Goal: Task Accomplishment & Management: Use online tool/utility

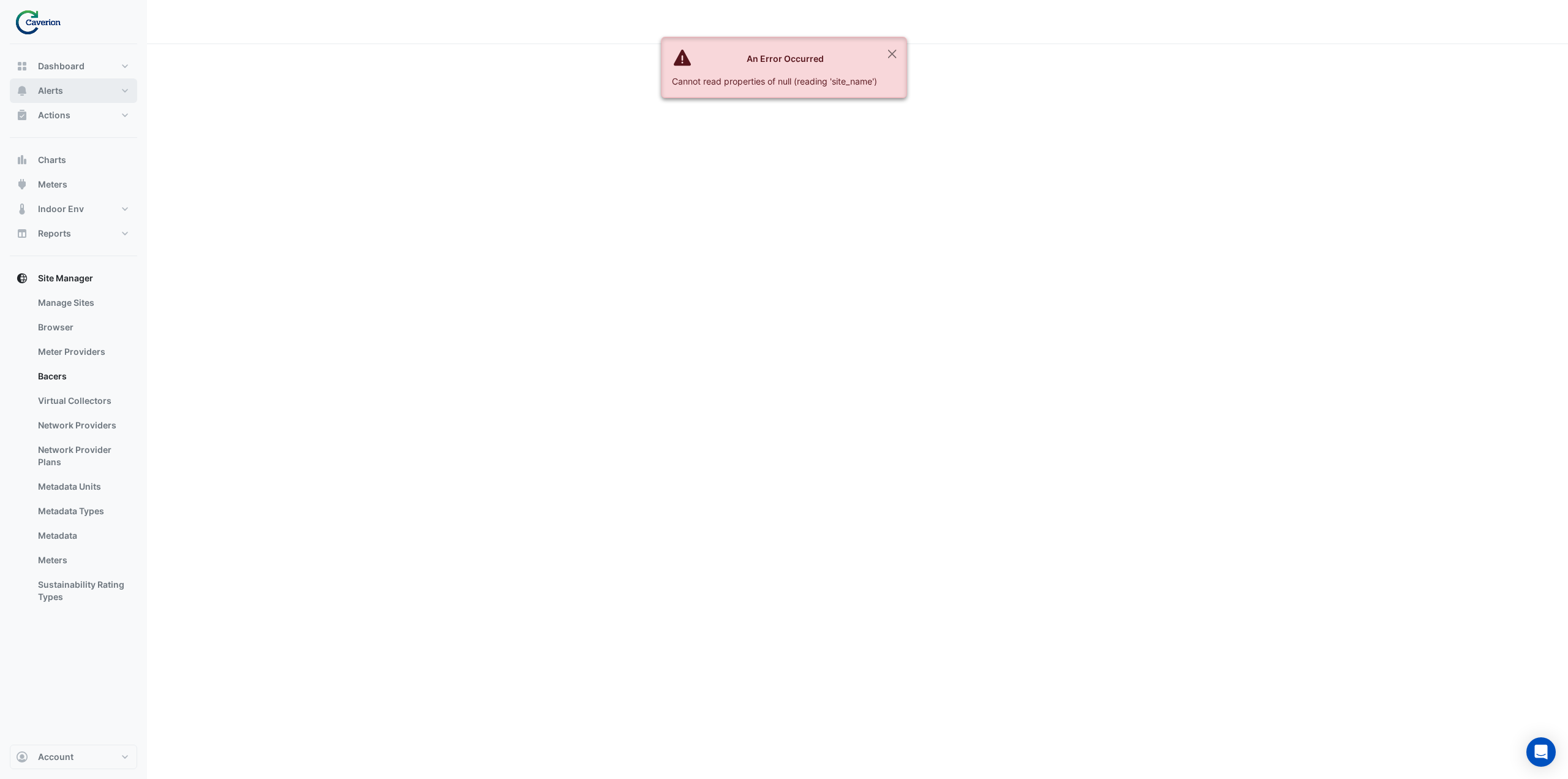
click at [84, 99] on button "Alerts" at bounding box center [73, 90] width 127 height 25
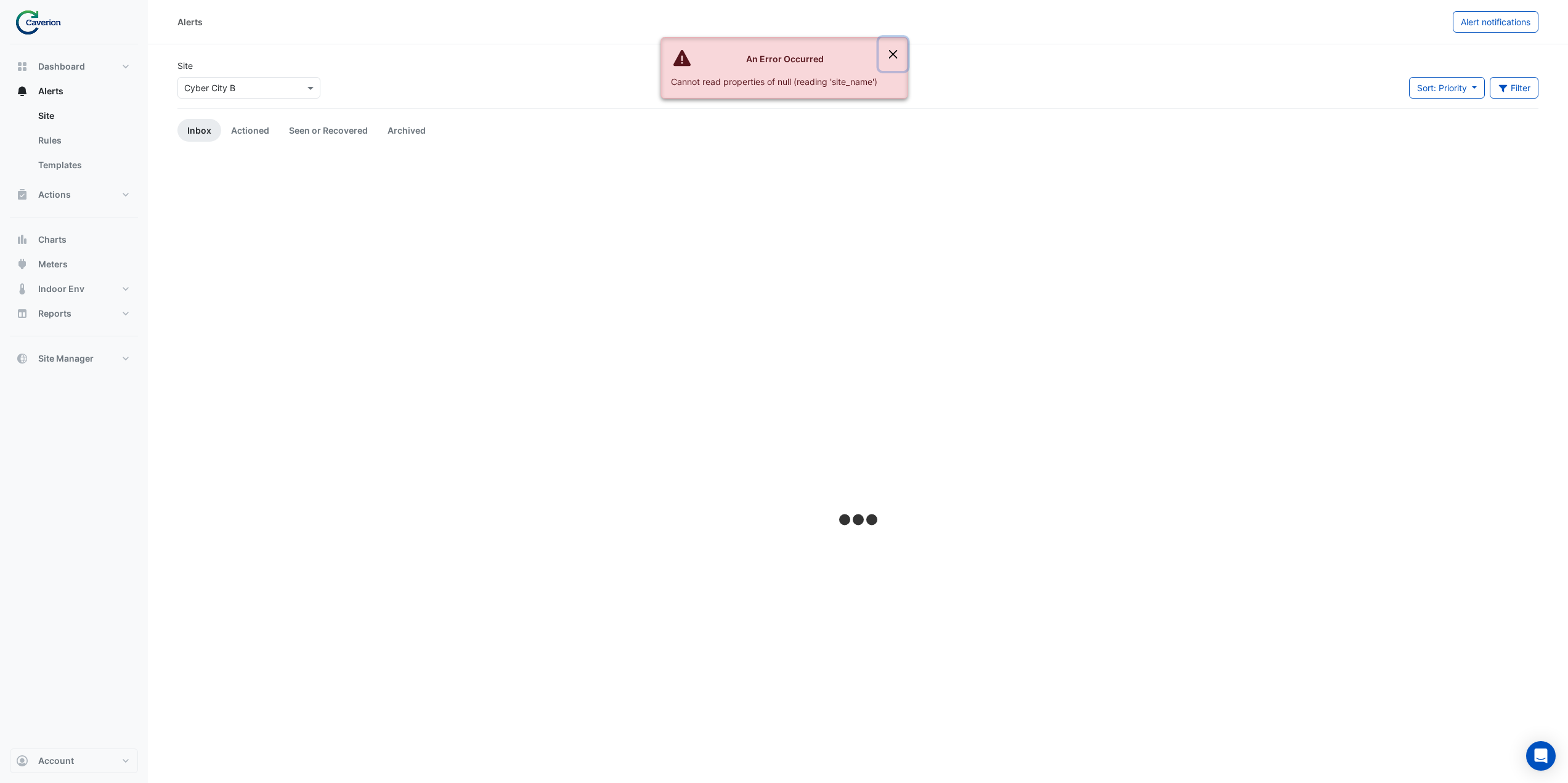
click at [900, 51] on button "Close" at bounding box center [892, 55] width 28 height 34
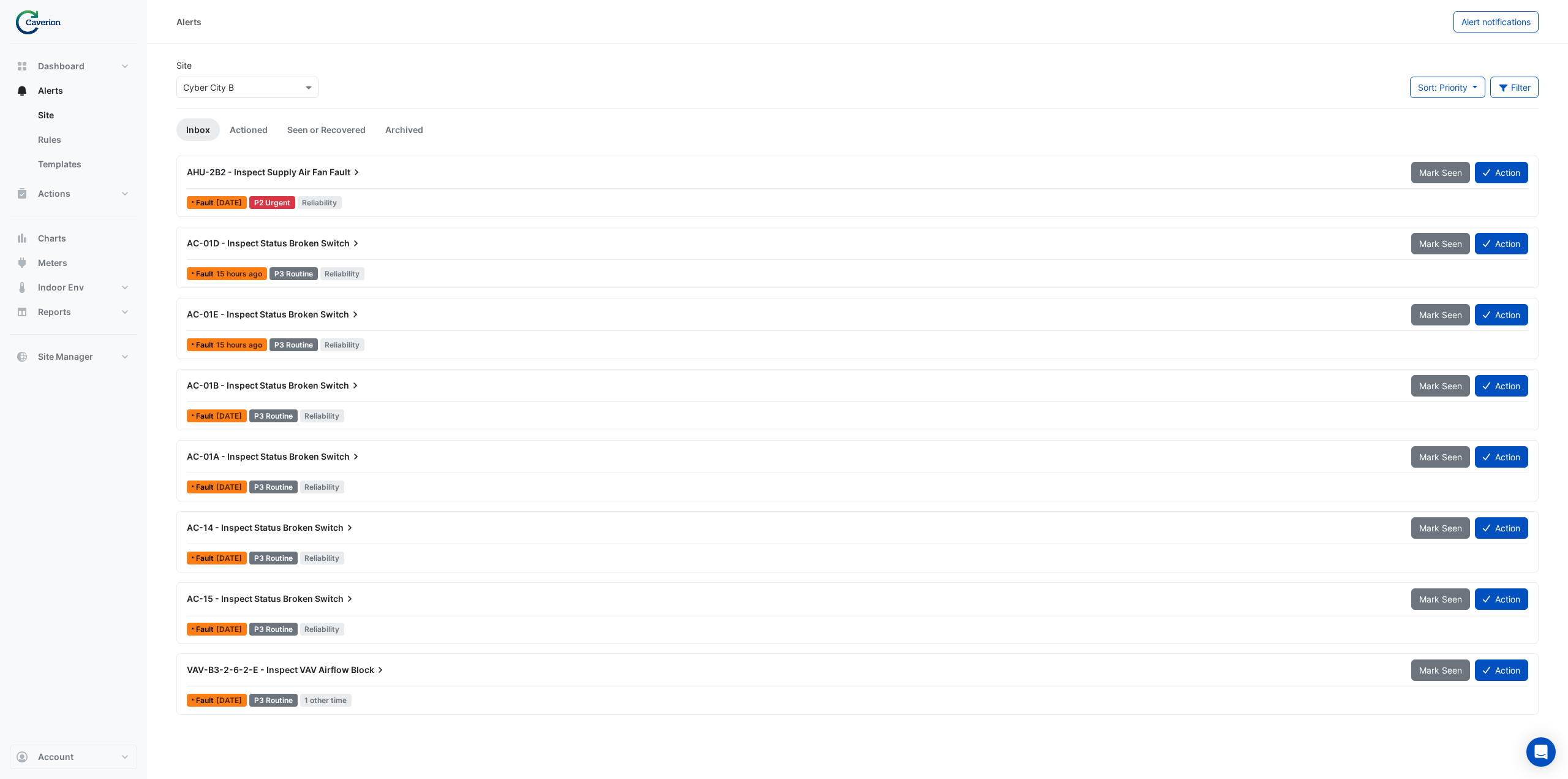
click at [379, 174] on div "AHU-2B2 - Inspect Supply Air Fan Fault" at bounding box center [791, 172] width 1209 height 12
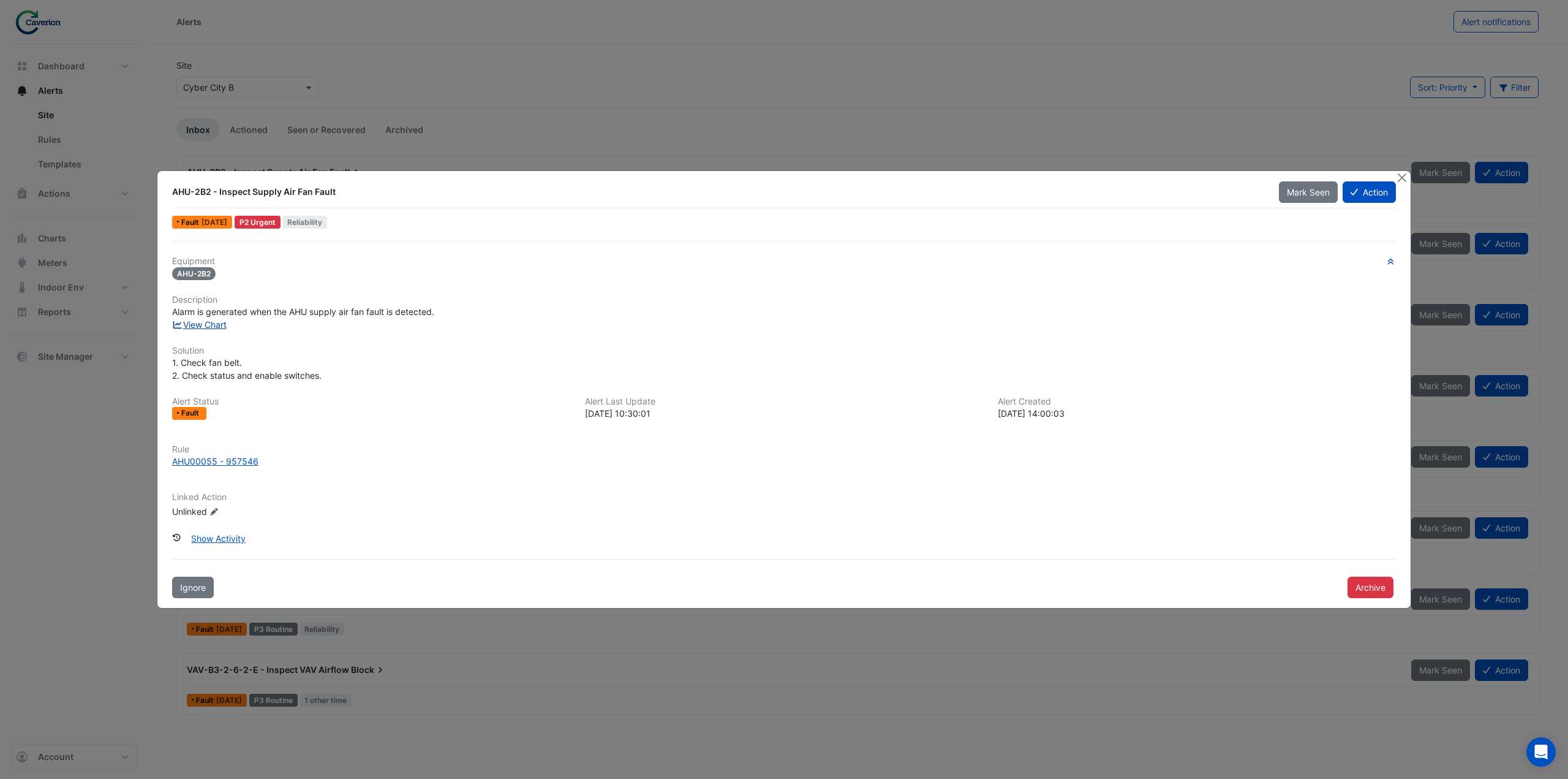
click at [217, 321] on link "View Chart" at bounding box center [199, 325] width 54 height 11
click at [1401, 181] on button "Close" at bounding box center [1401, 177] width 13 height 13
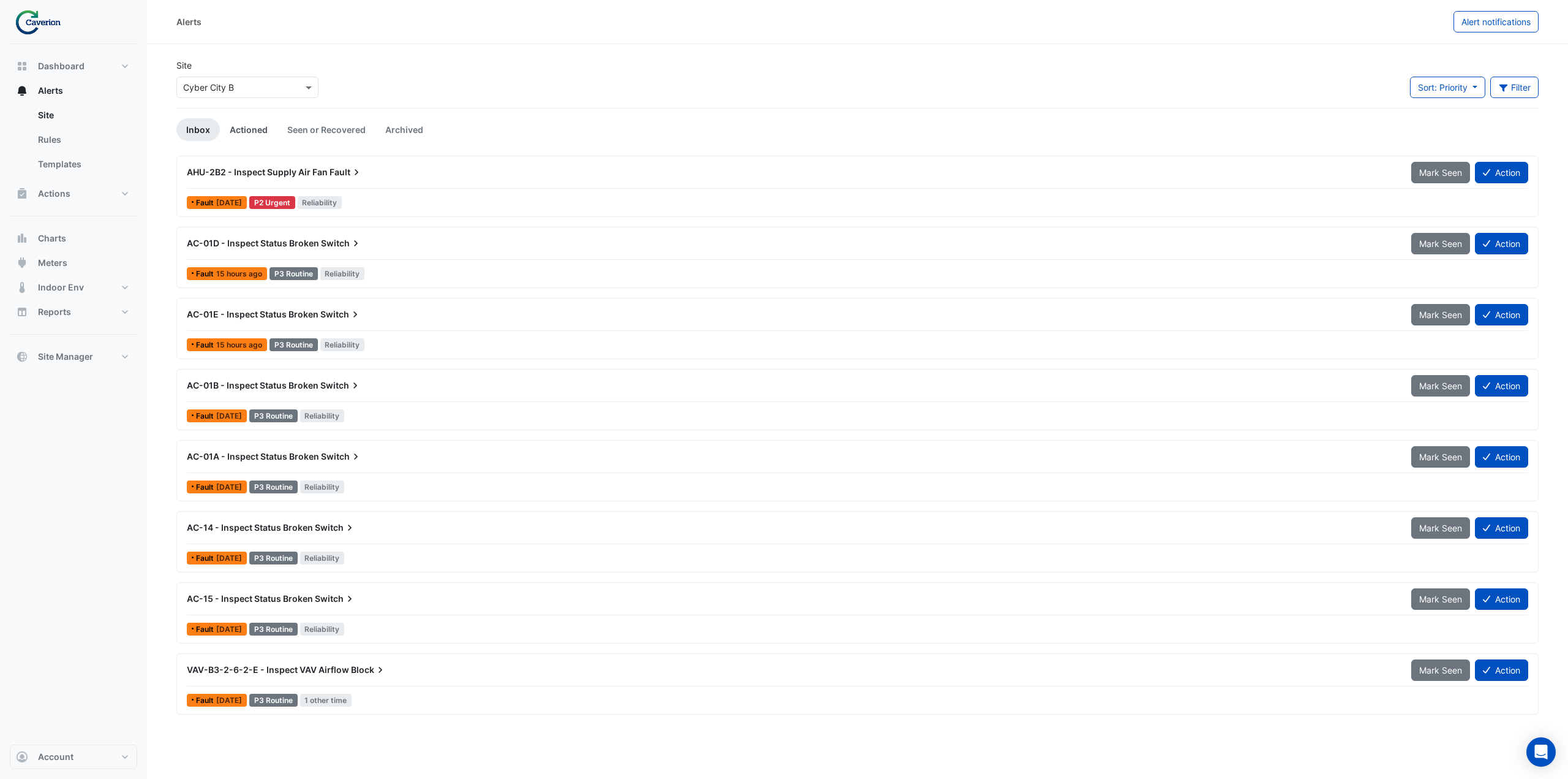
click at [253, 130] on link "Actioned" at bounding box center [249, 130] width 58 height 23
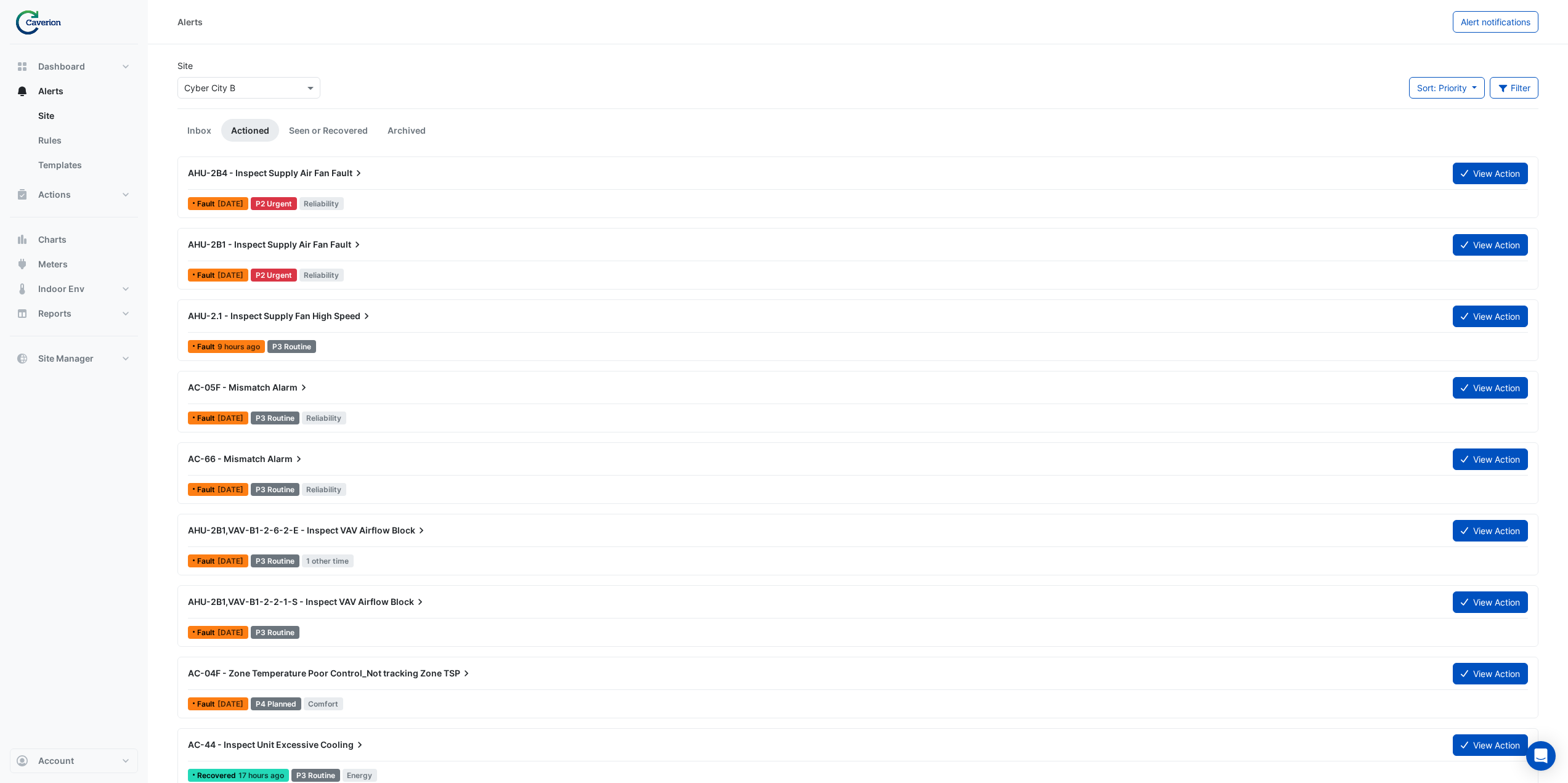
click at [353, 324] on div "AHU-2.1 - Inspect Supply Fan High Speed" at bounding box center [813, 316] width 1265 height 22
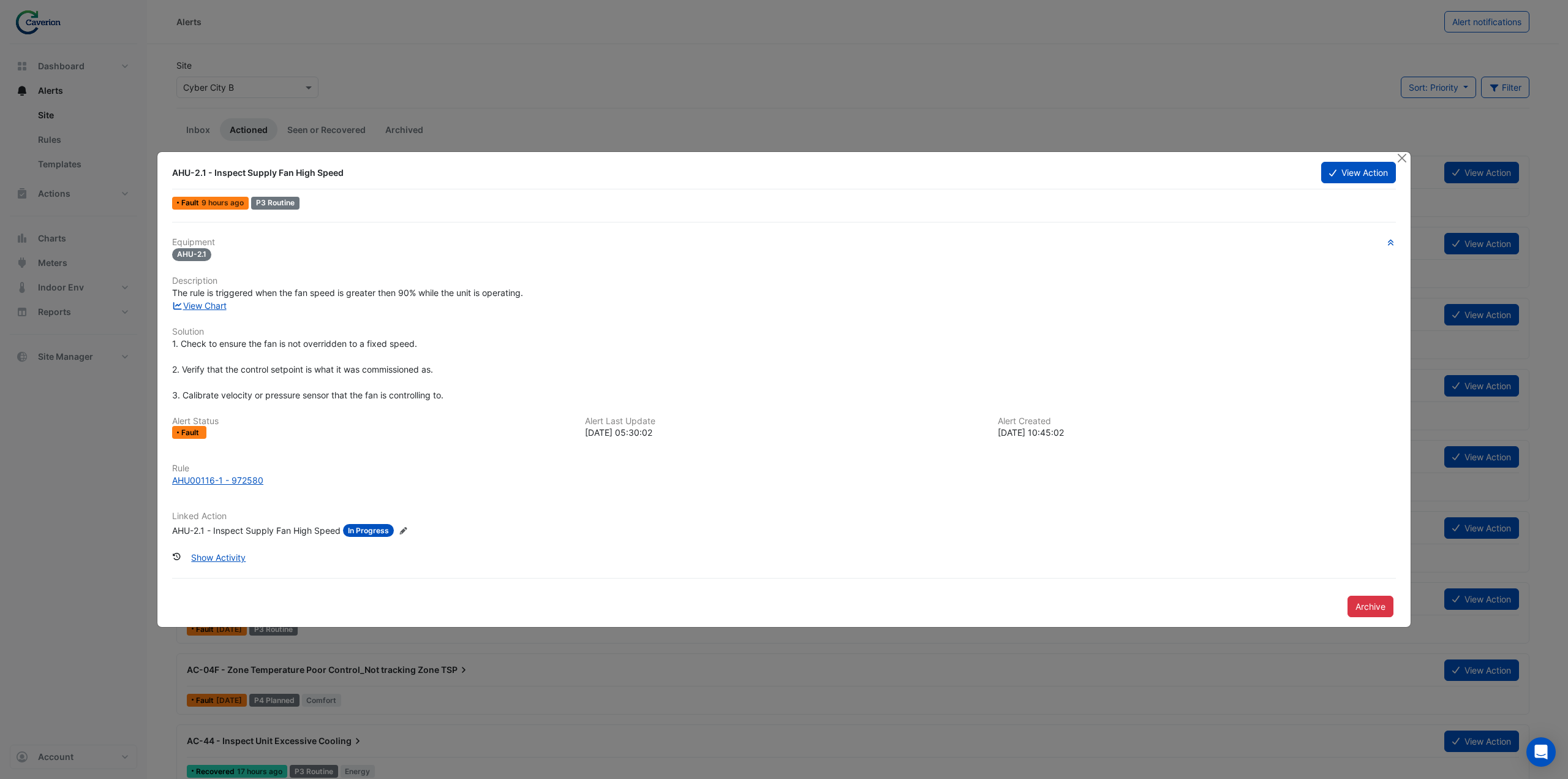
click at [1405, 165] on div at bounding box center [1402, 159] width 15 height 14
click at [1404, 157] on button "Close" at bounding box center [1401, 158] width 13 height 13
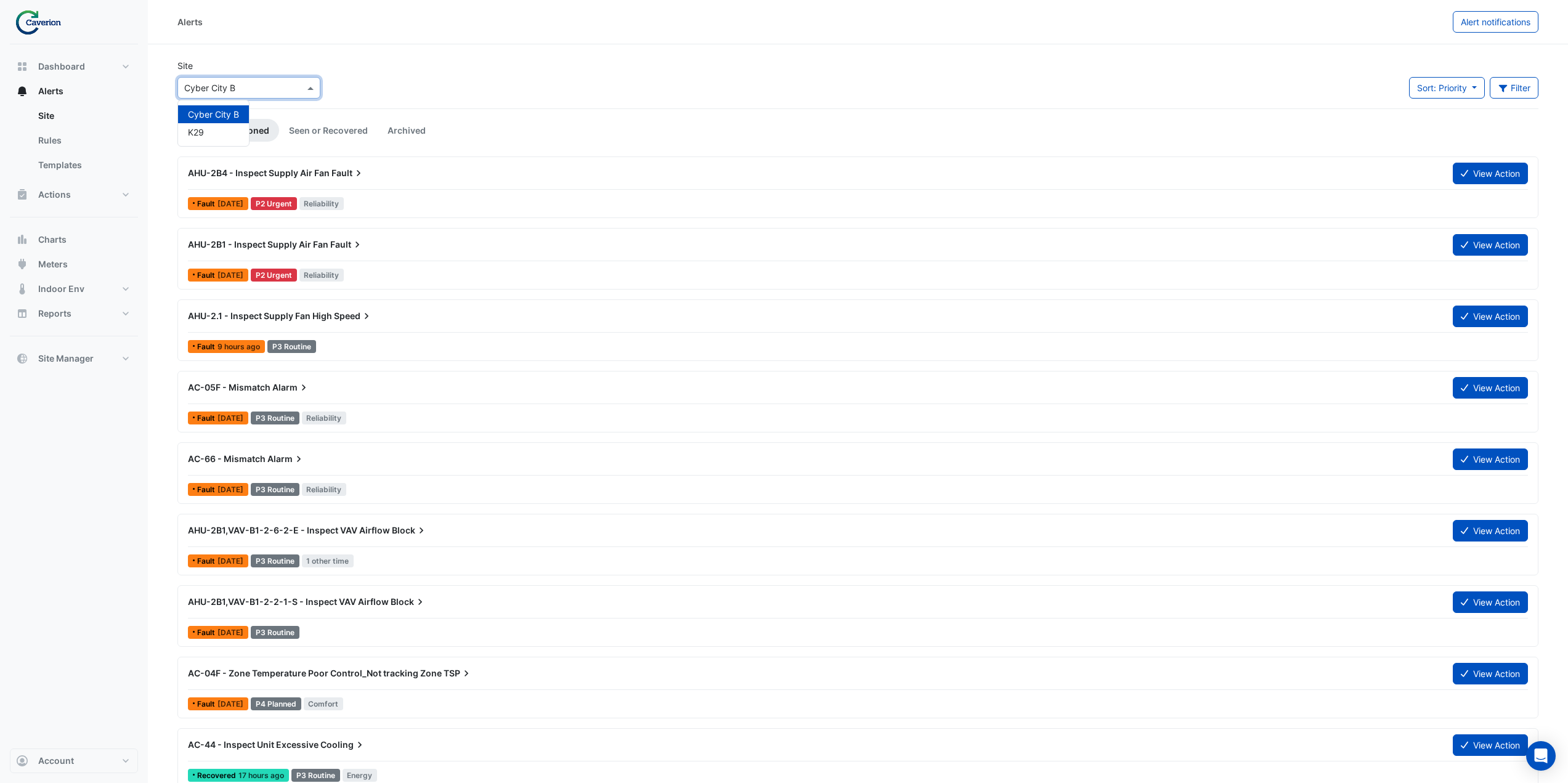
click at [279, 88] on input "text" at bounding box center [236, 88] width 105 height 13
click at [218, 130] on div "K29" at bounding box center [213, 132] width 71 height 18
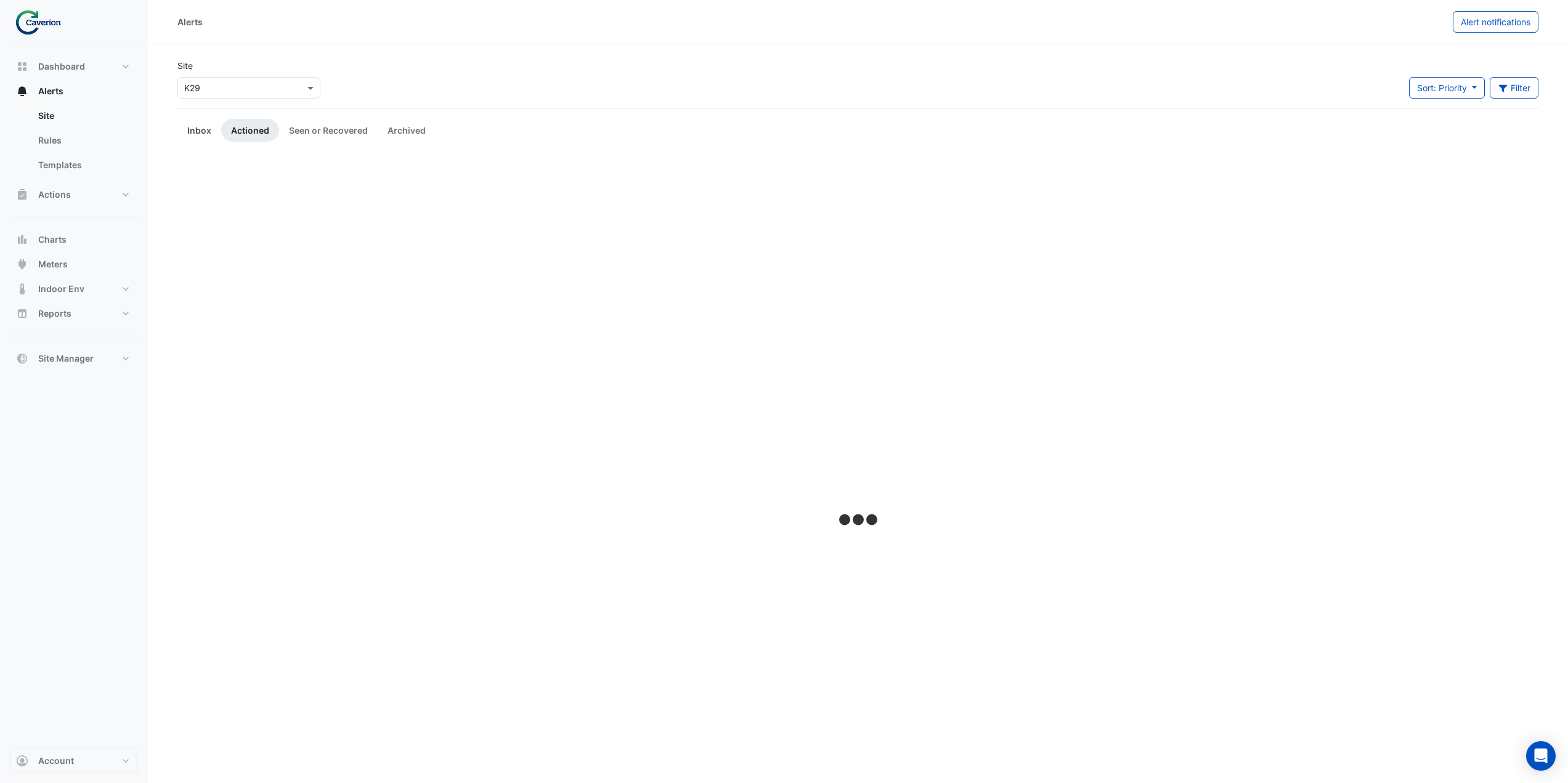
click at [203, 129] on link "Inbox" at bounding box center [199, 130] width 44 height 23
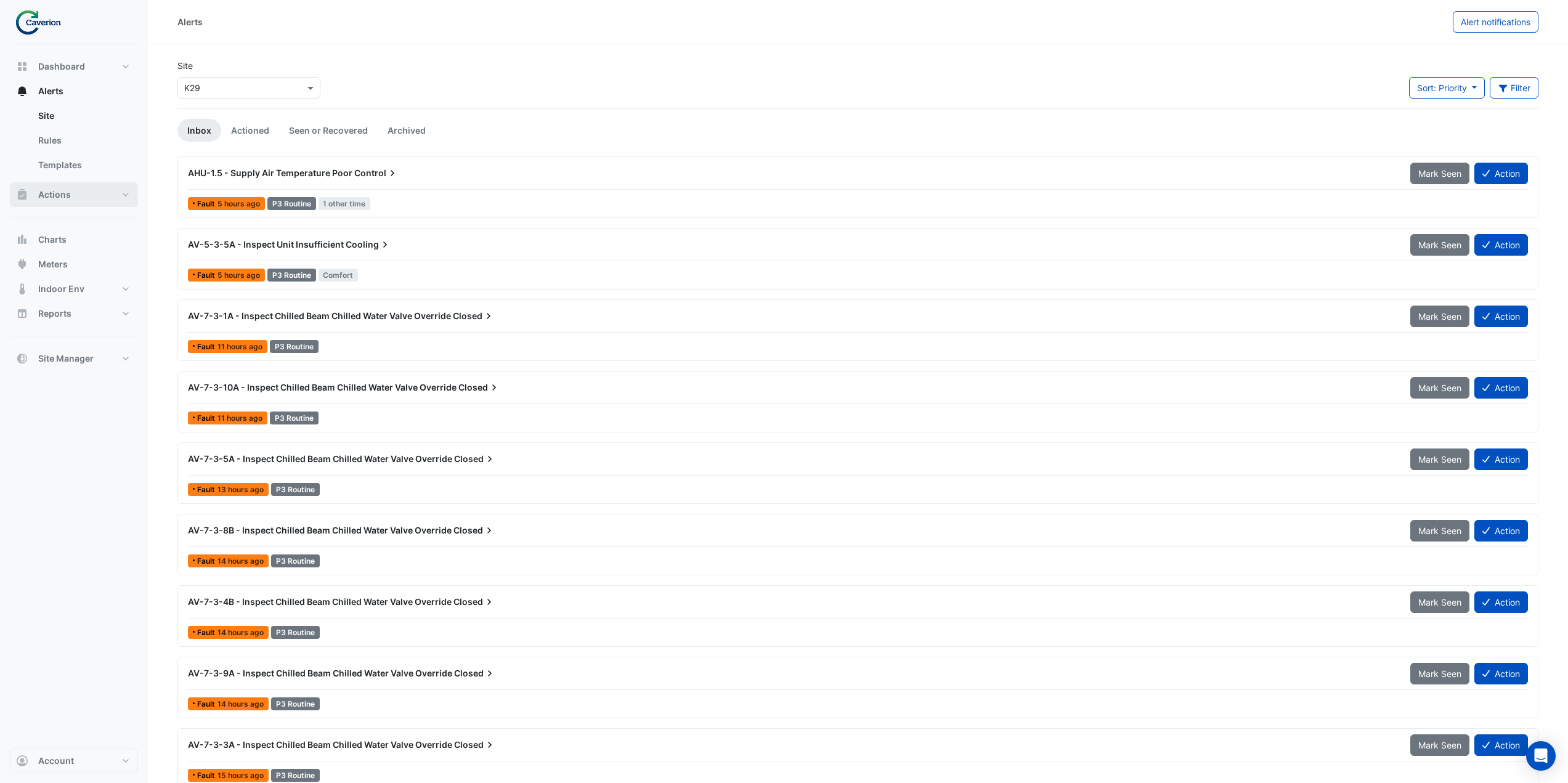
click at [85, 198] on button "Actions" at bounding box center [73, 195] width 128 height 25
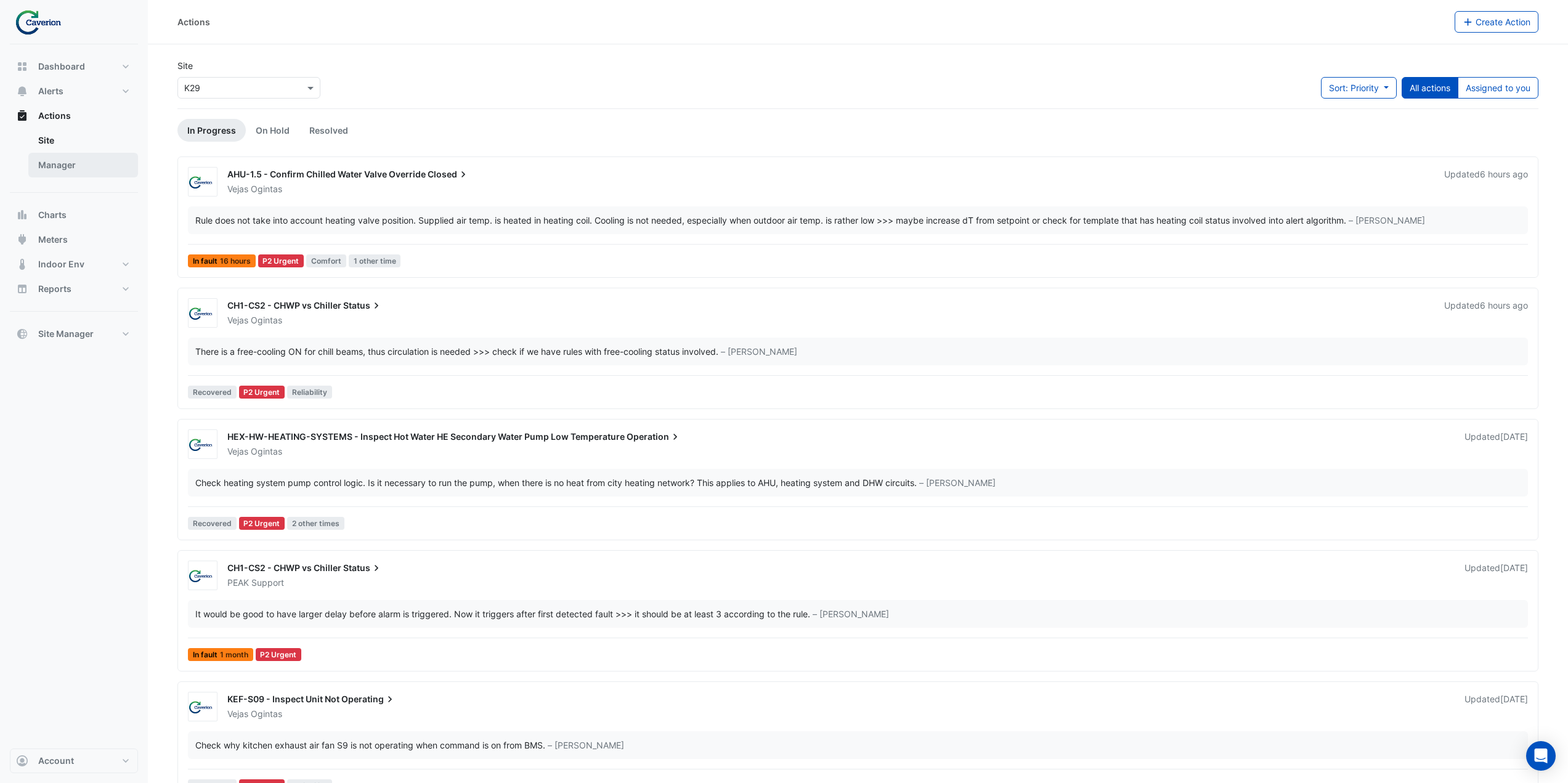
click at [94, 161] on link "Manager" at bounding box center [83, 165] width 109 height 25
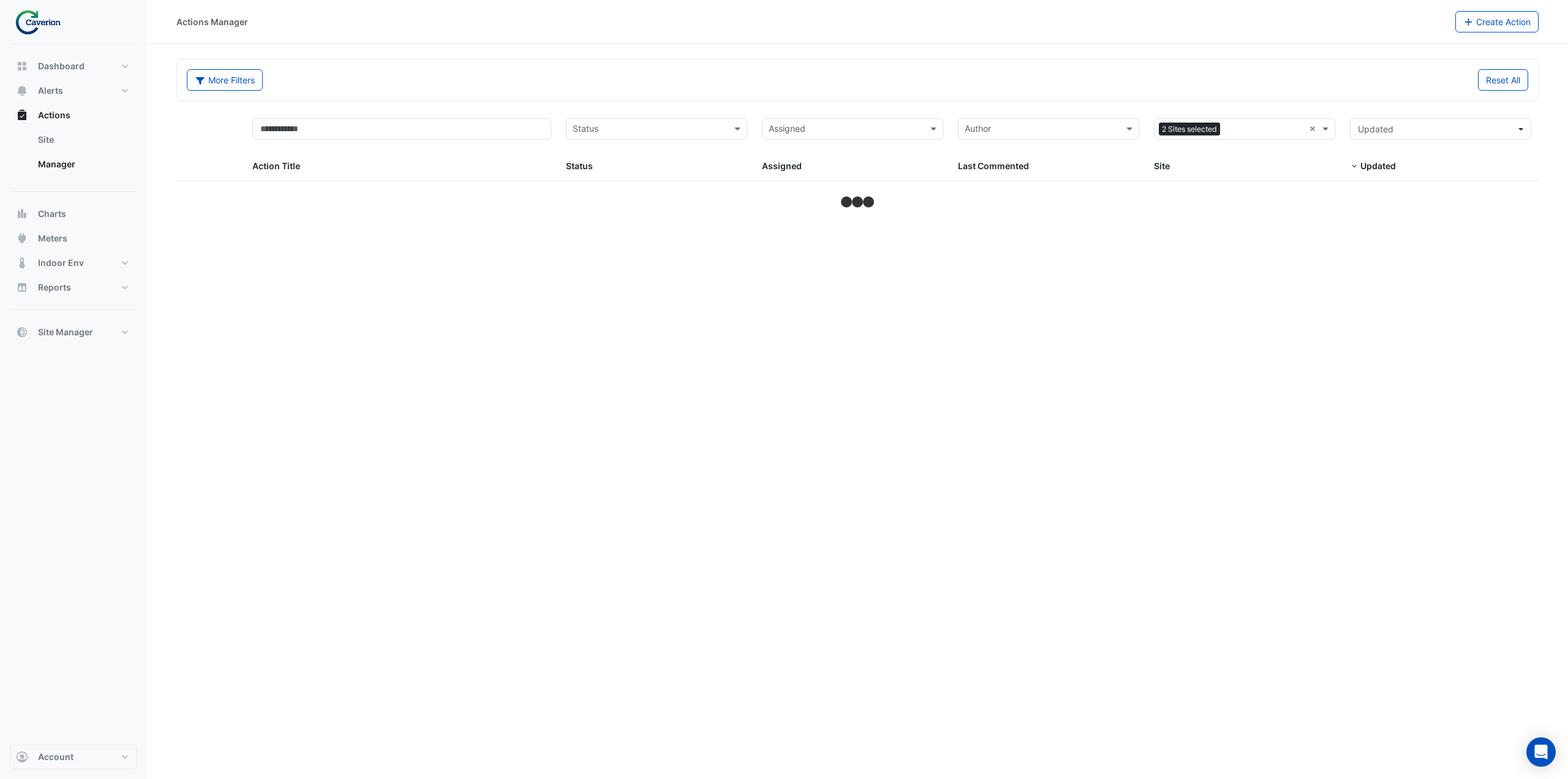
select select "***"
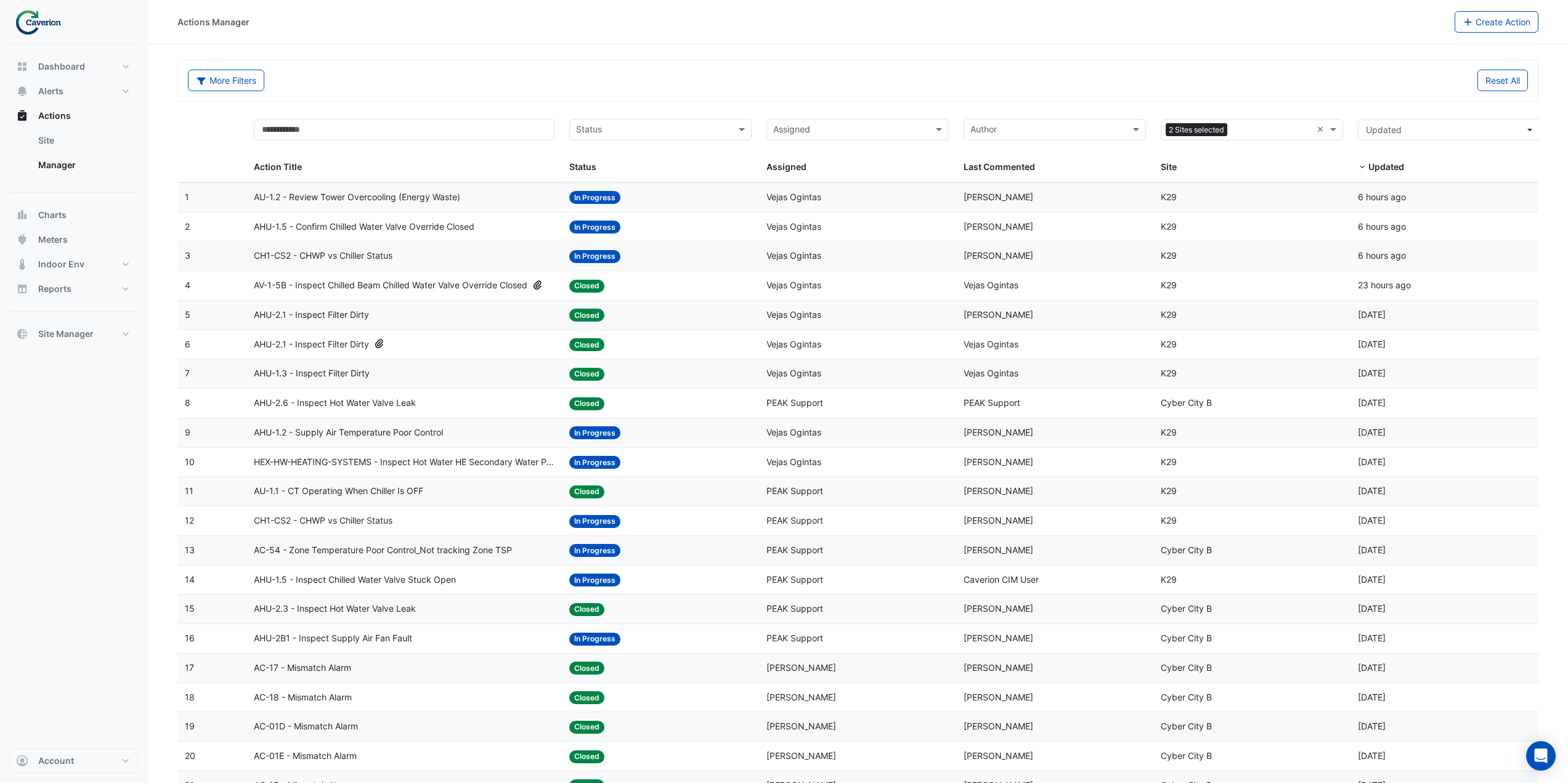
click at [500, 198] on div "AU-1.2 - Review Tower Overcooling (Energy Waste)" at bounding box center [404, 198] width 301 height 14
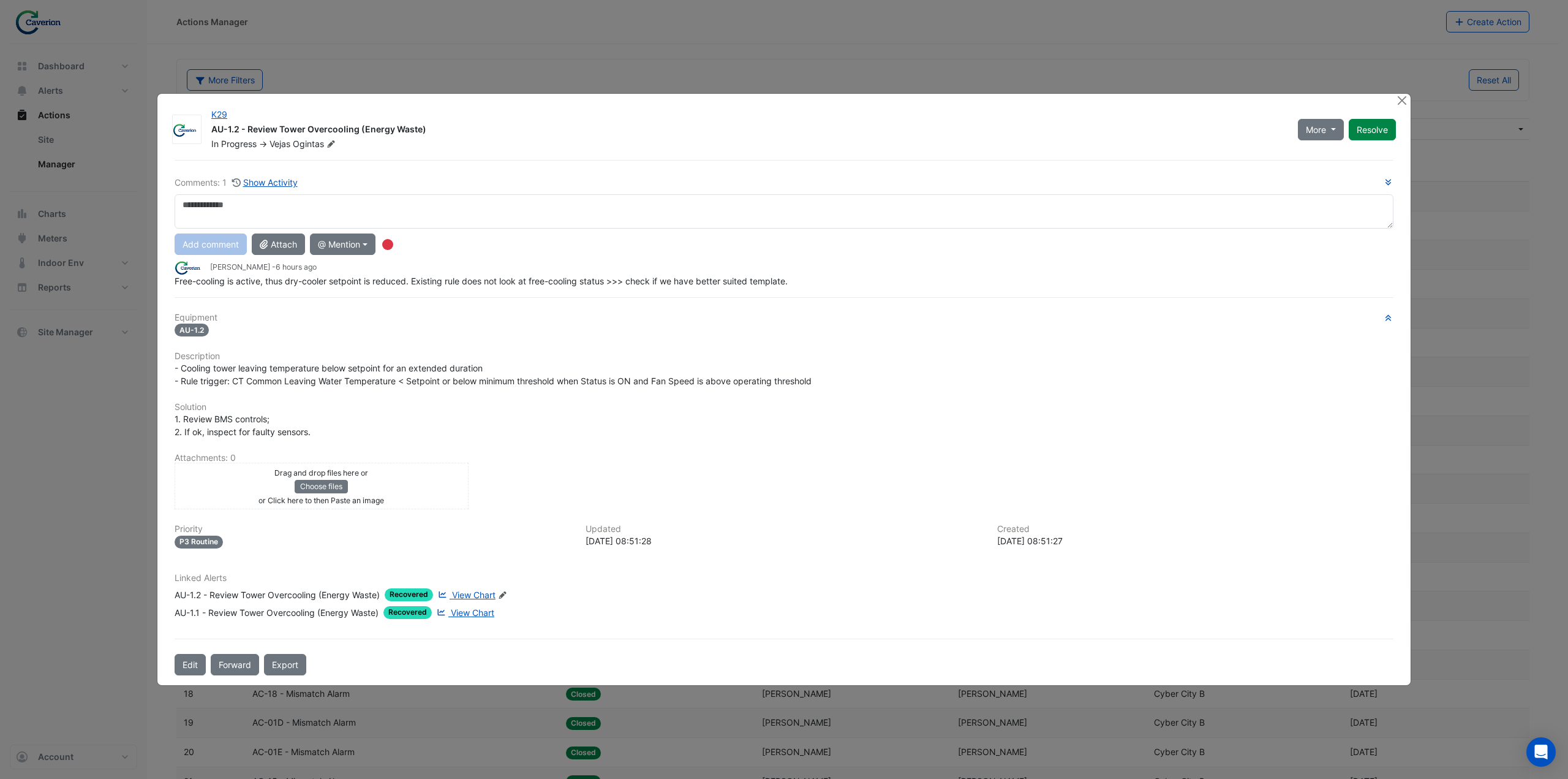
click at [465, 591] on span "View Chart" at bounding box center [474, 595] width 44 height 11
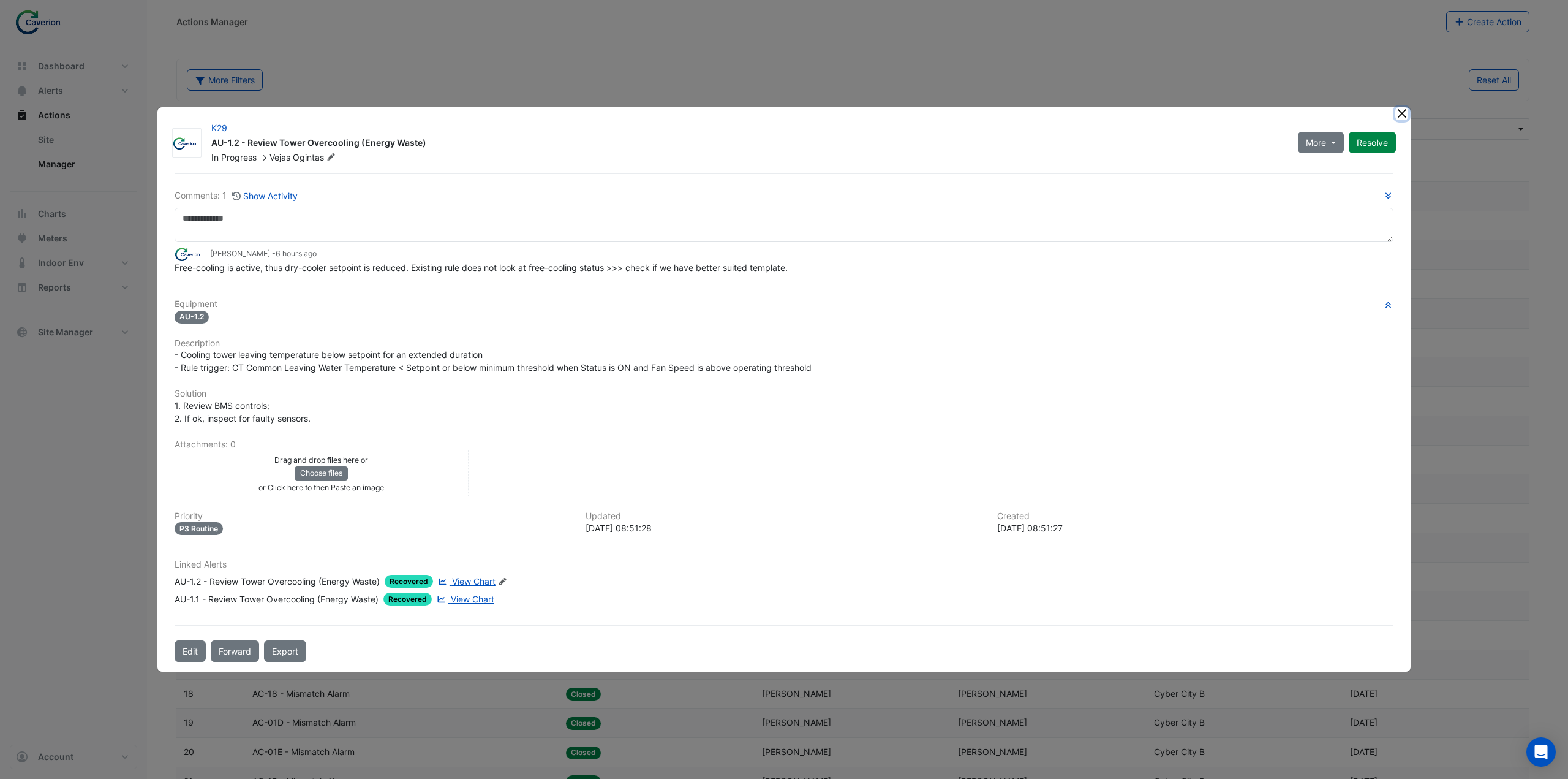
click at [1401, 112] on button "Close" at bounding box center [1401, 113] width 13 height 13
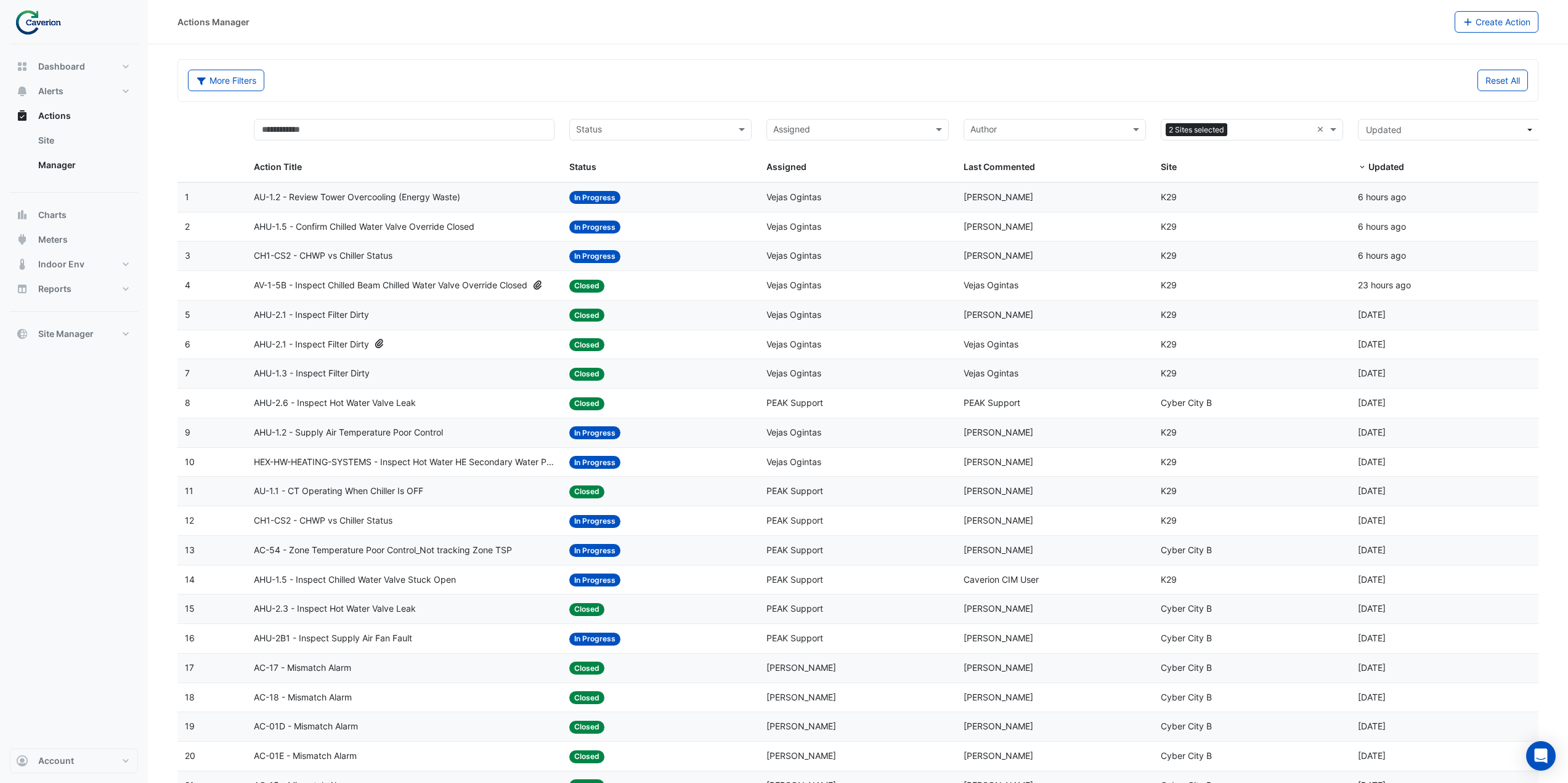
click at [511, 227] on div "AHU-1.5 - Confirm Chilled Water Valve Override Closed" at bounding box center [404, 227] width 301 height 14
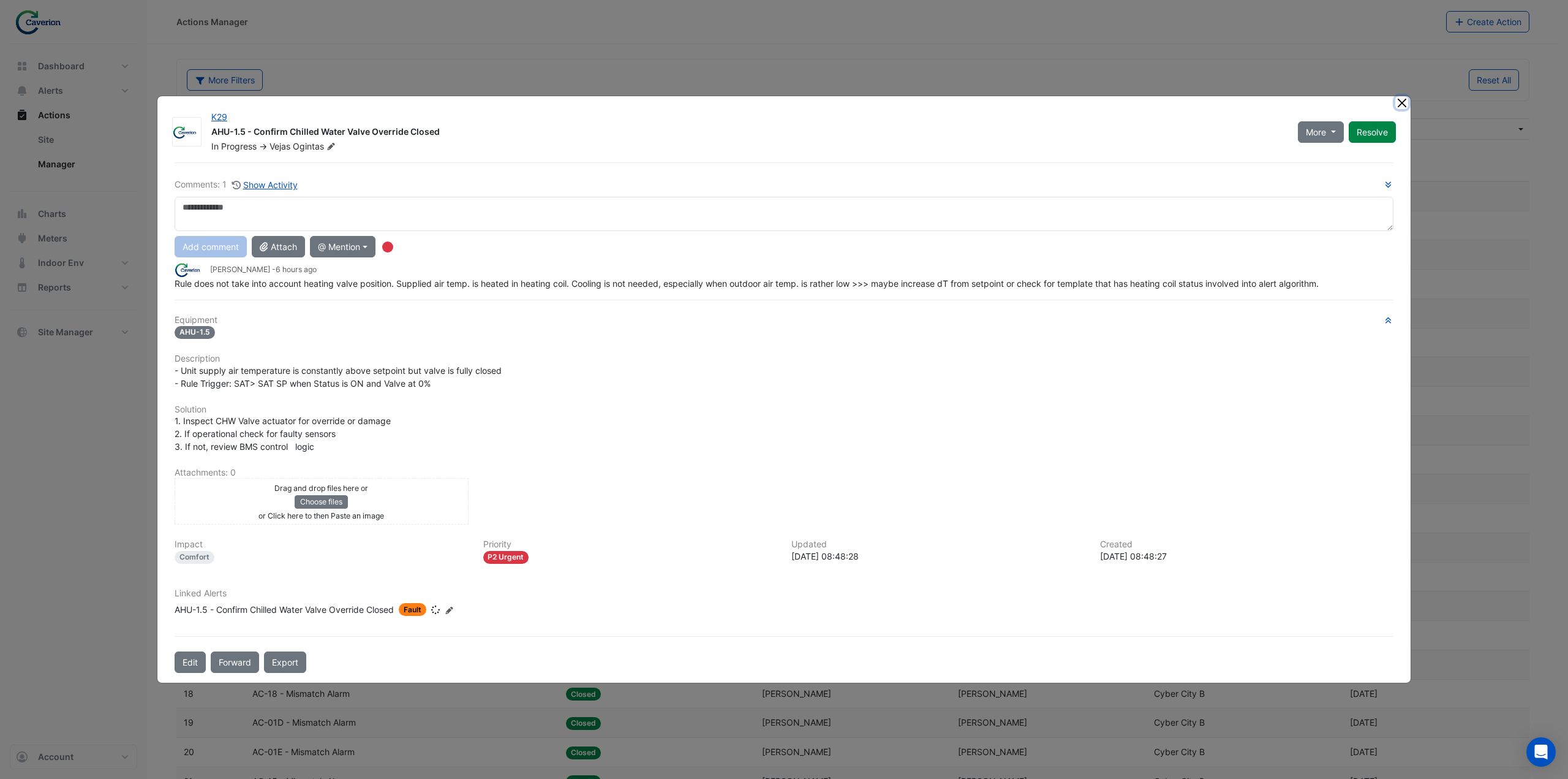
click at [1399, 102] on button "Close" at bounding box center [1401, 103] width 13 height 13
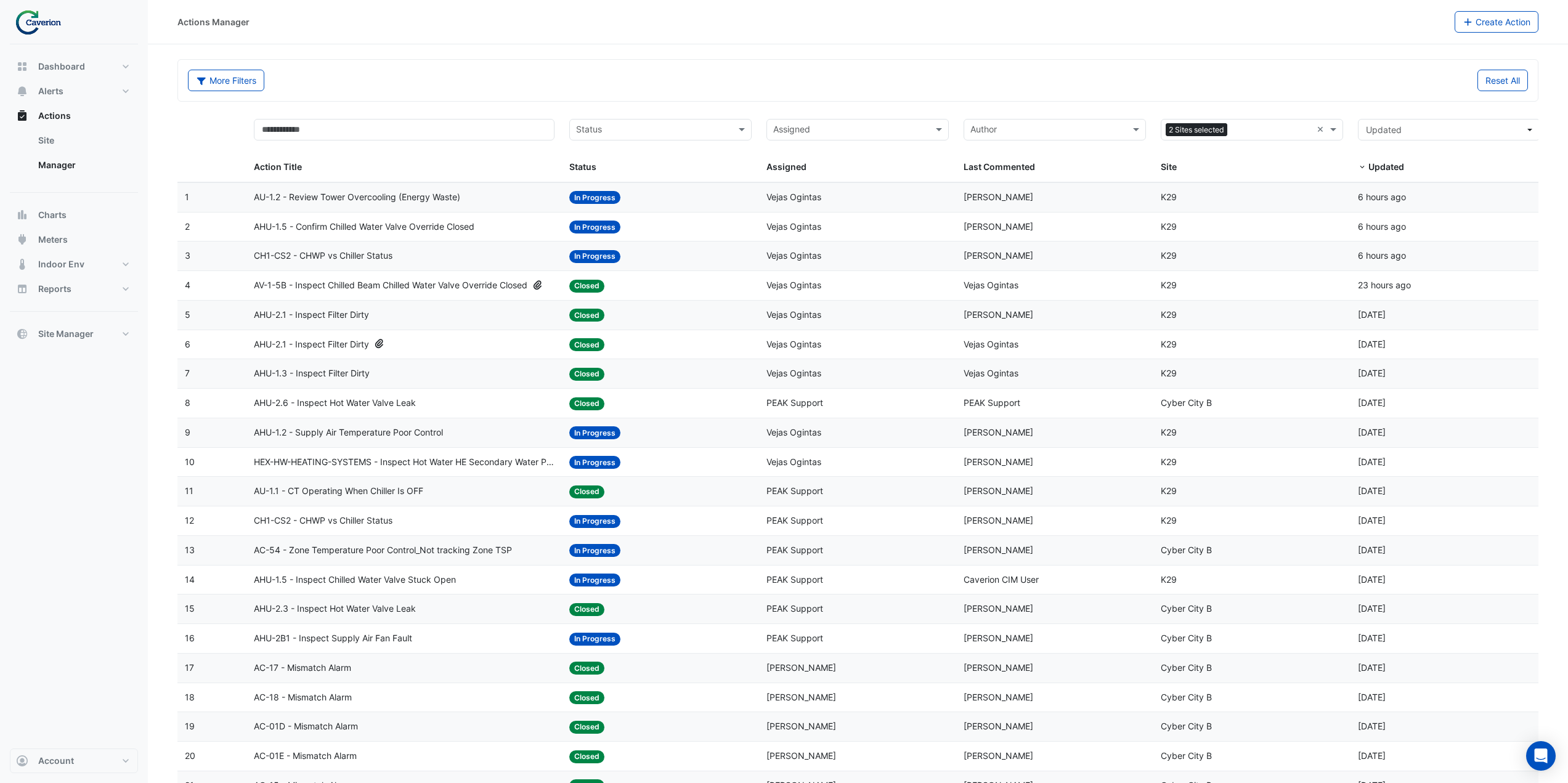
click at [450, 263] on datatable-body-cell "Action Title: CH1-CS2 - CHWP vs Chiller Status" at bounding box center [404, 256] width 316 height 29
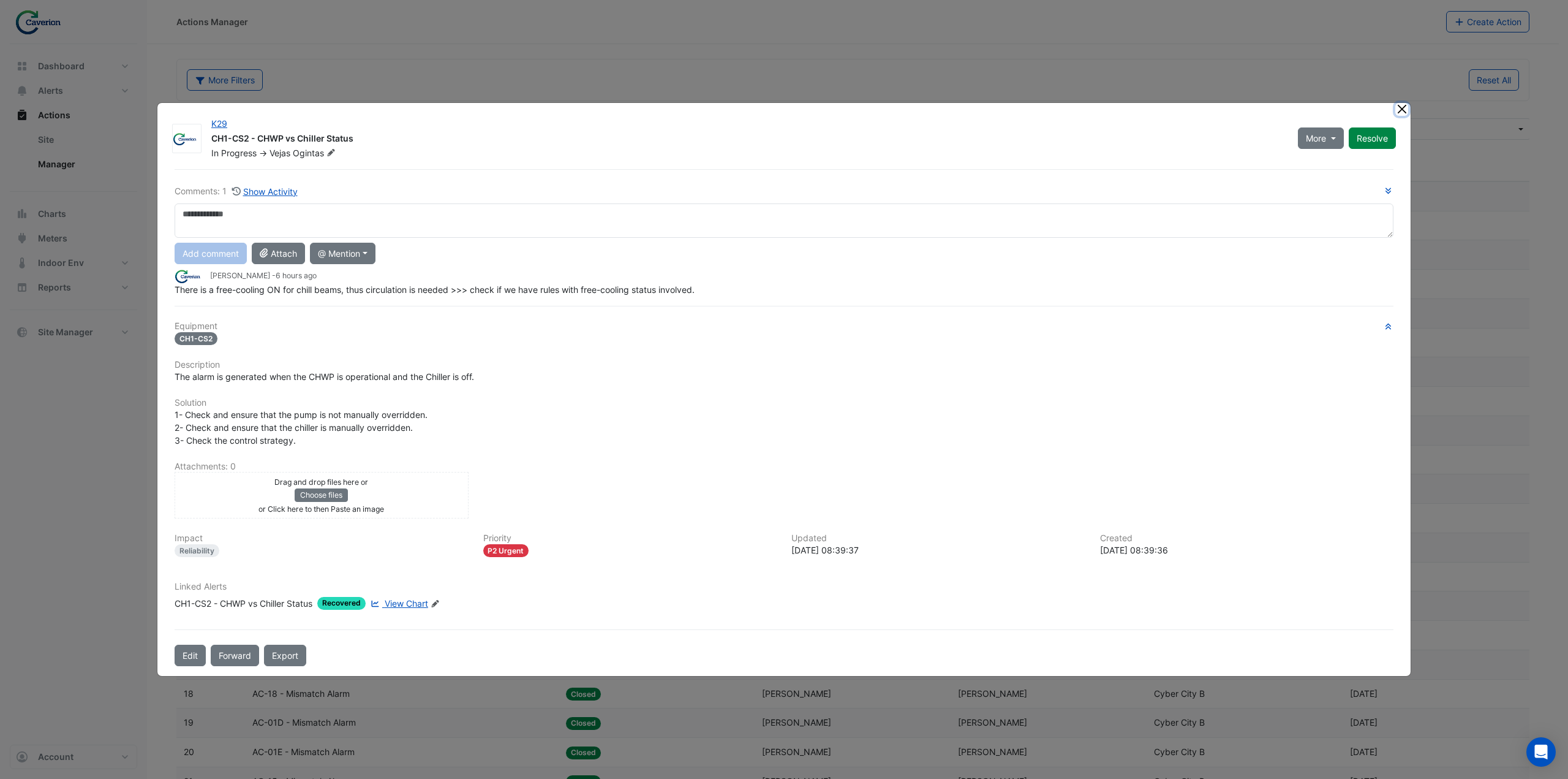
click at [1399, 104] on button "Close" at bounding box center [1401, 109] width 13 height 13
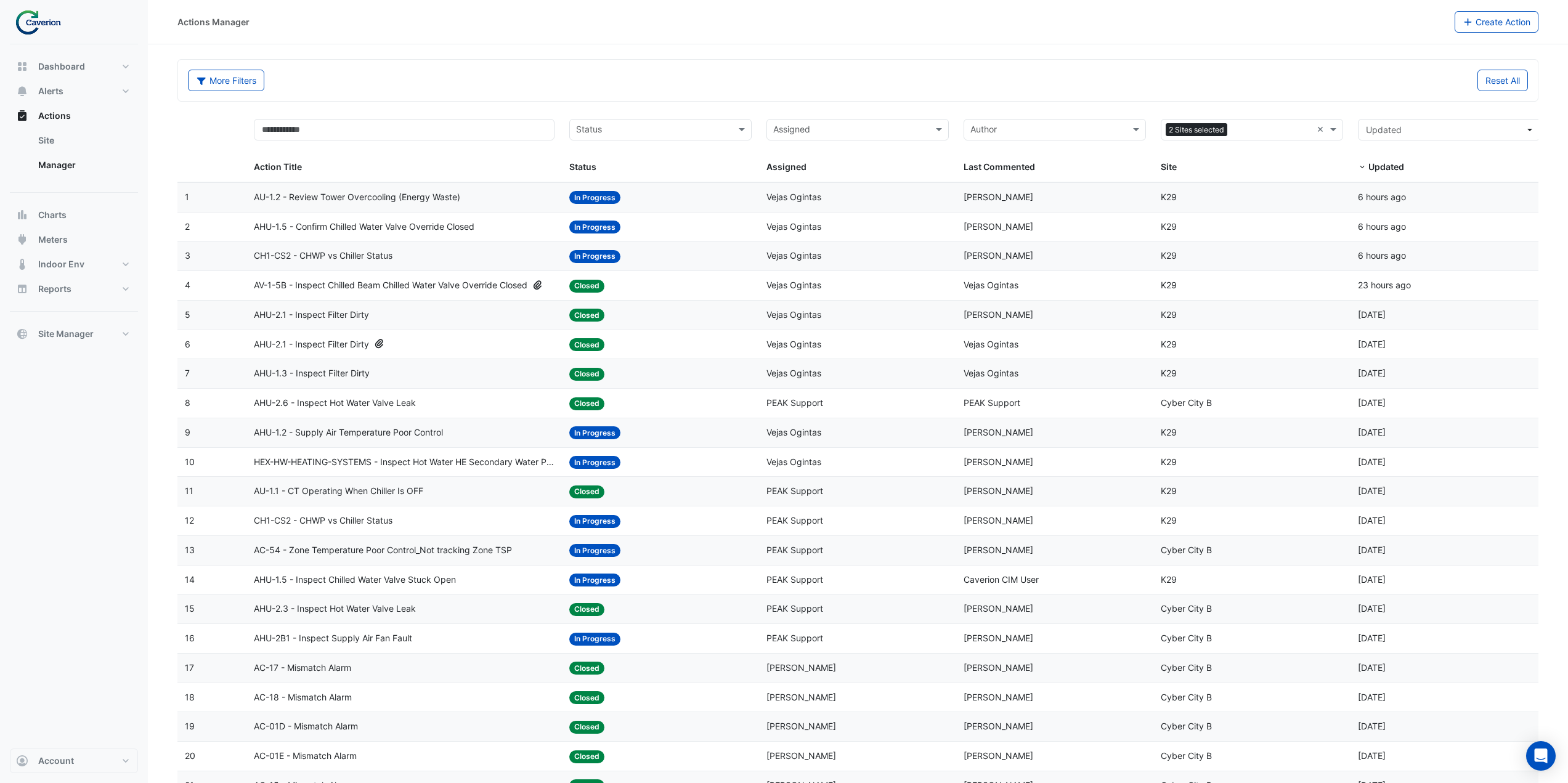
click at [442, 287] on span "AV-1-5B - Inspect Chilled Beam Chilled Water Valve Override Closed" at bounding box center [391, 286] width 273 height 14
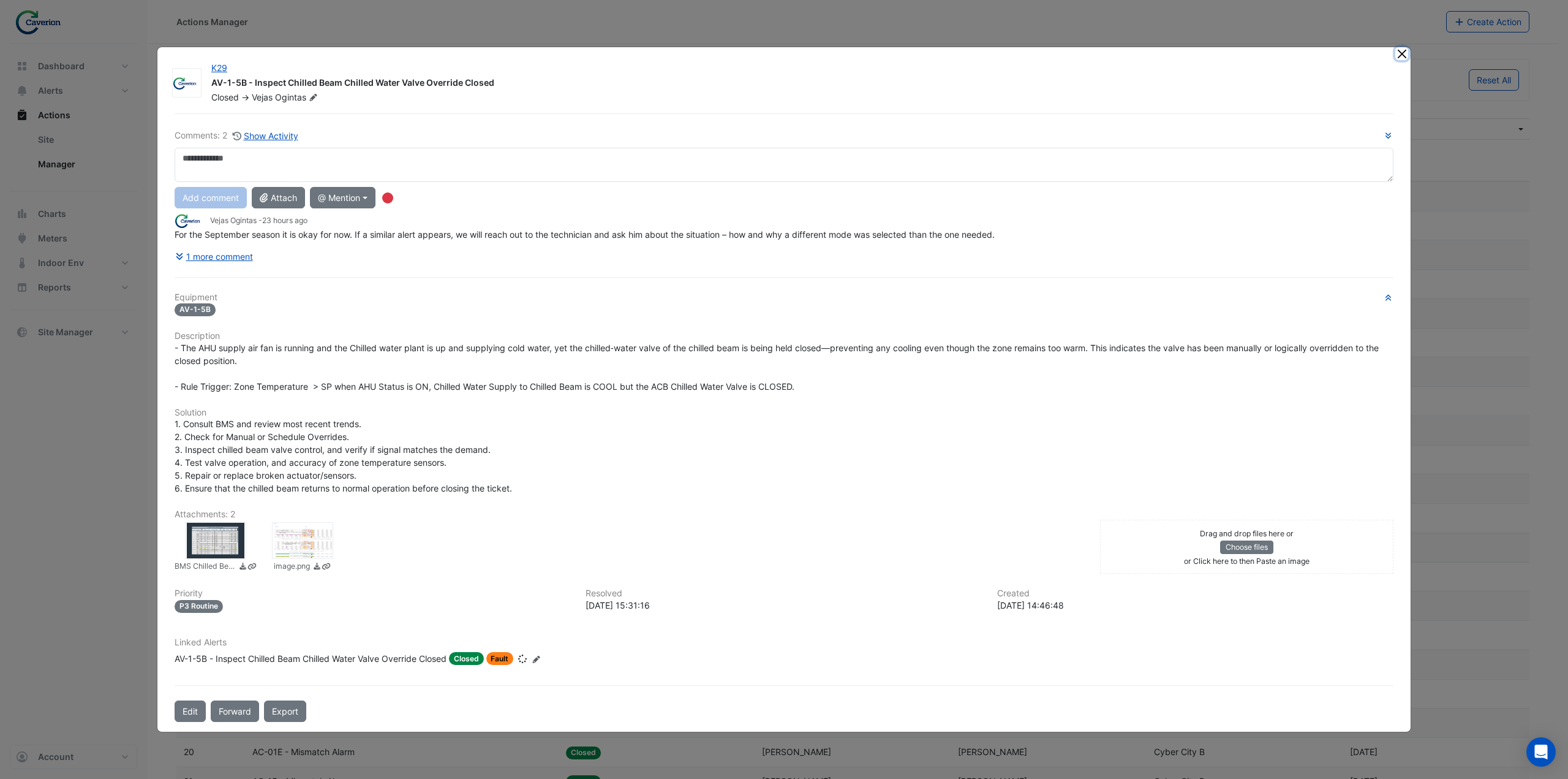
click at [1401, 54] on button "Close" at bounding box center [1401, 54] width 13 height 13
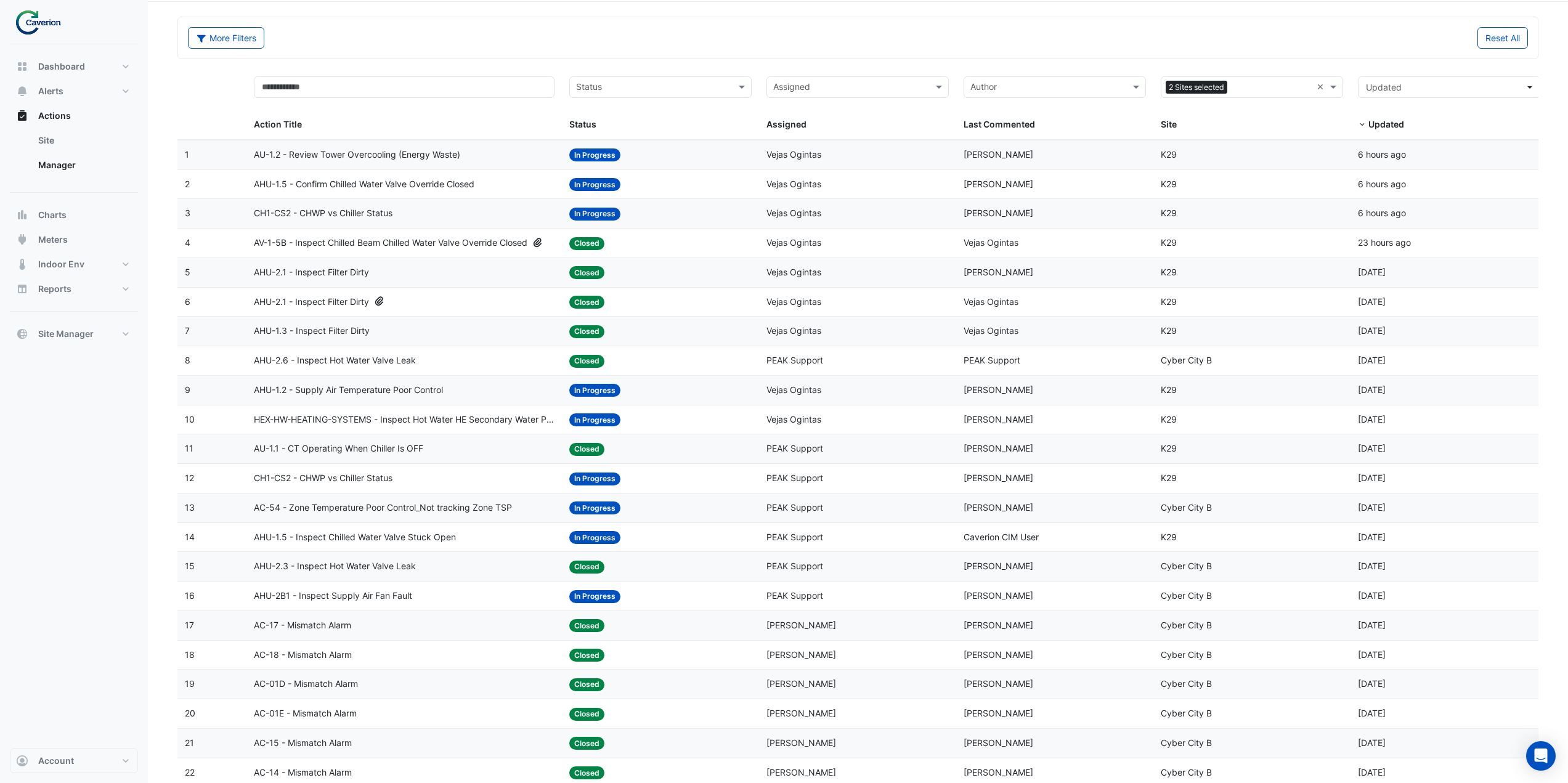
scroll to position [62, 0]
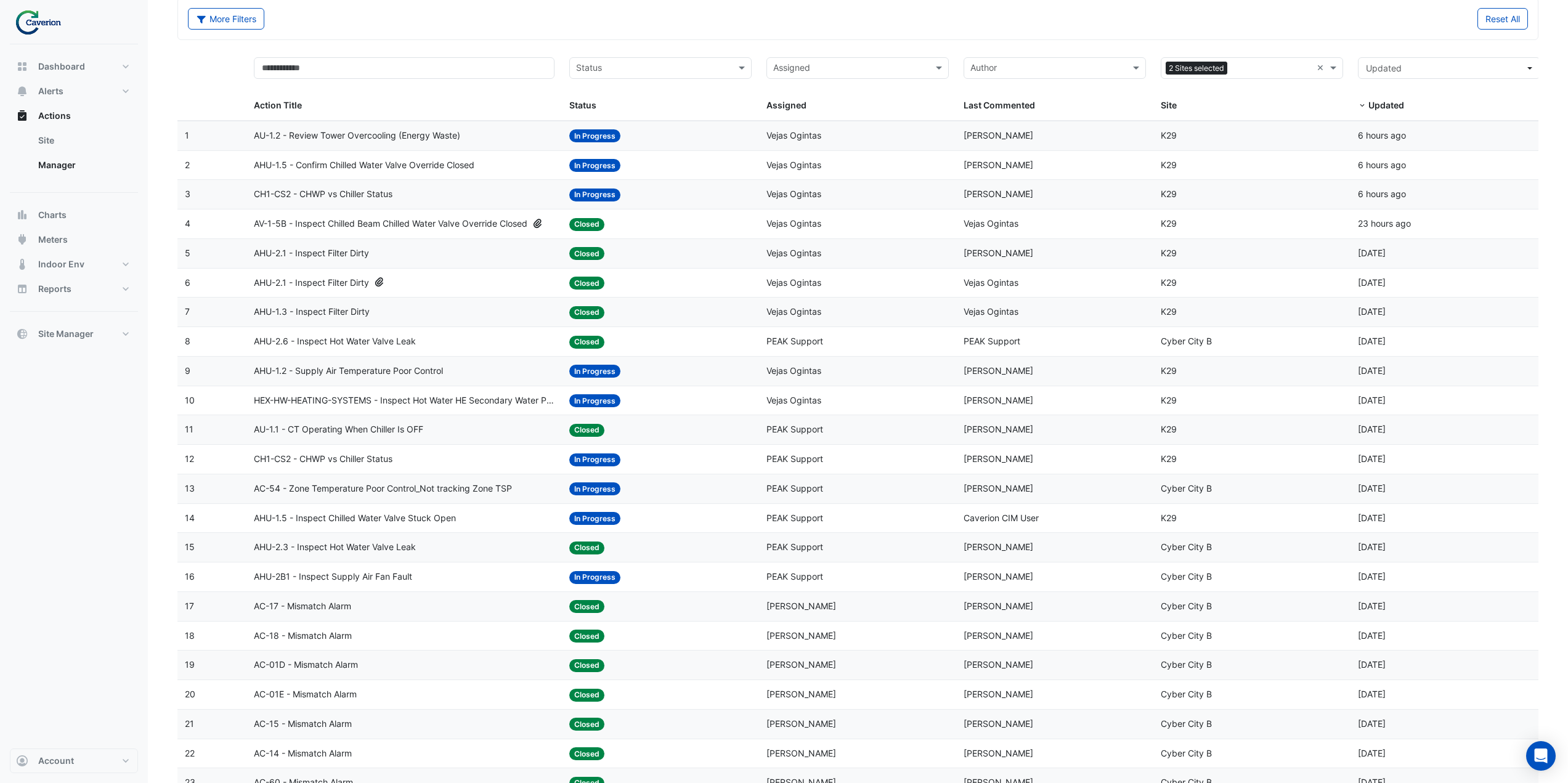
click at [466, 287] on div "AHU-2.1 - Inspect Filter Dirty" at bounding box center [404, 283] width 301 height 14
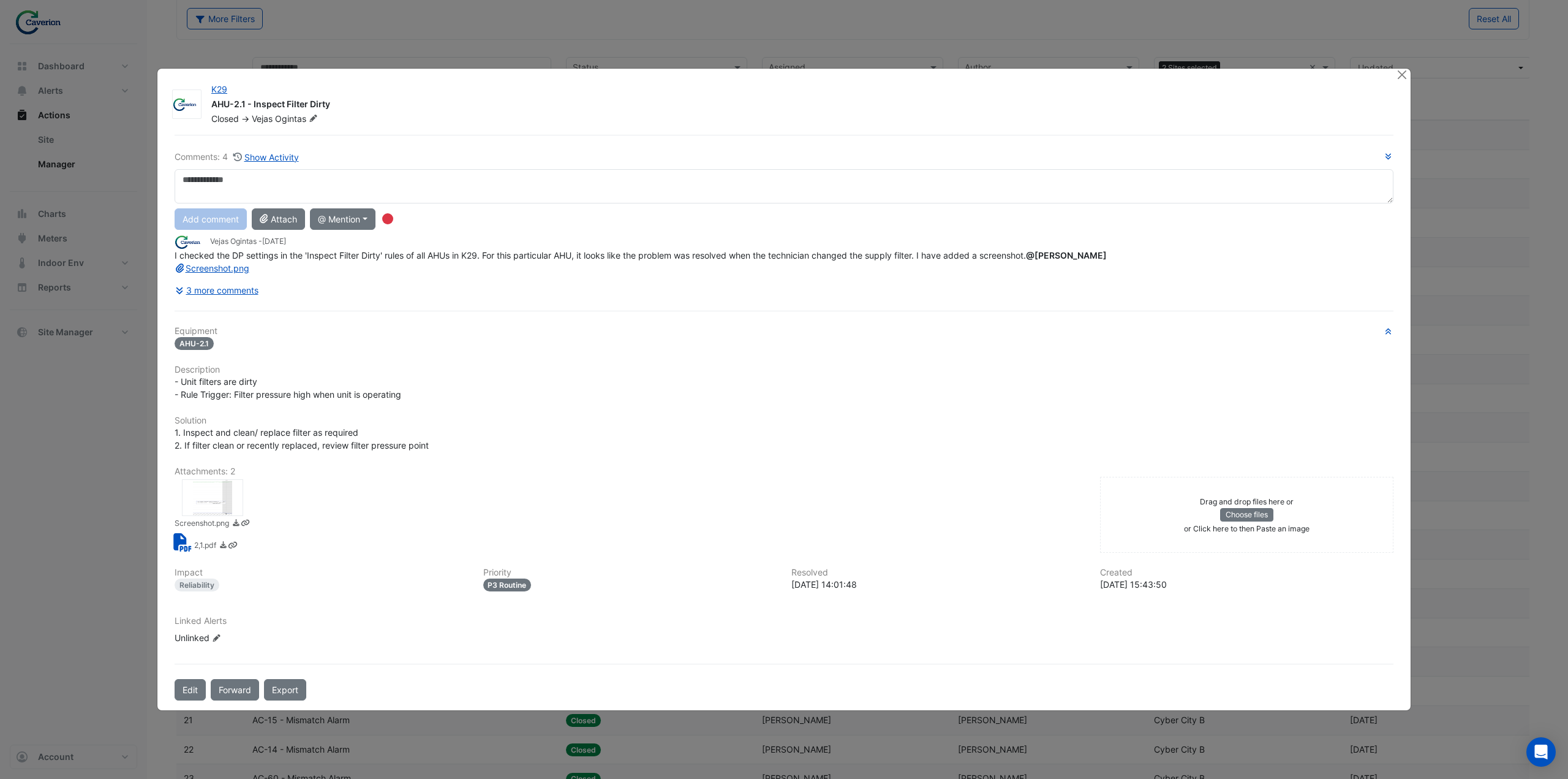
click at [219, 497] on div at bounding box center [212, 497] width 61 height 37
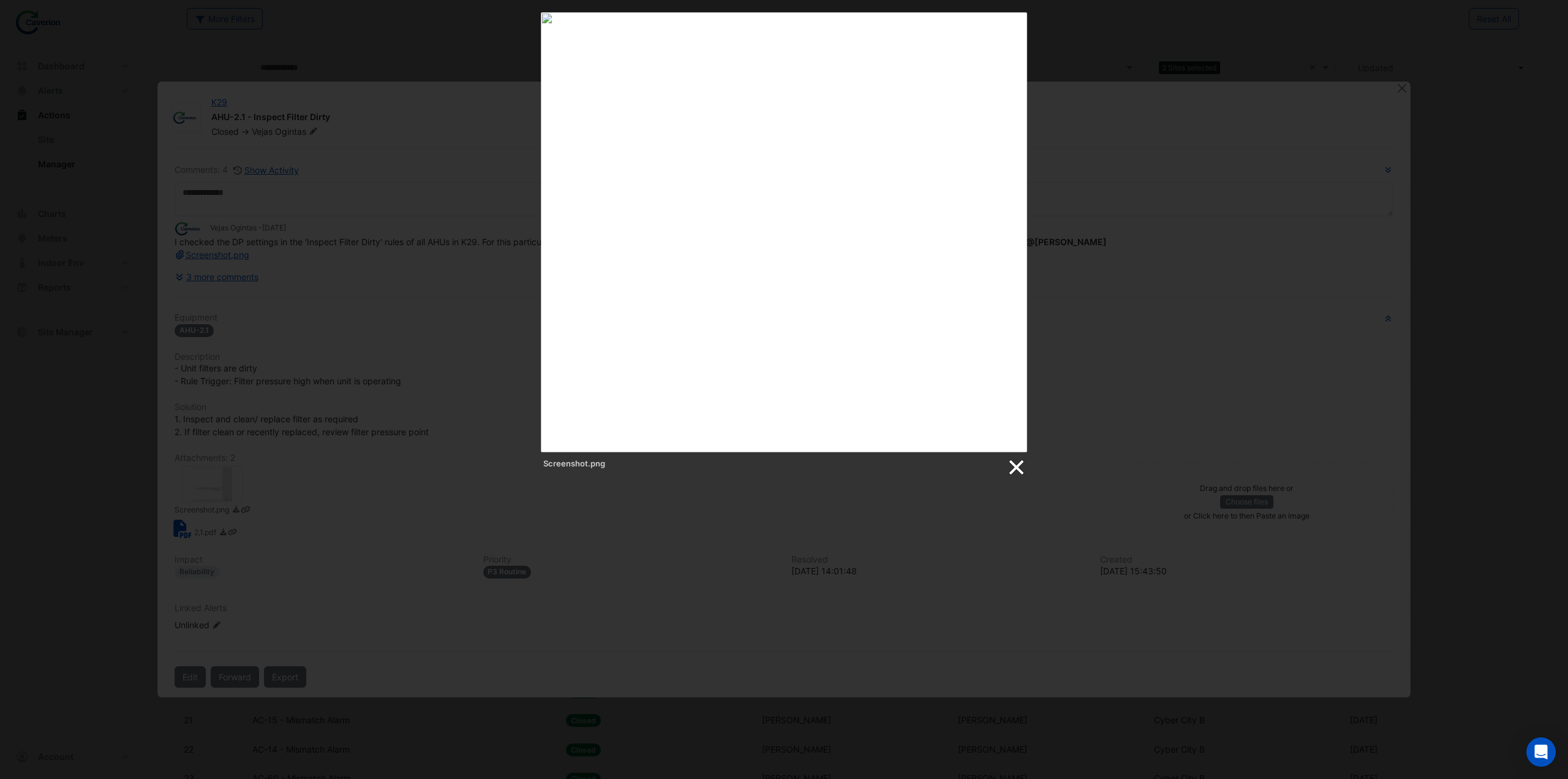
click at [1017, 462] on link at bounding box center [1016, 467] width 18 height 18
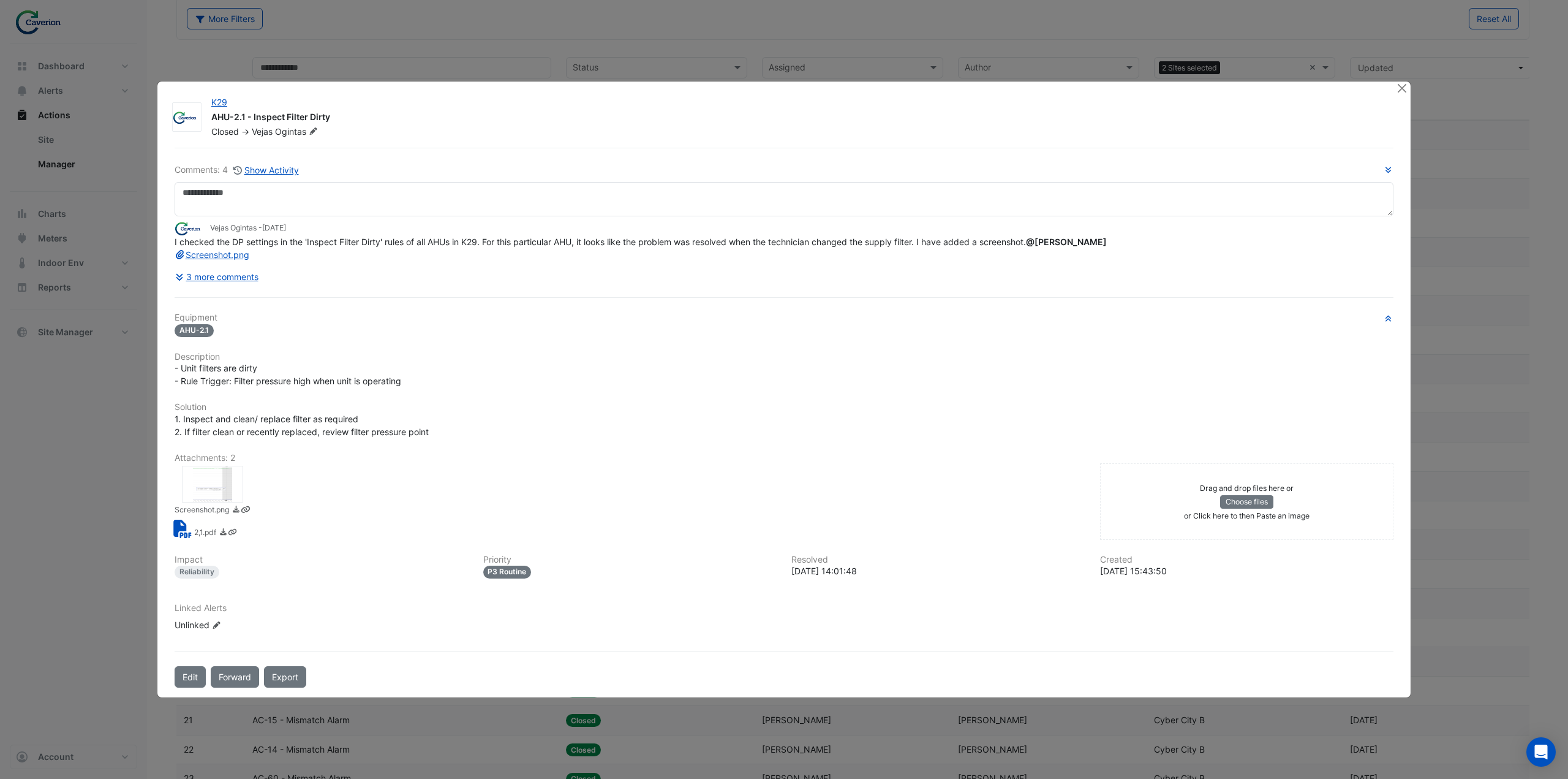
click at [1408, 89] on div at bounding box center [1402, 89] width 15 height 14
click at [1402, 89] on button "Close" at bounding box center [1401, 88] width 13 height 13
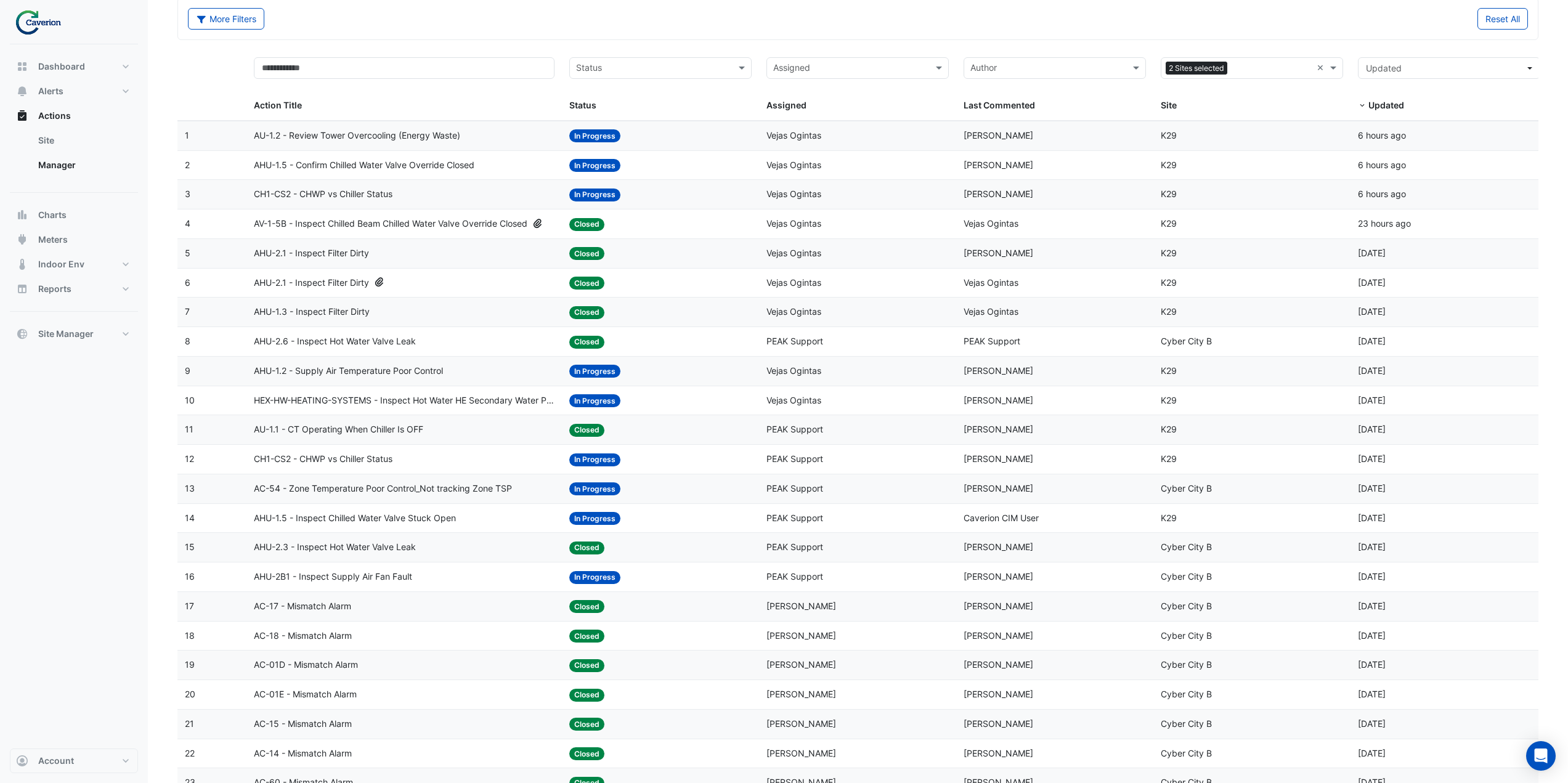
click at [462, 369] on div "AHU-1.2 - Supply Air Temperature Poor Control" at bounding box center [404, 371] width 301 height 14
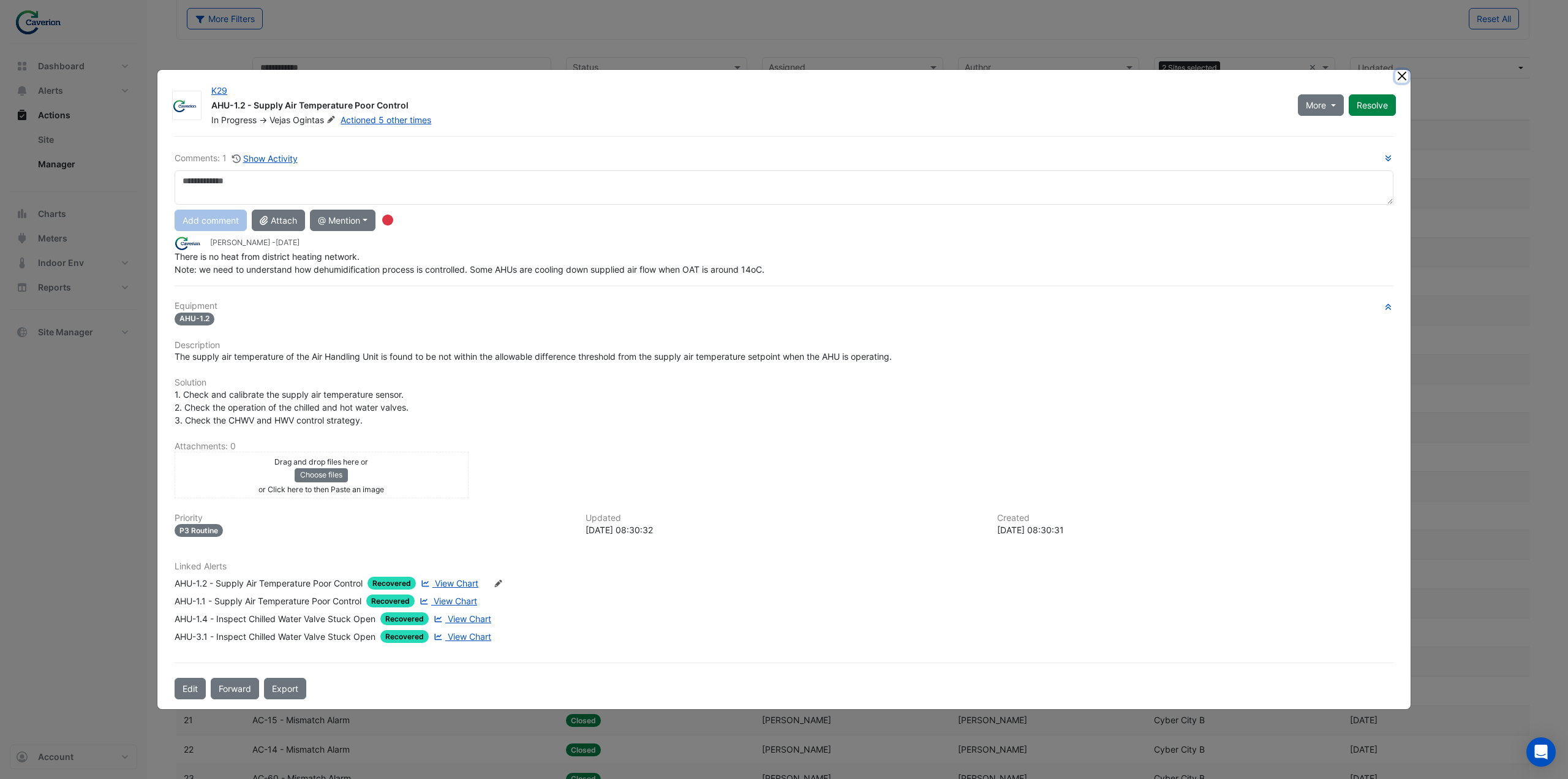
click at [1405, 77] on button "Close" at bounding box center [1401, 76] width 13 height 13
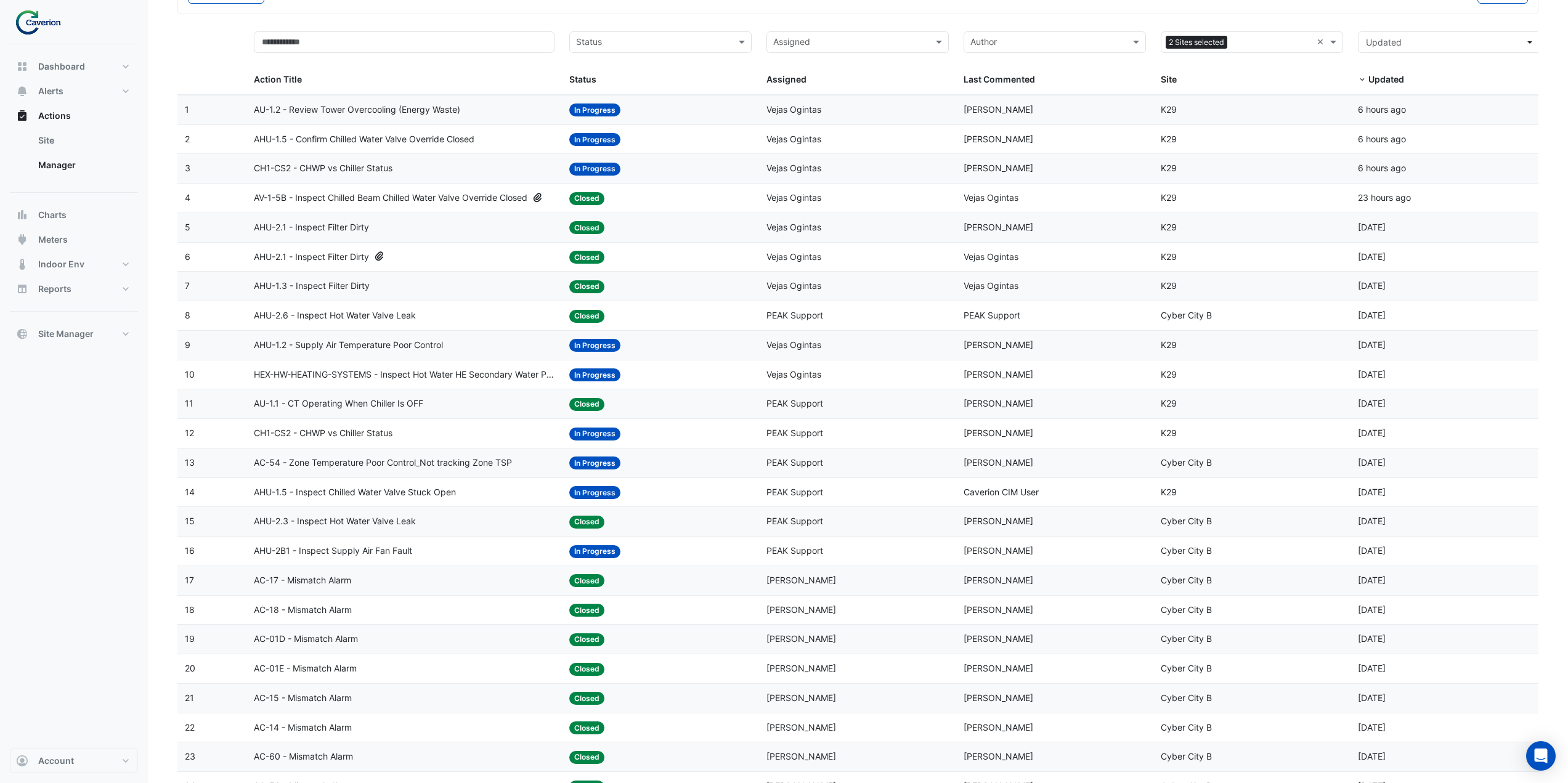
scroll to position [0, 0]
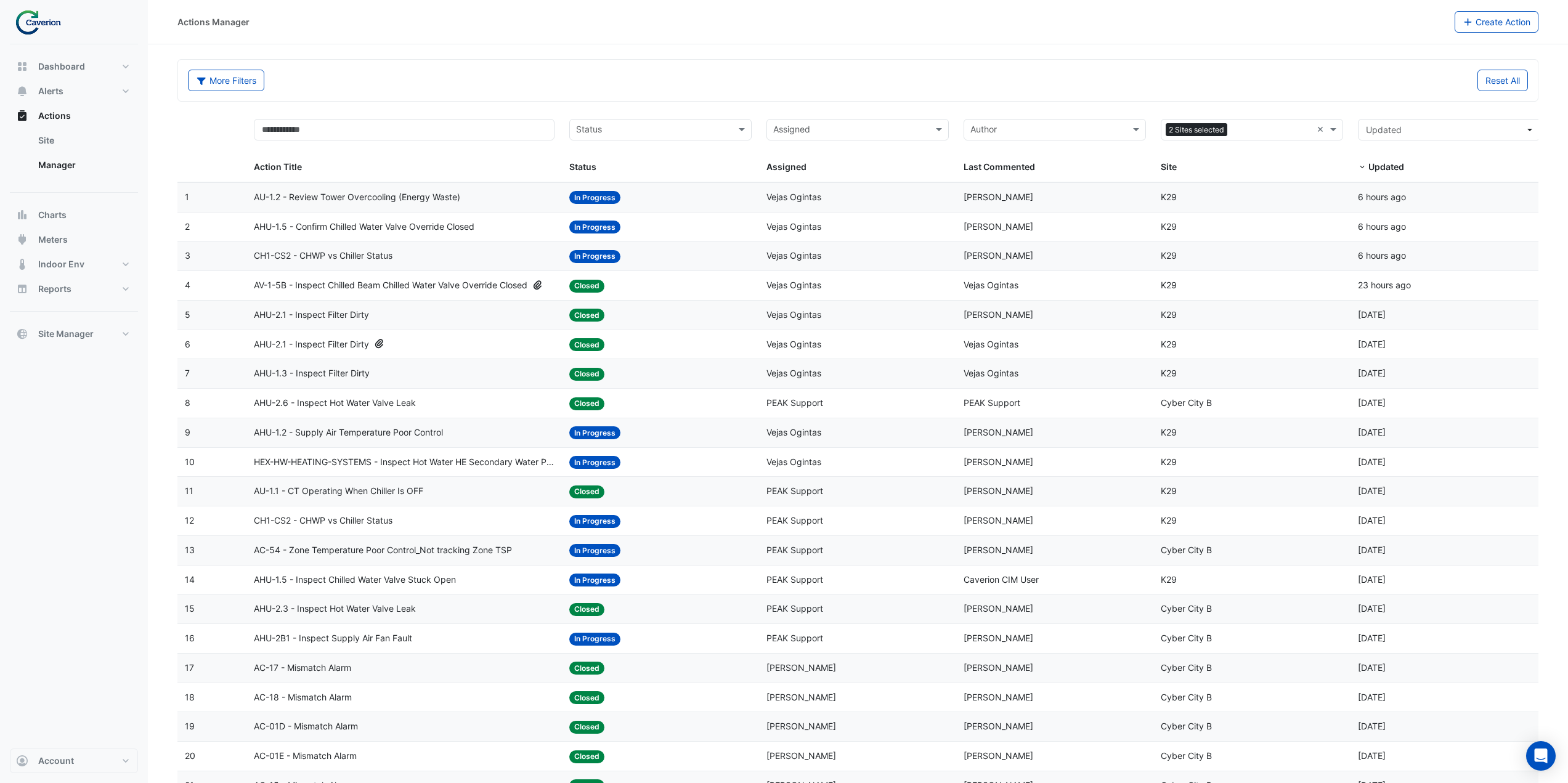
click at [519, 406] on div "AHU-2.6 - Inspect Hot Water Valve Leak" at bounding box center [404, 403] width 301 height 14
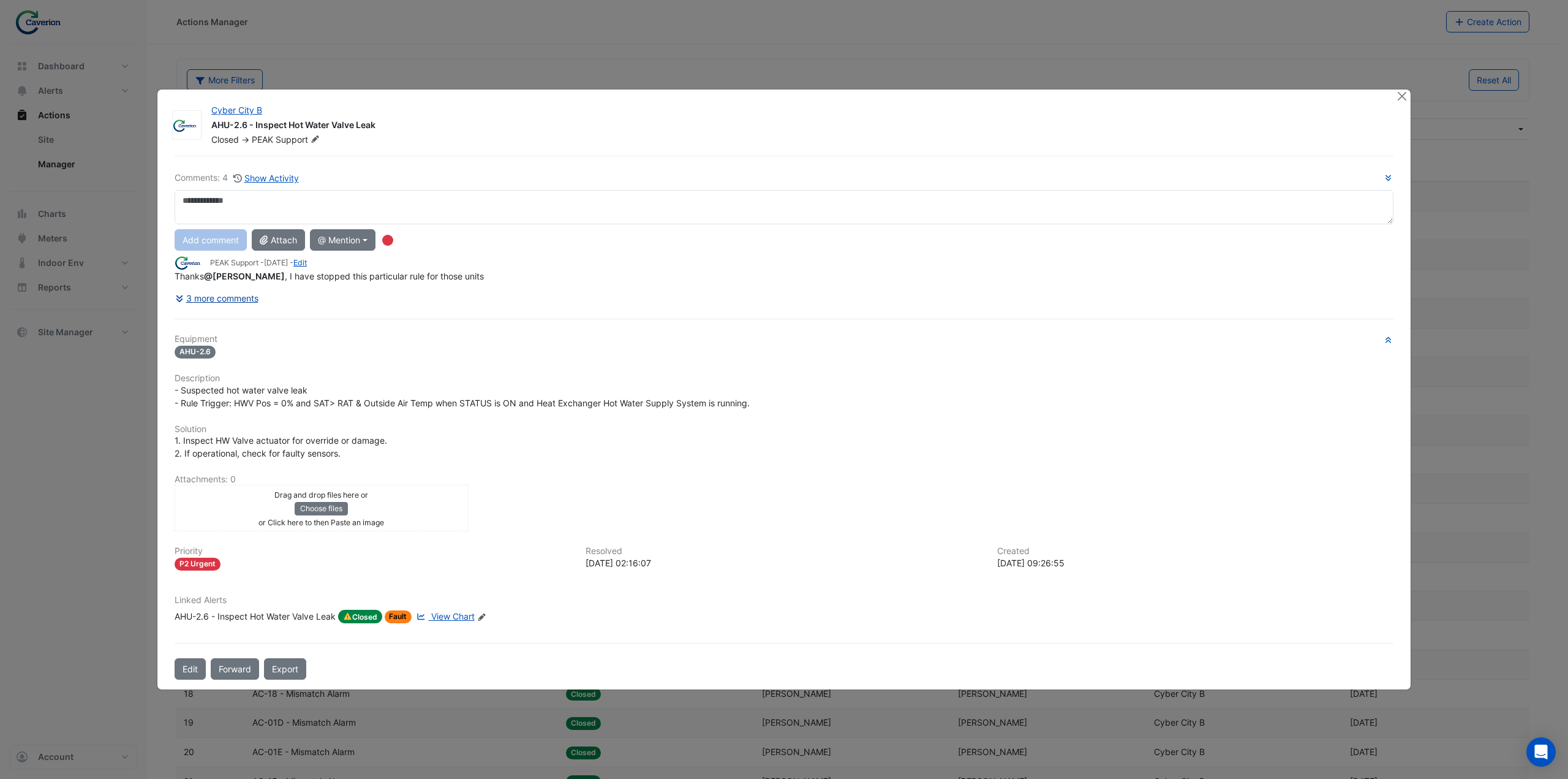
click at [248, 297] on button "3 more comments" at bounding box center [217, 298] width 84 height 21
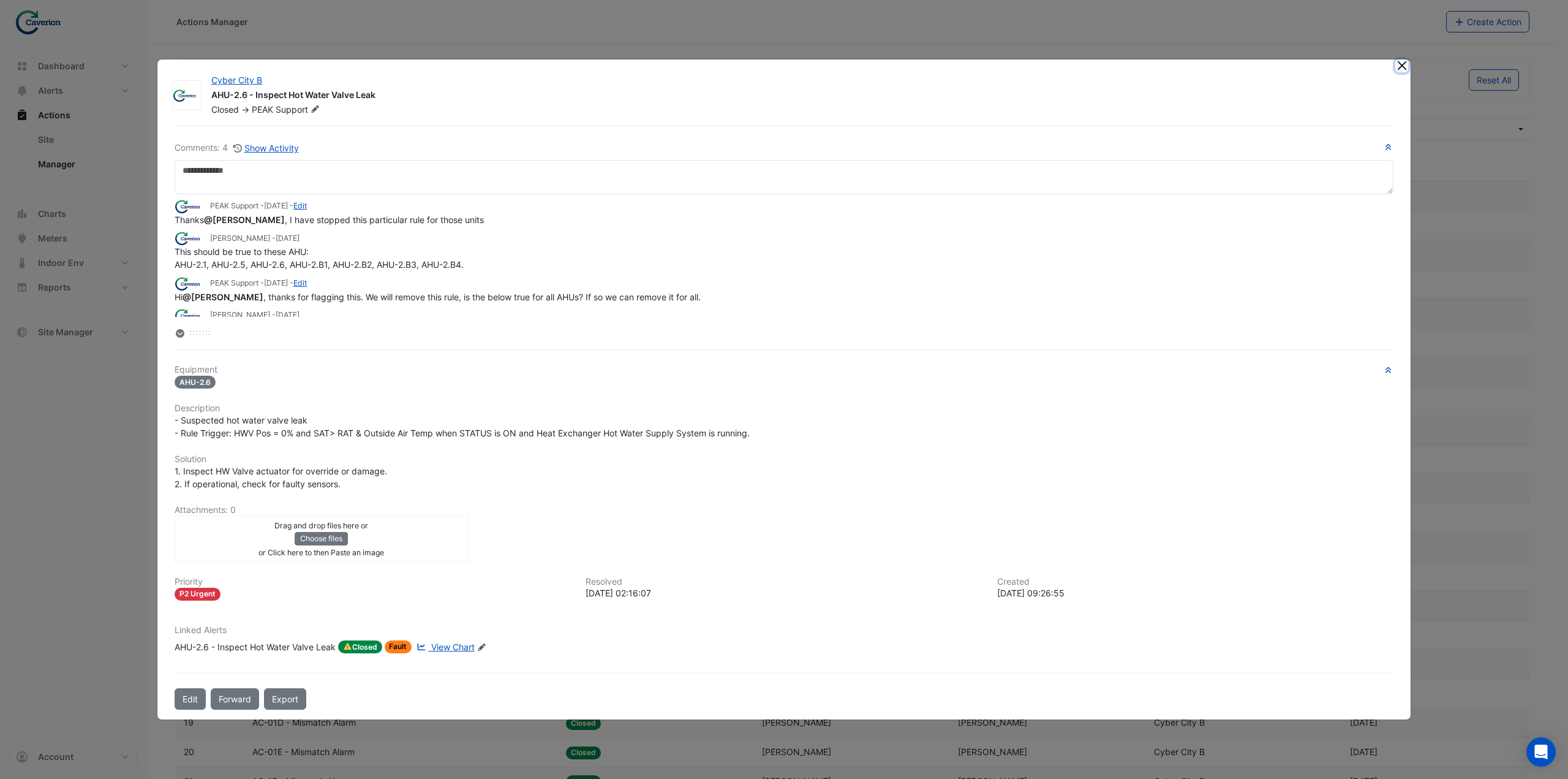
click at [1401, 68] on button "Close" at bounding box center [1401, 66] width 13 height 13
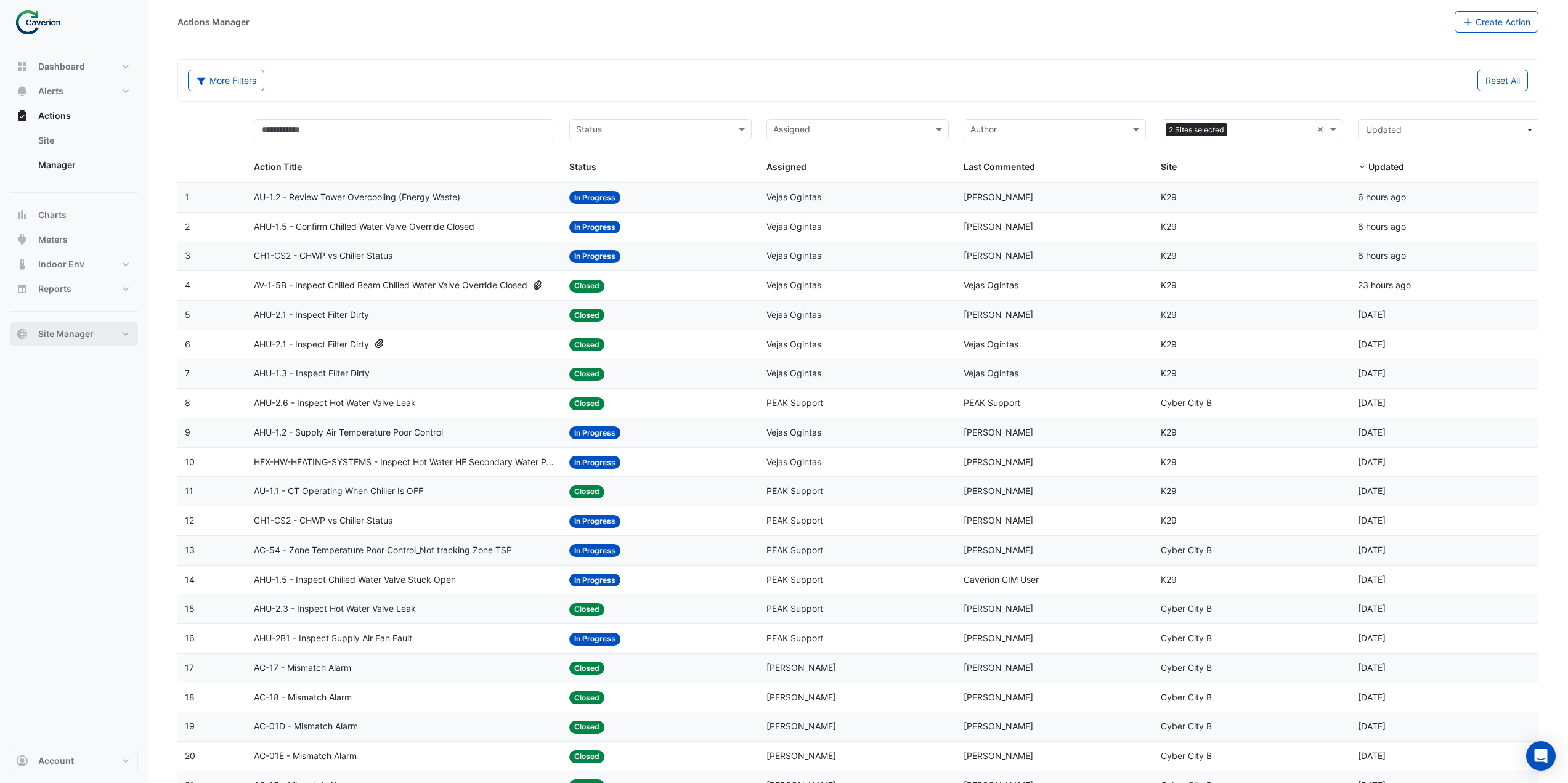
click at [117, 338] on button "Site Manager" at bounding box center [73, 334] width 128 height 25
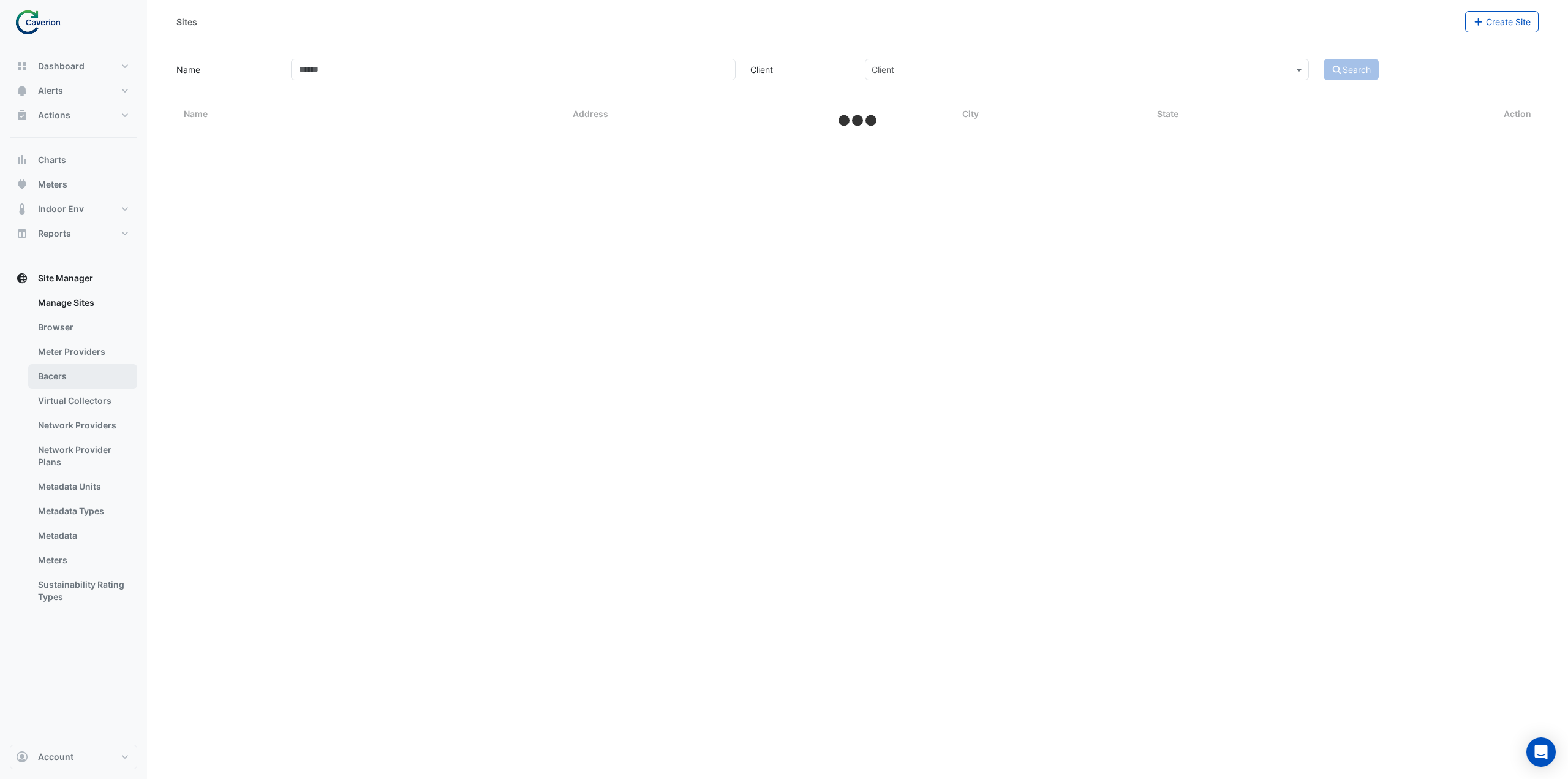
click at [106, 378] on link "Bacers" at bounding box center [82, 376] width 109 height 25
click at [584, 84] on input "text" at bounding box center [845, 80] width 643 height 13
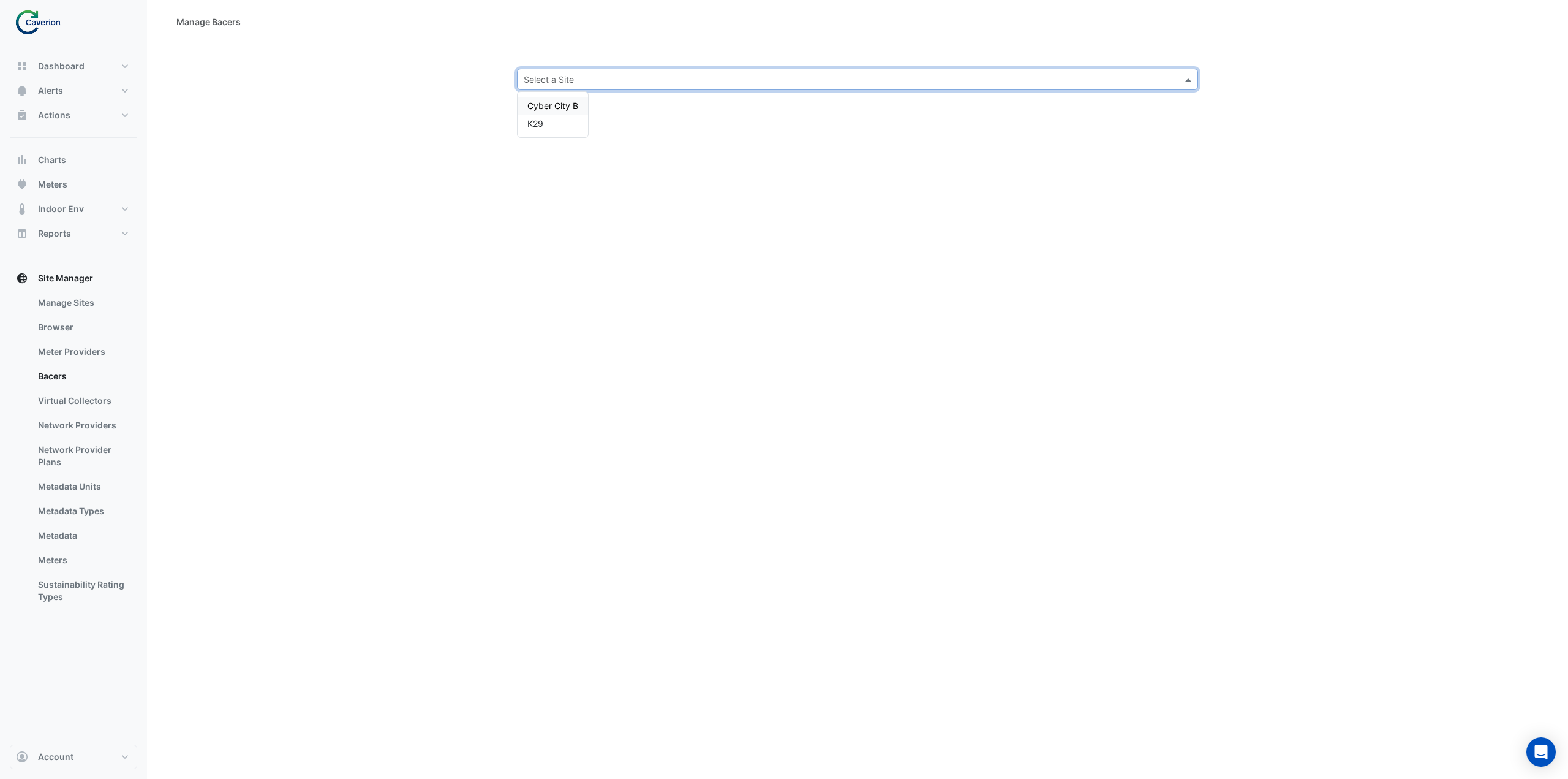
click at [576, 103] on span "Cyber City B" at bounding box center [552, 106] width 51 height 11
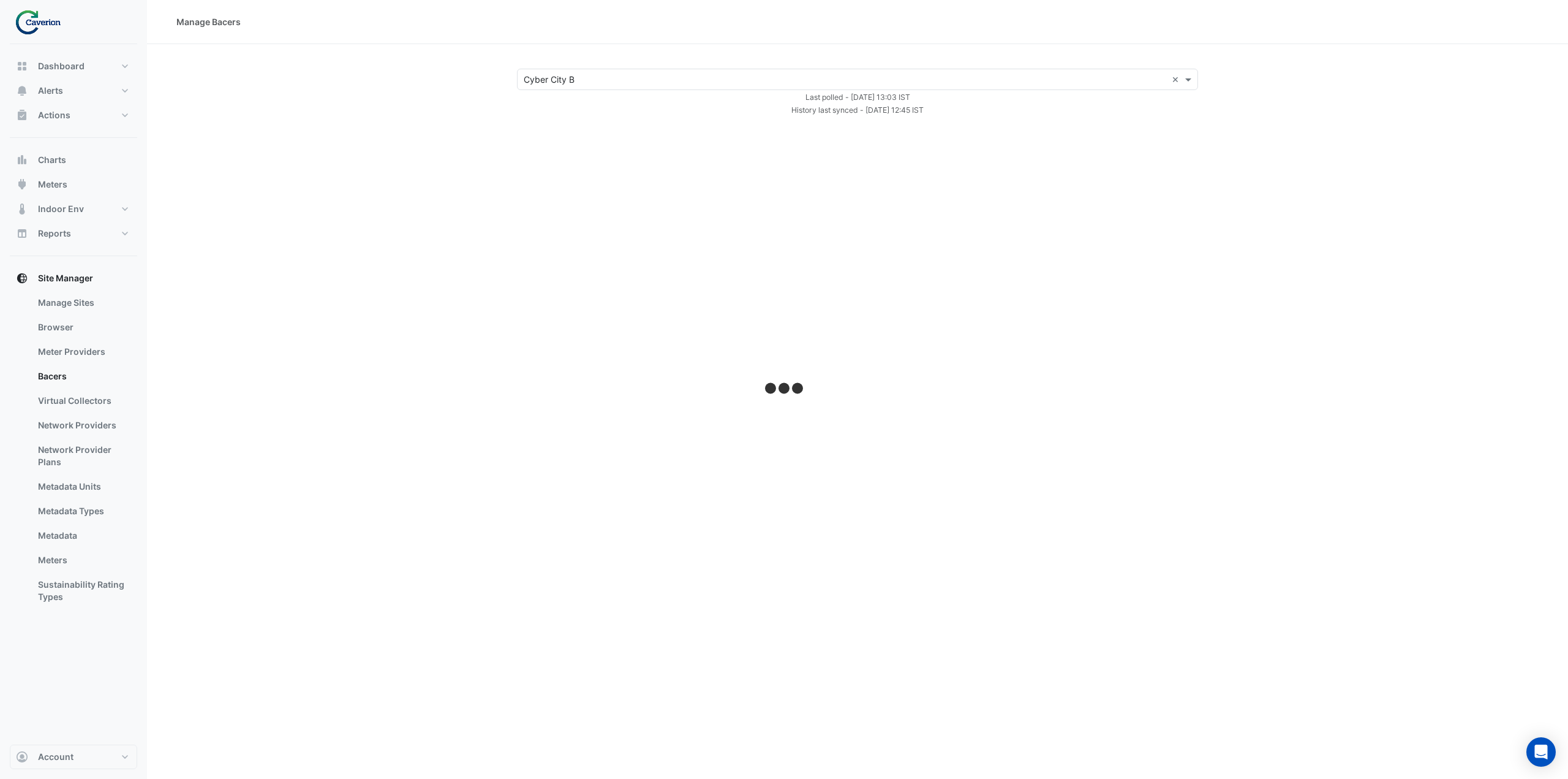
select select "***"
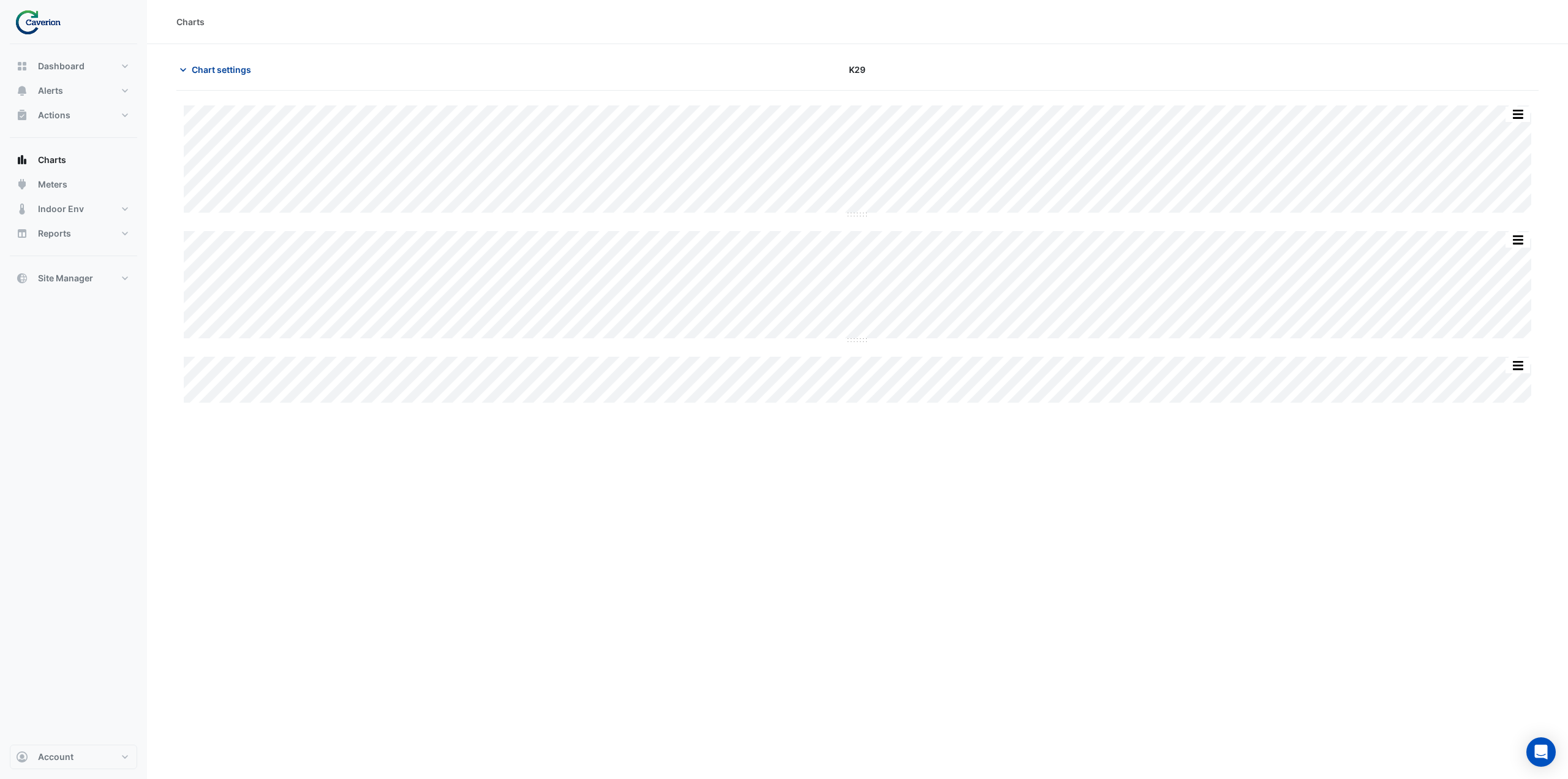
click at [200, 71] on span "Chart settings" at bounding box center [222, 69] width 60 height 13
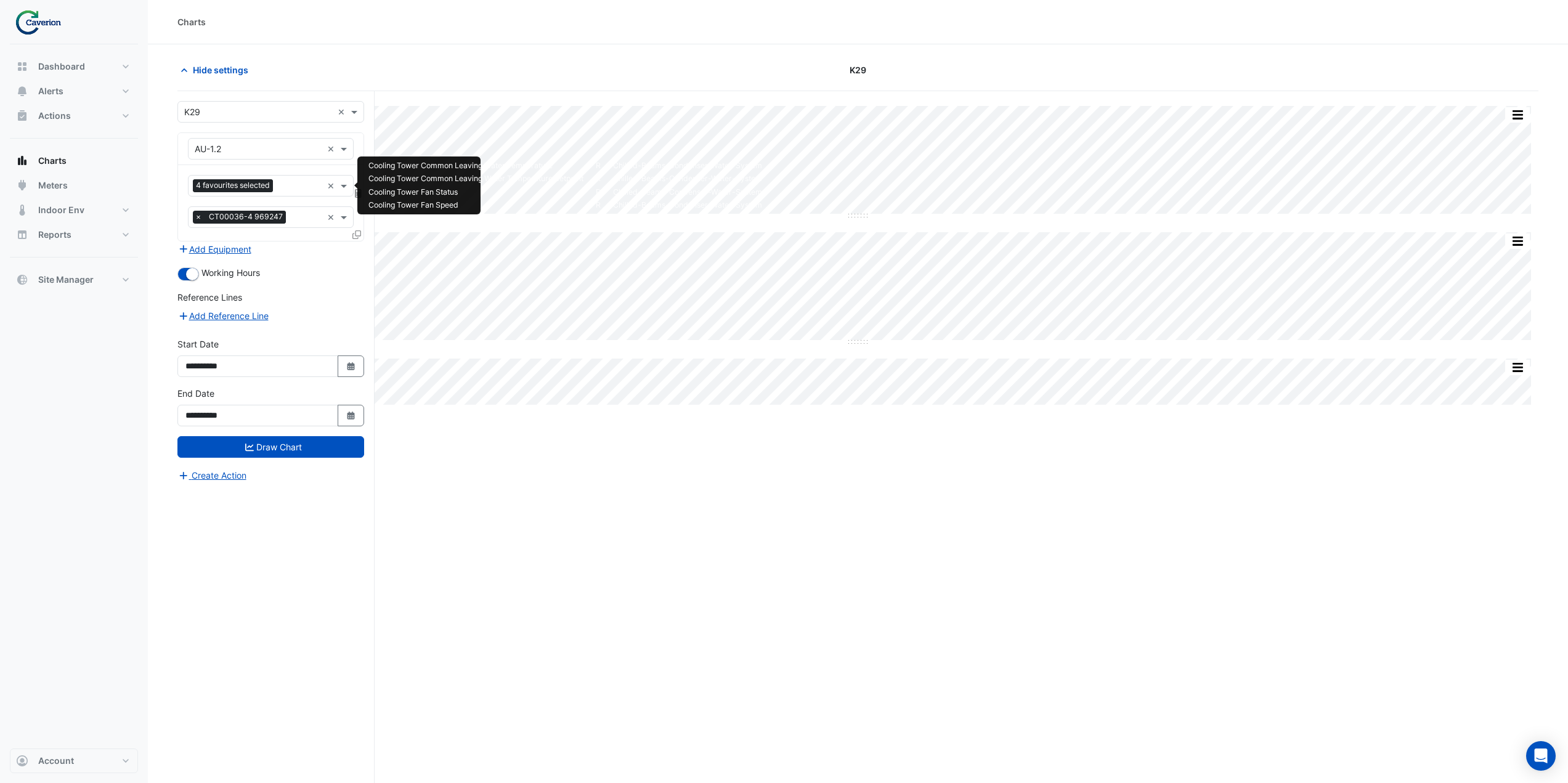
click at [280, 185] on input "text" at bounding box center [300, 187] width 44 height 13
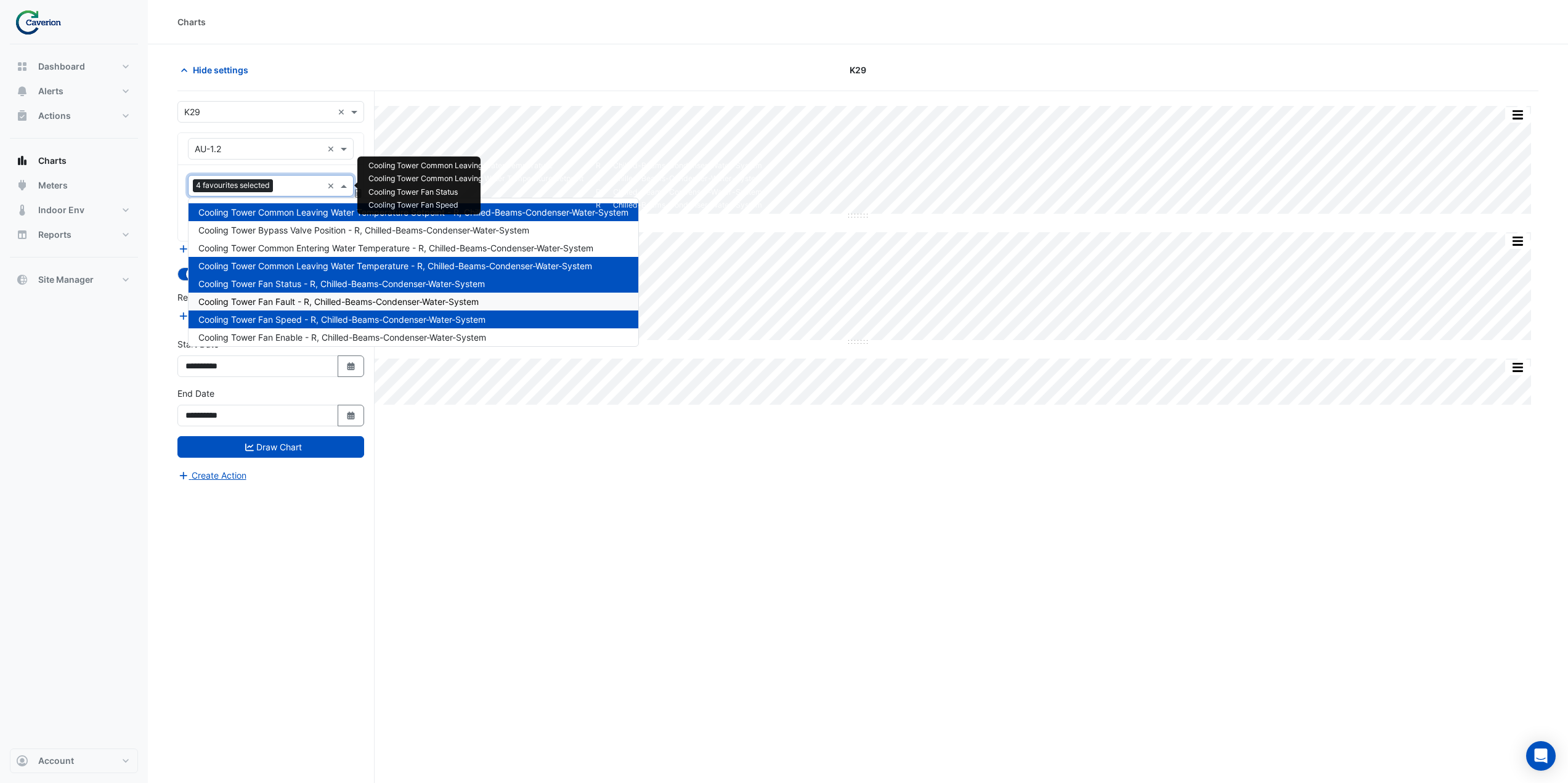
scroll to position [23, 0]
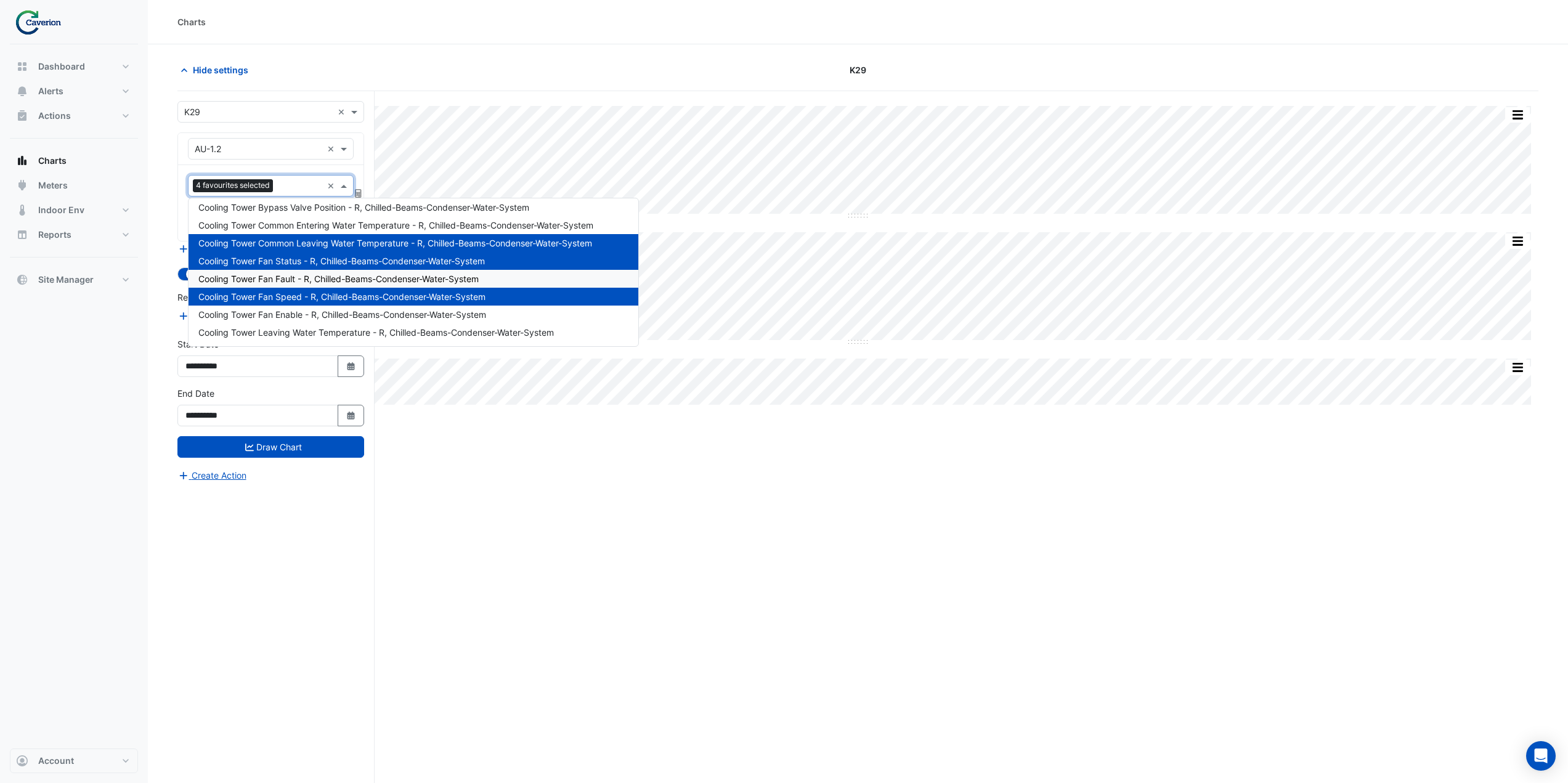
click at [164, 268] on section "Hide settings K29 Split All Split None Print Save as JPEG Save as PNG Pivot Dat…" at bounding box center [858, 436] width 1420 height 785
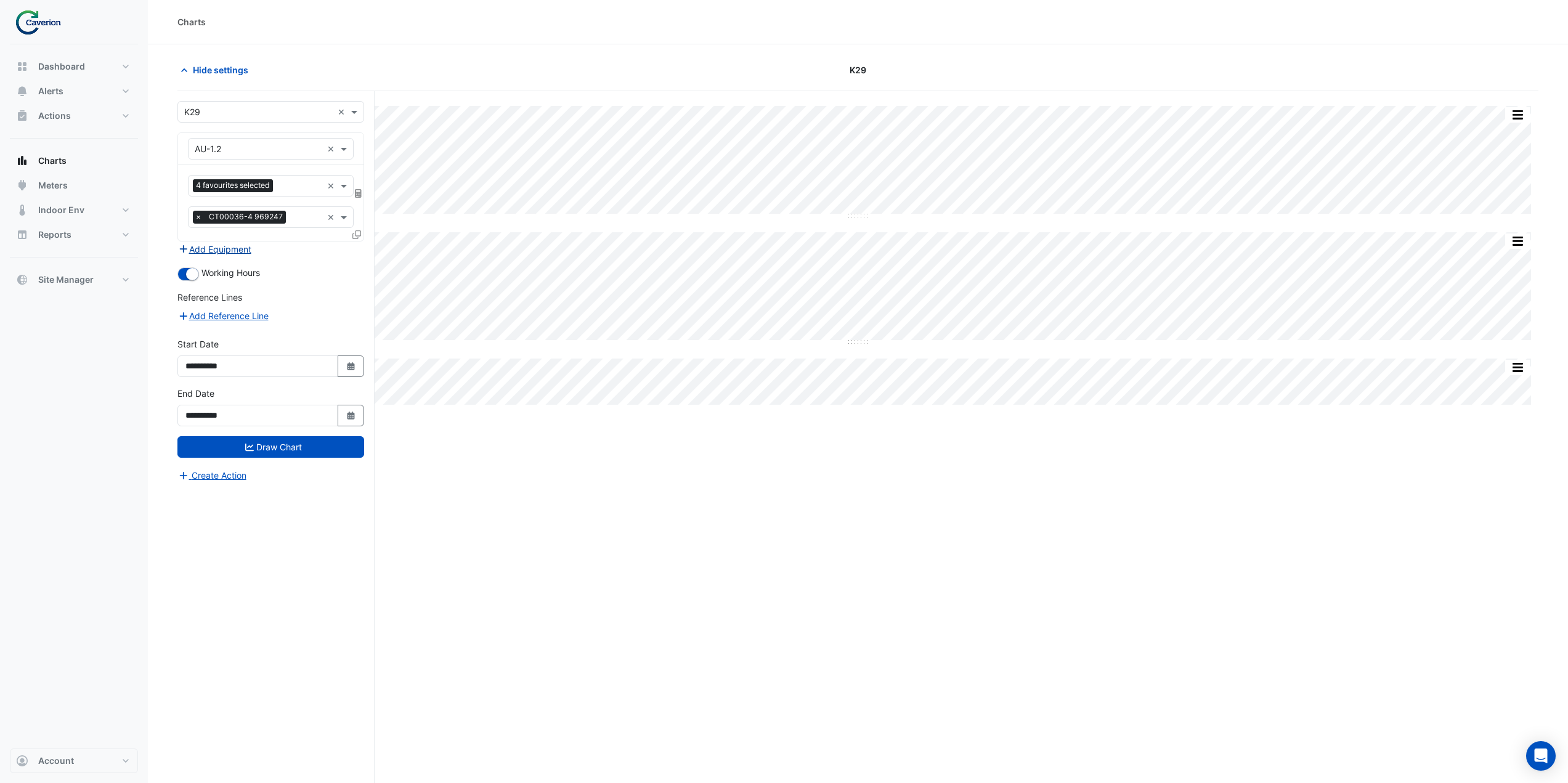
click at [201, 250] on button "Add Equipment" at bounding box center [214, 249] width 75 height 14
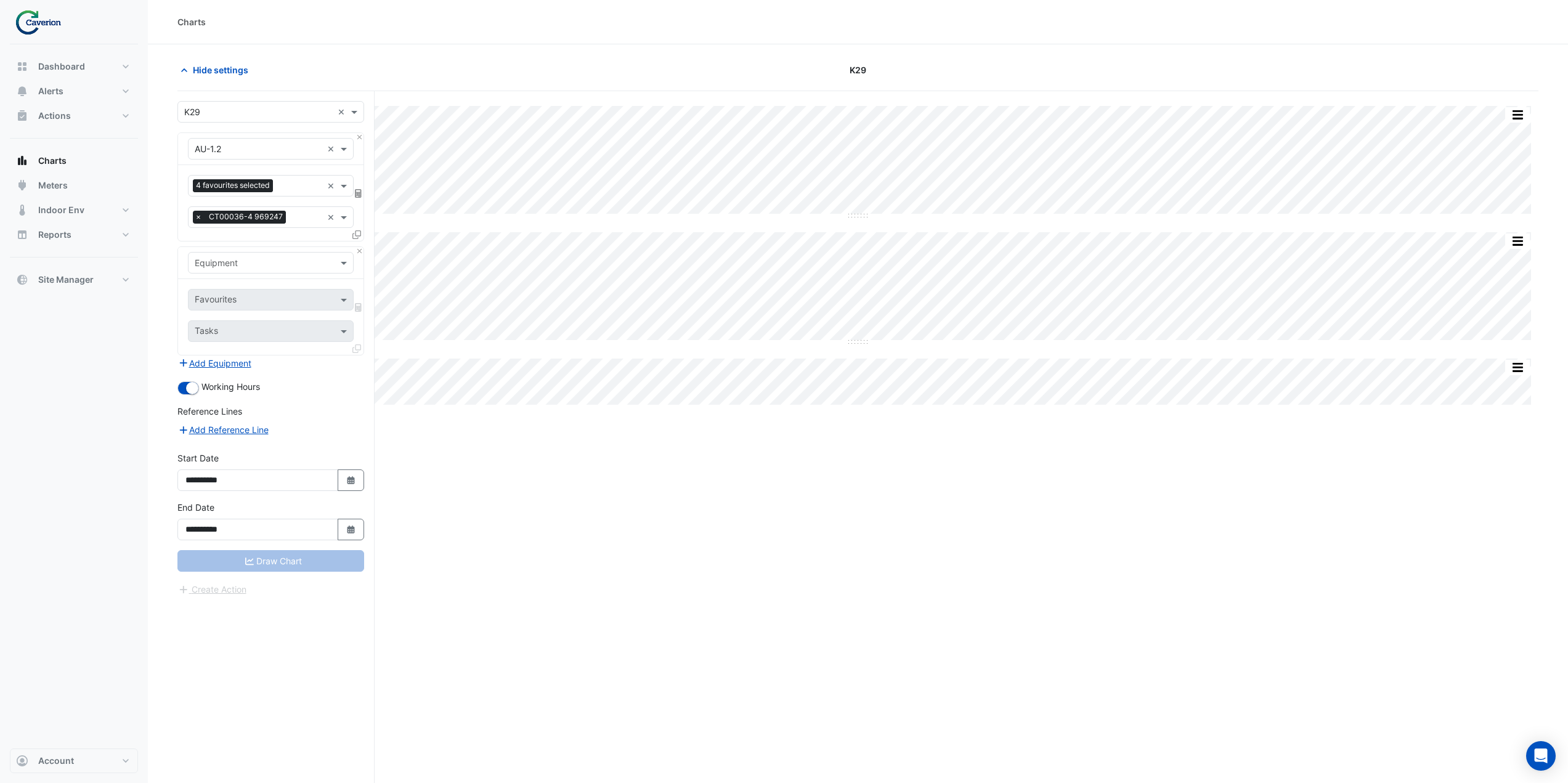
click at [235, 269] on div "Equipment" at bounding box center [216, 263] width 43 height 13
type input "*"
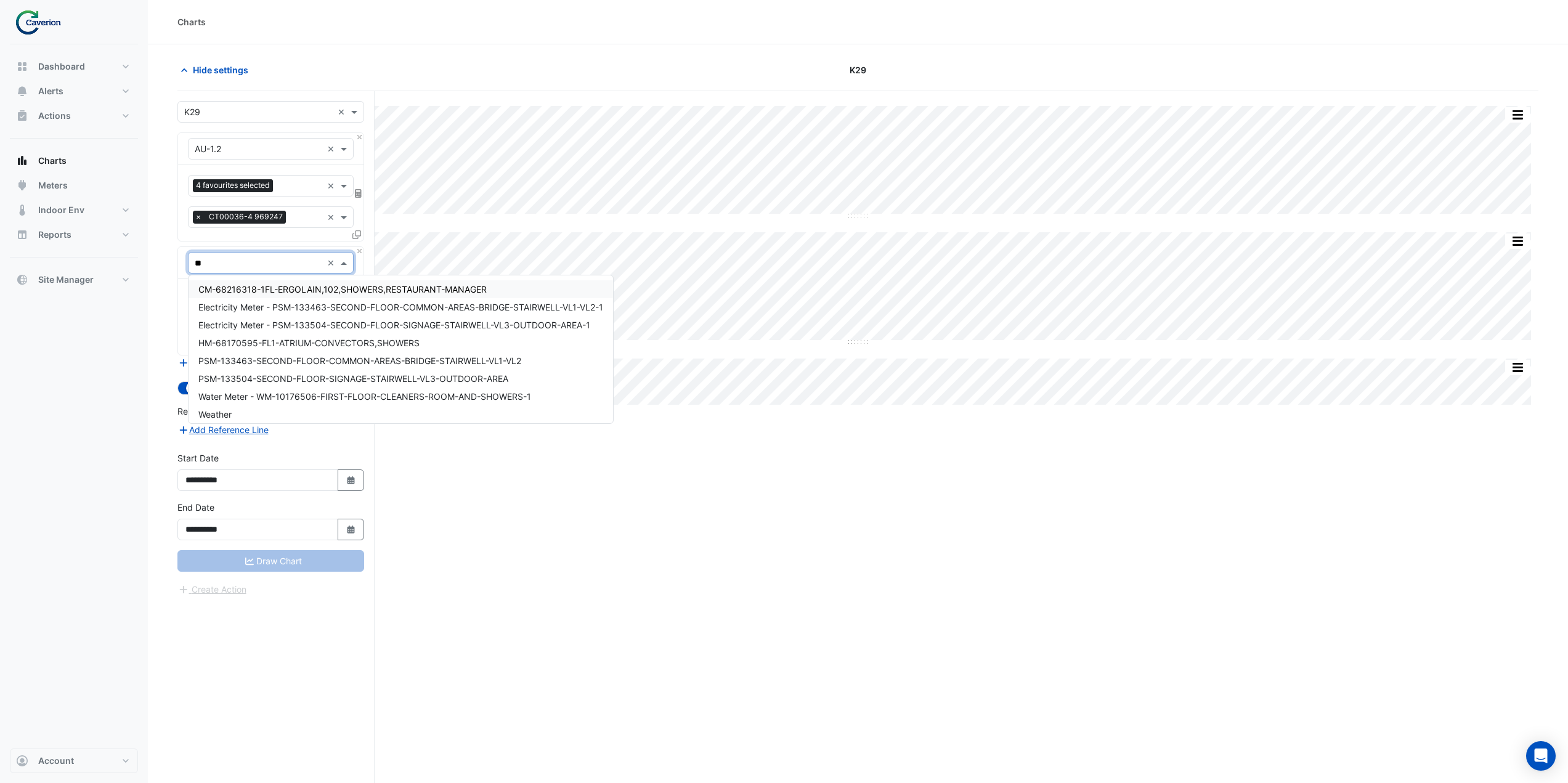
type input "***"
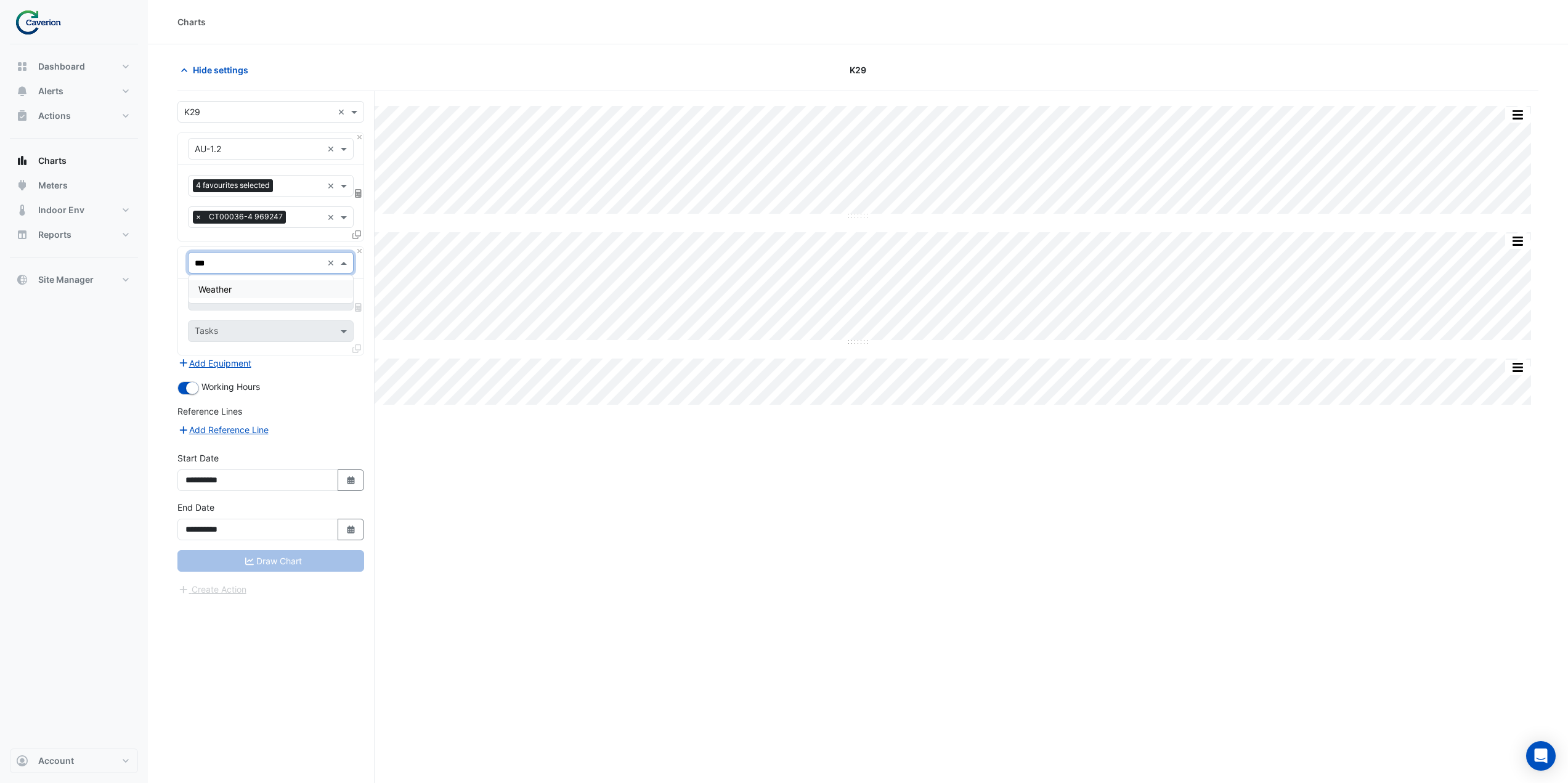
click at [250, 287] on div "Weather" at bounding box center [271, 289] width 164 height 18
click at [253, 293] on div "Favourites" at bounding box center [254, 300] width 131 height 19
click at [246, 356] on span "Temperature (Celcius)" at bounding box center [263, 362] width 130 height 11
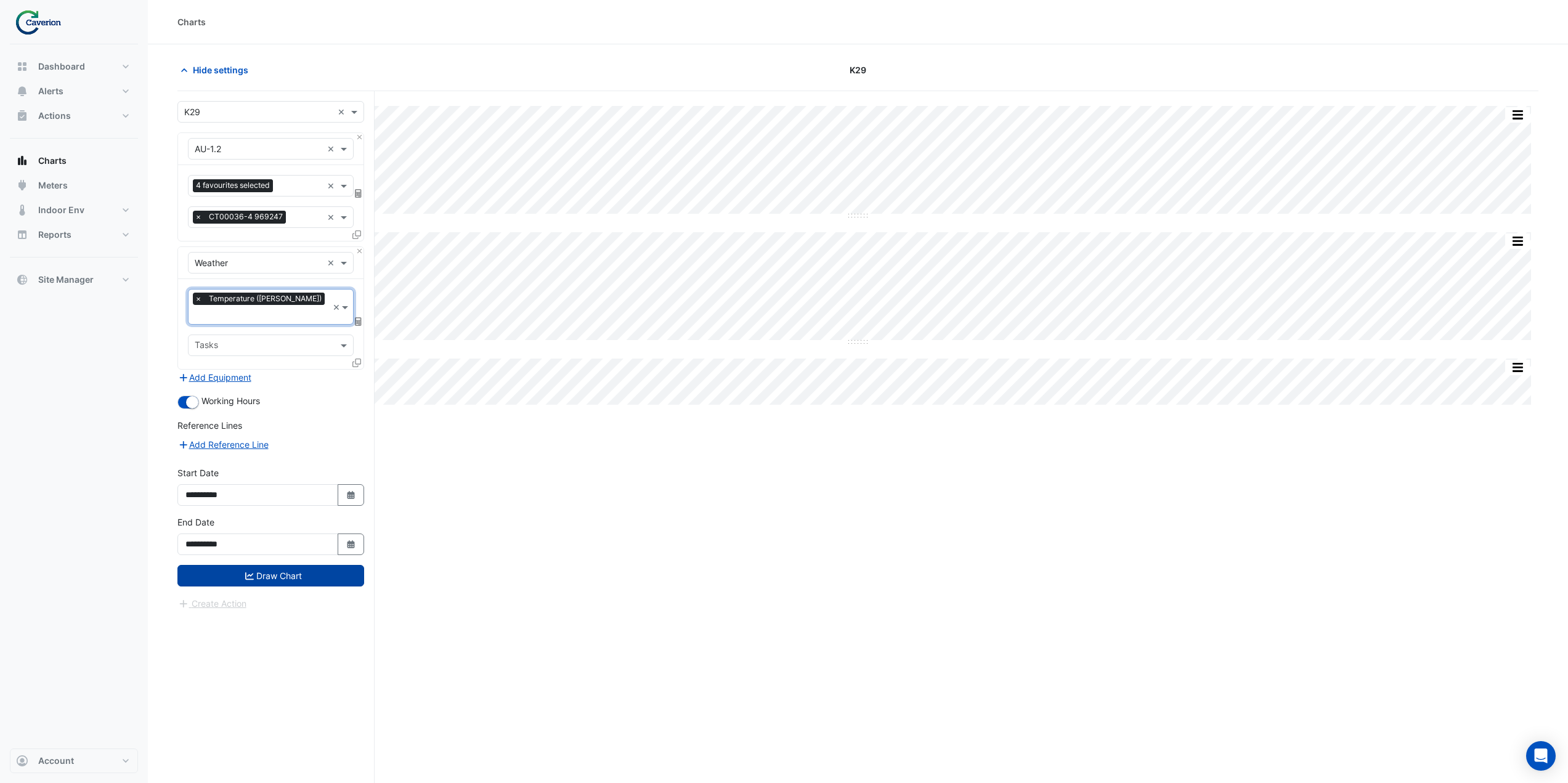
click at [277, 564] on button "Draw Chart" at bounding box center [271, 575] width 187 height 21
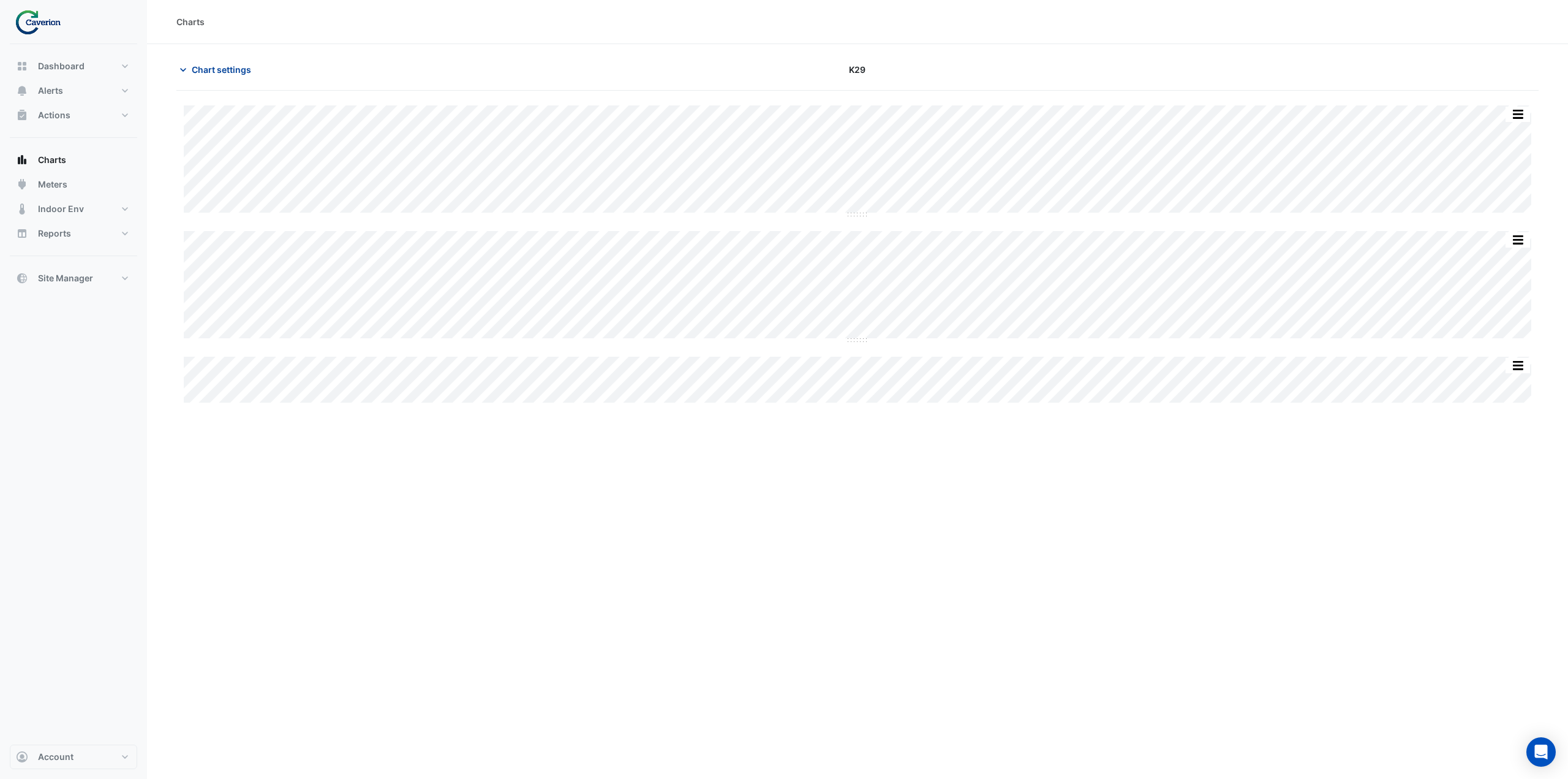
click at [206, 68] on span "Chart settings" at bounding box center [222, 69] width 60 height 13
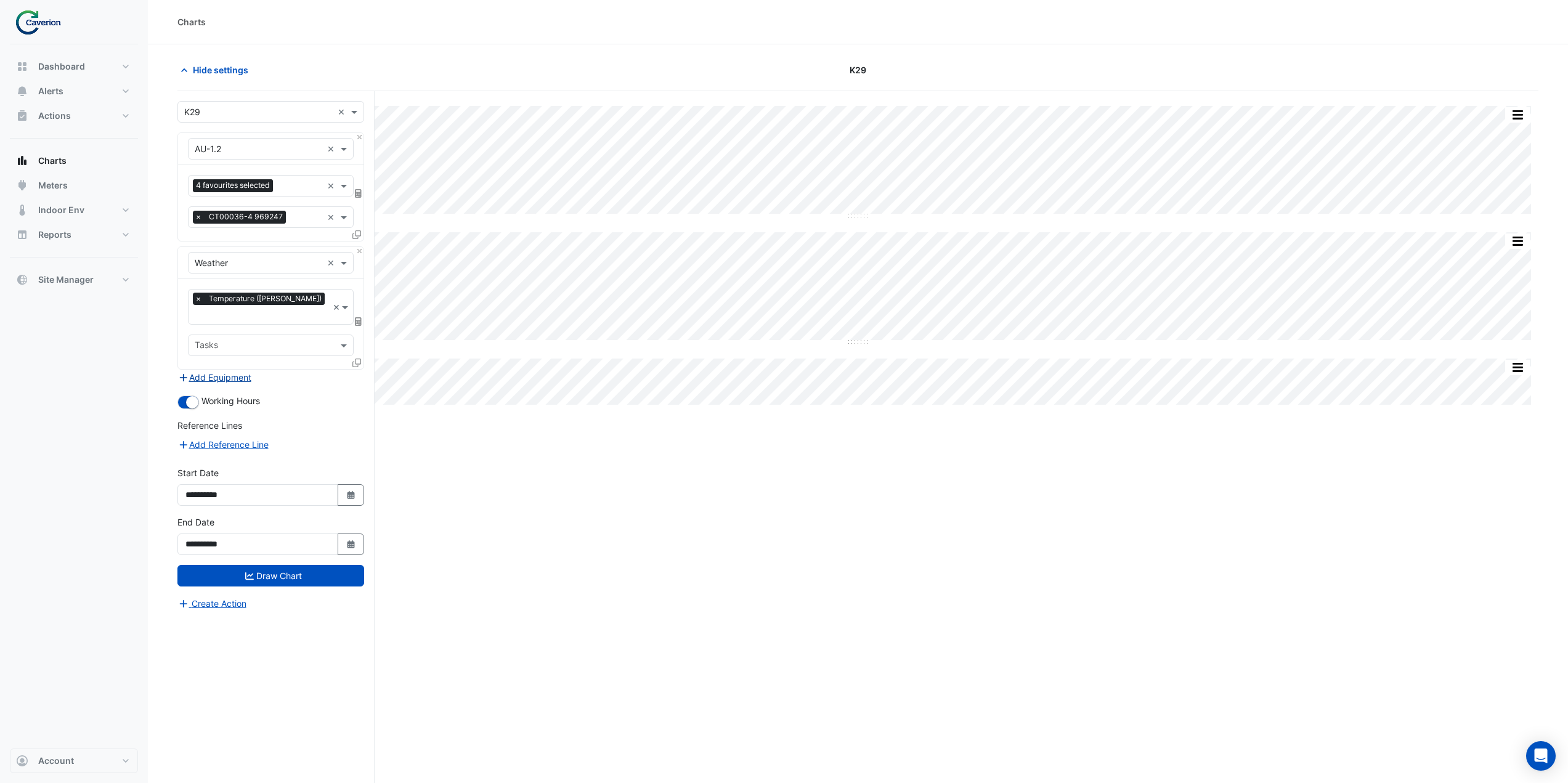
click at [201, 370] on button "Add Equipment" at bounding box center [214, 377] width 75 height 14
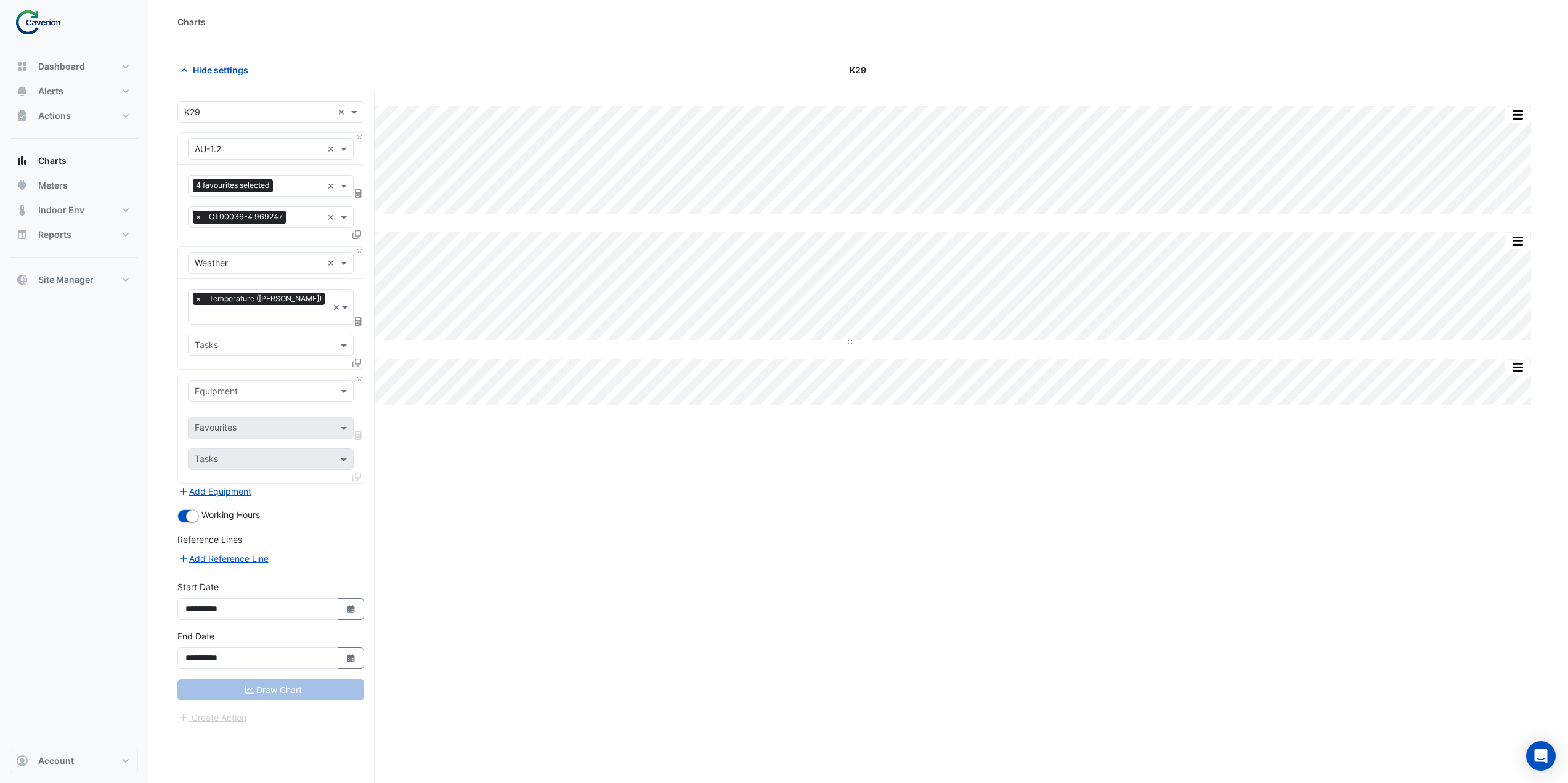
click at [204, 385] on input "text" at bounding box center [258, 392] width 128 height 13
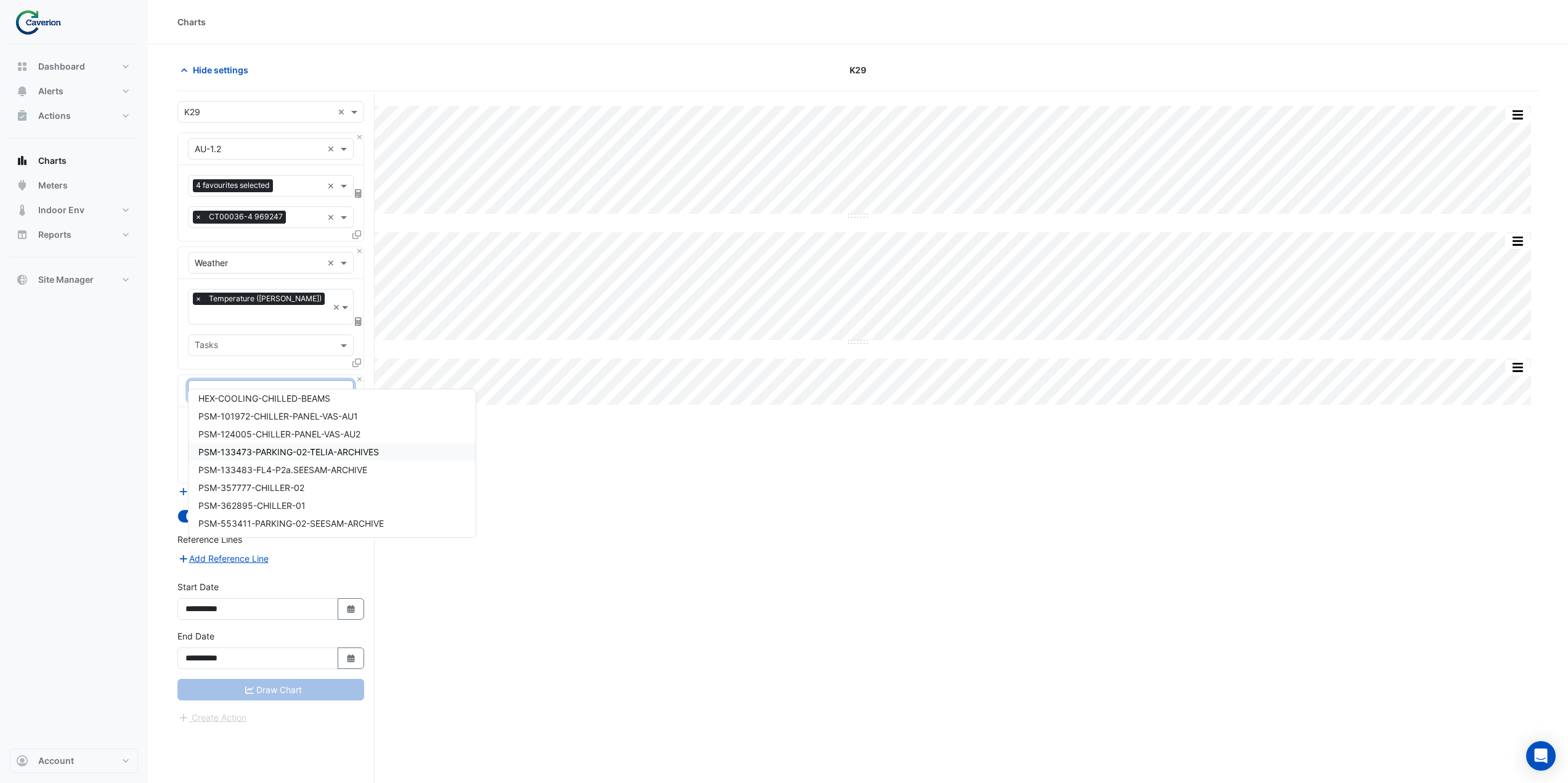
type input "**"
click at [226, 403] on div "CH-01" at bounding box center [377, 403] width 378 height 18
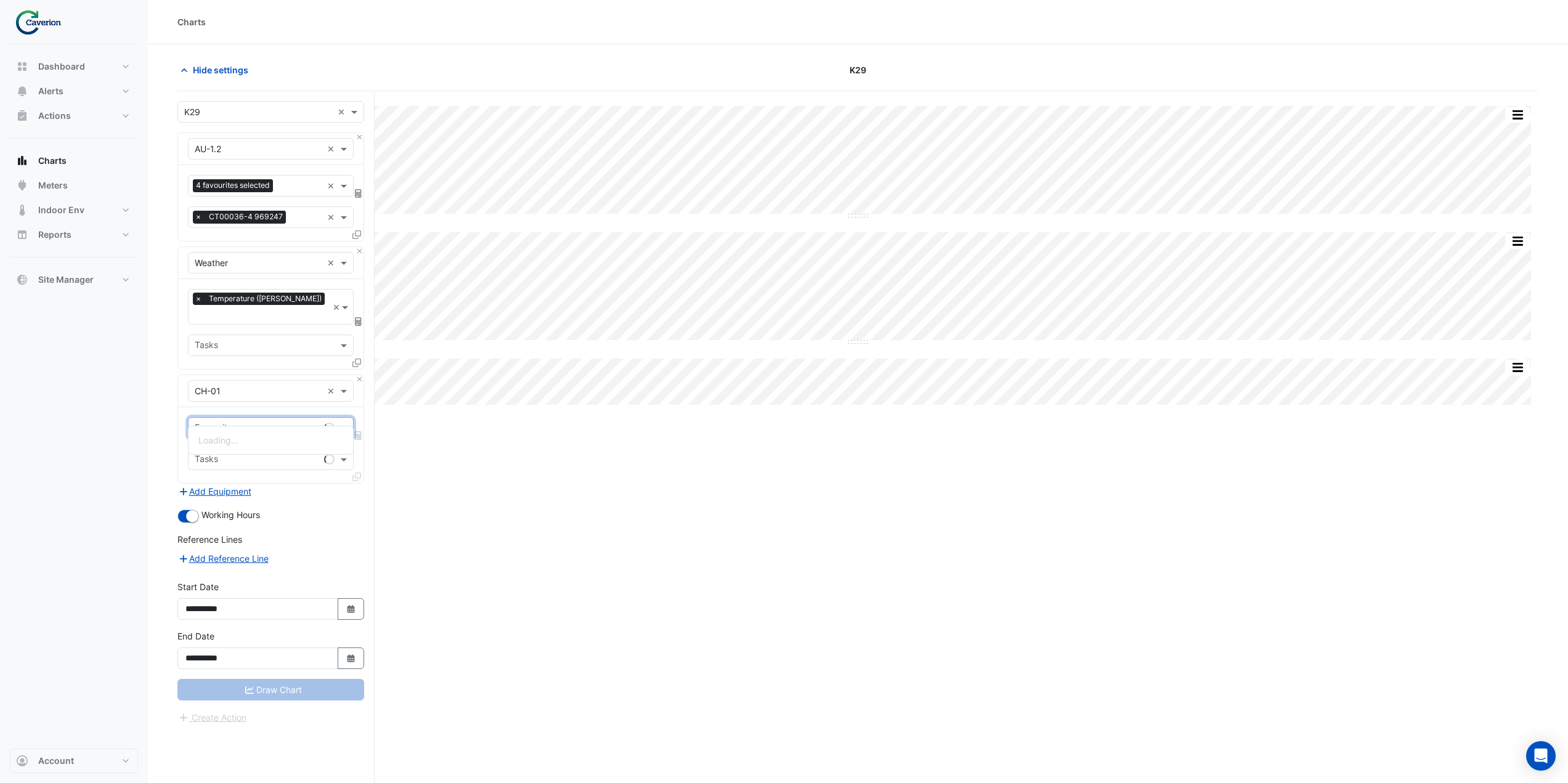
click at [229, 422] on input "text" at bounding box center [257, 429] width 124 height 13
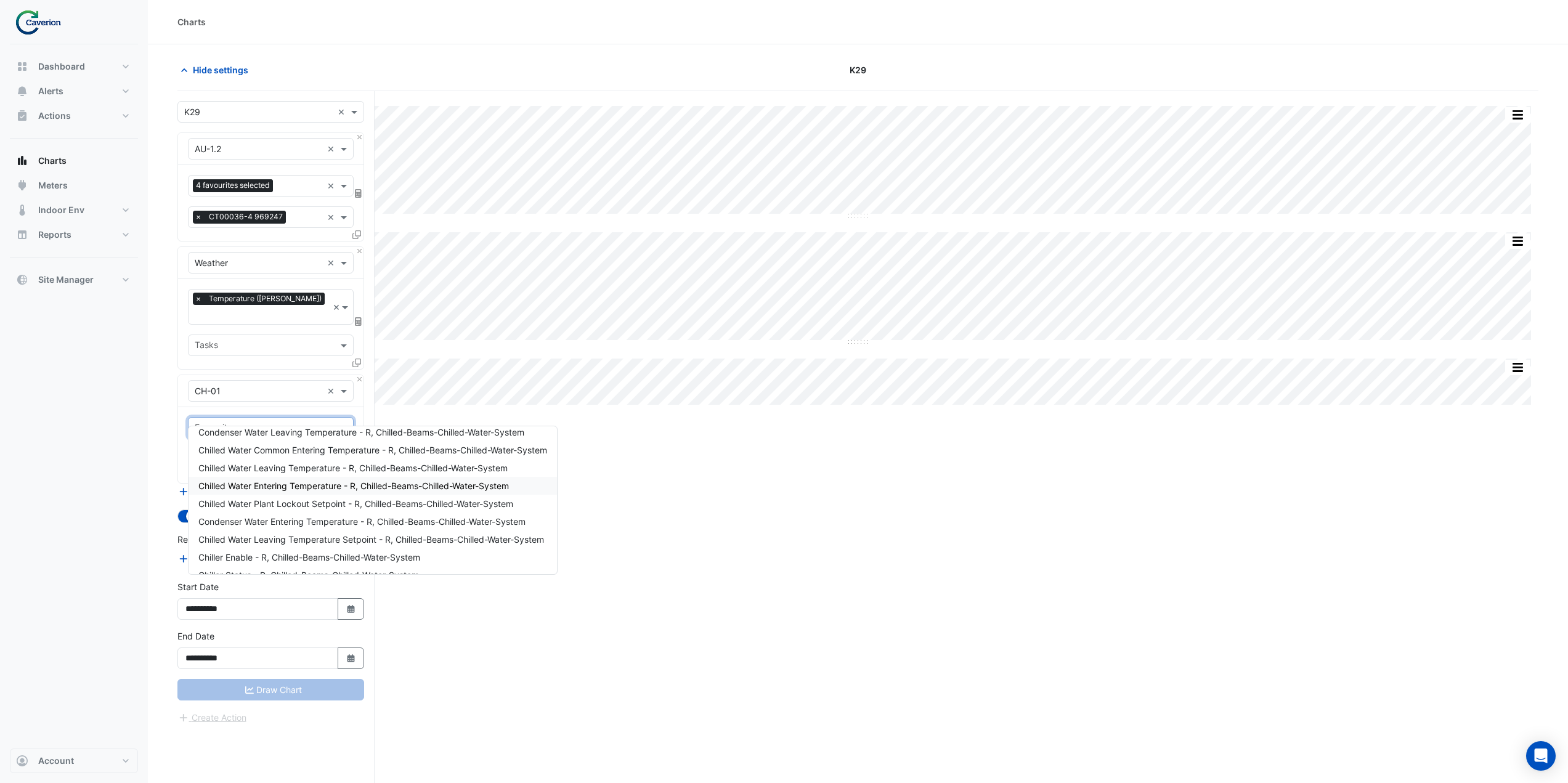
scroll to position [77, 0]
click at [265, 555] on span "Chiller Status - R, Chilled-Beams-Chilled-Water-System" at bounding box center [309, 560] width 220 height 11
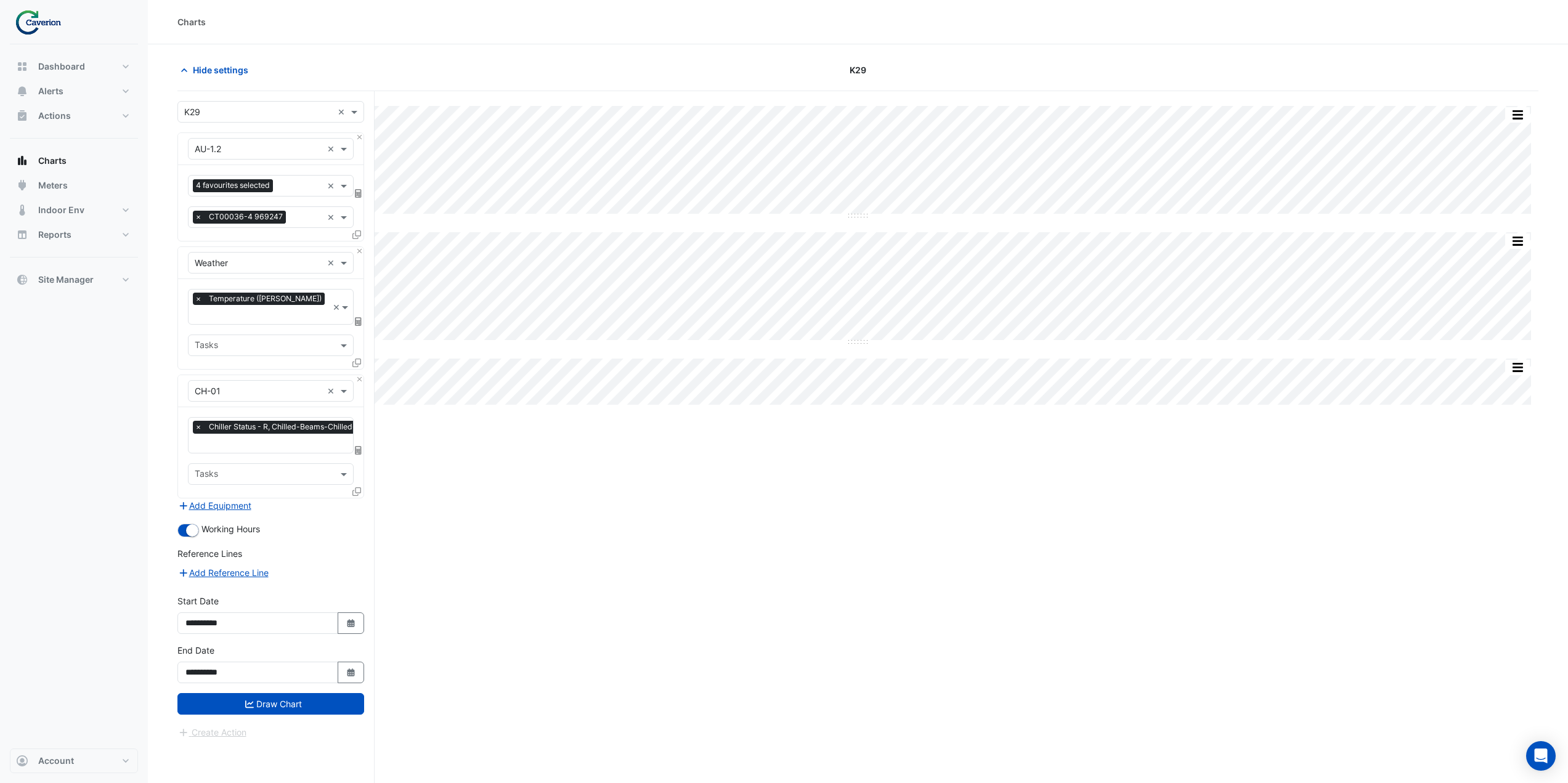
click at [355, 487] on icon at bounding box center [357, 491] width 9 height 9
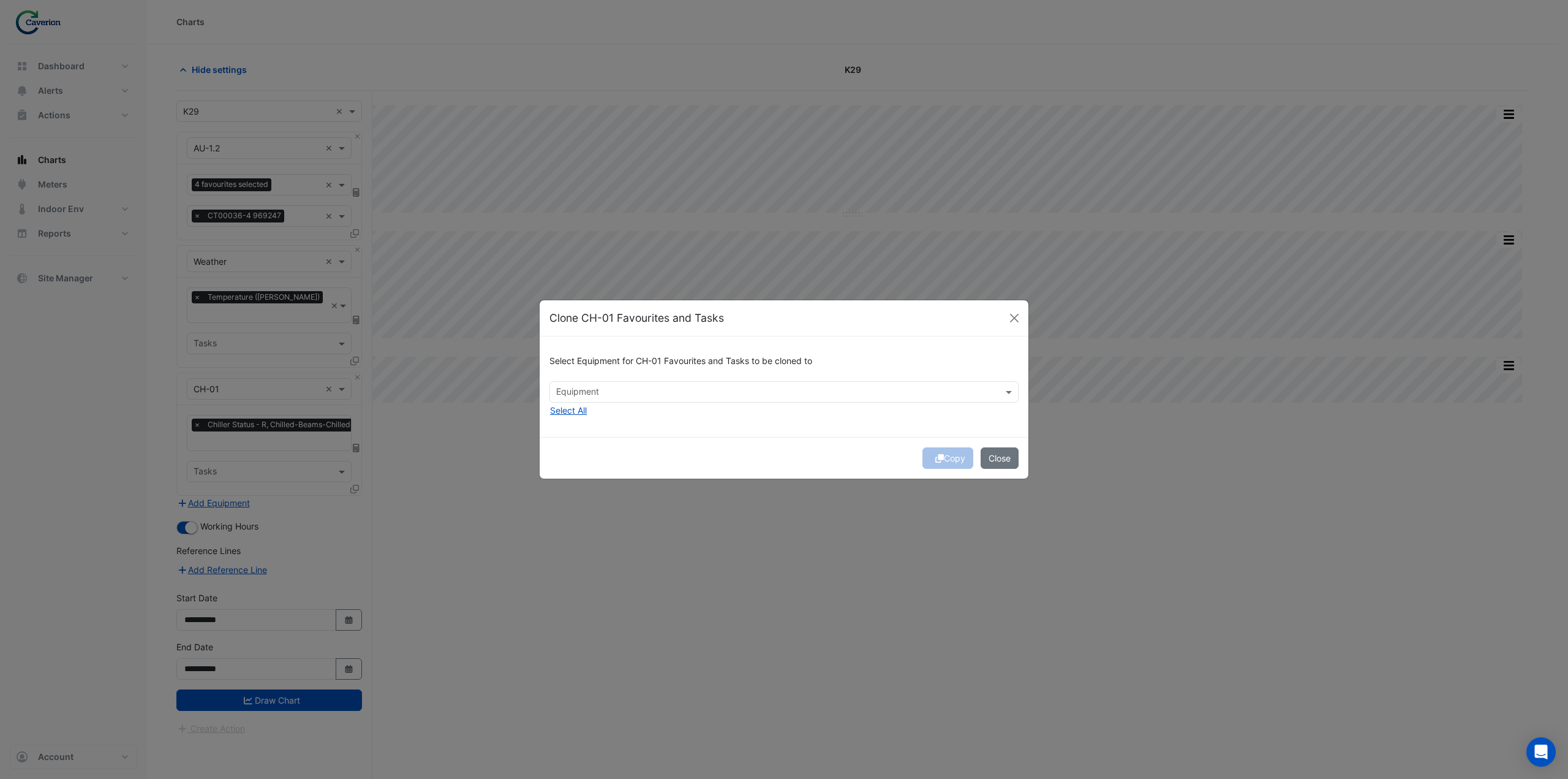
click at [576, 387] on input "text" at bounding box center [777, 393] width 442 height 13
click at [570, 419] on span "CH-02" at bounding box center [573, 418] width 26 height 11
drag, startPoint x: 636, startPoint y: 428, endPoint x: 760, endPoint y: 450, distance: 125.9
click at [637, 428] on div "Select Equipment for CH-01 Favourites and Tasks to be cloned to × CH-02 × CH-02…" at bounding box center [783, 386] width 488 height 100
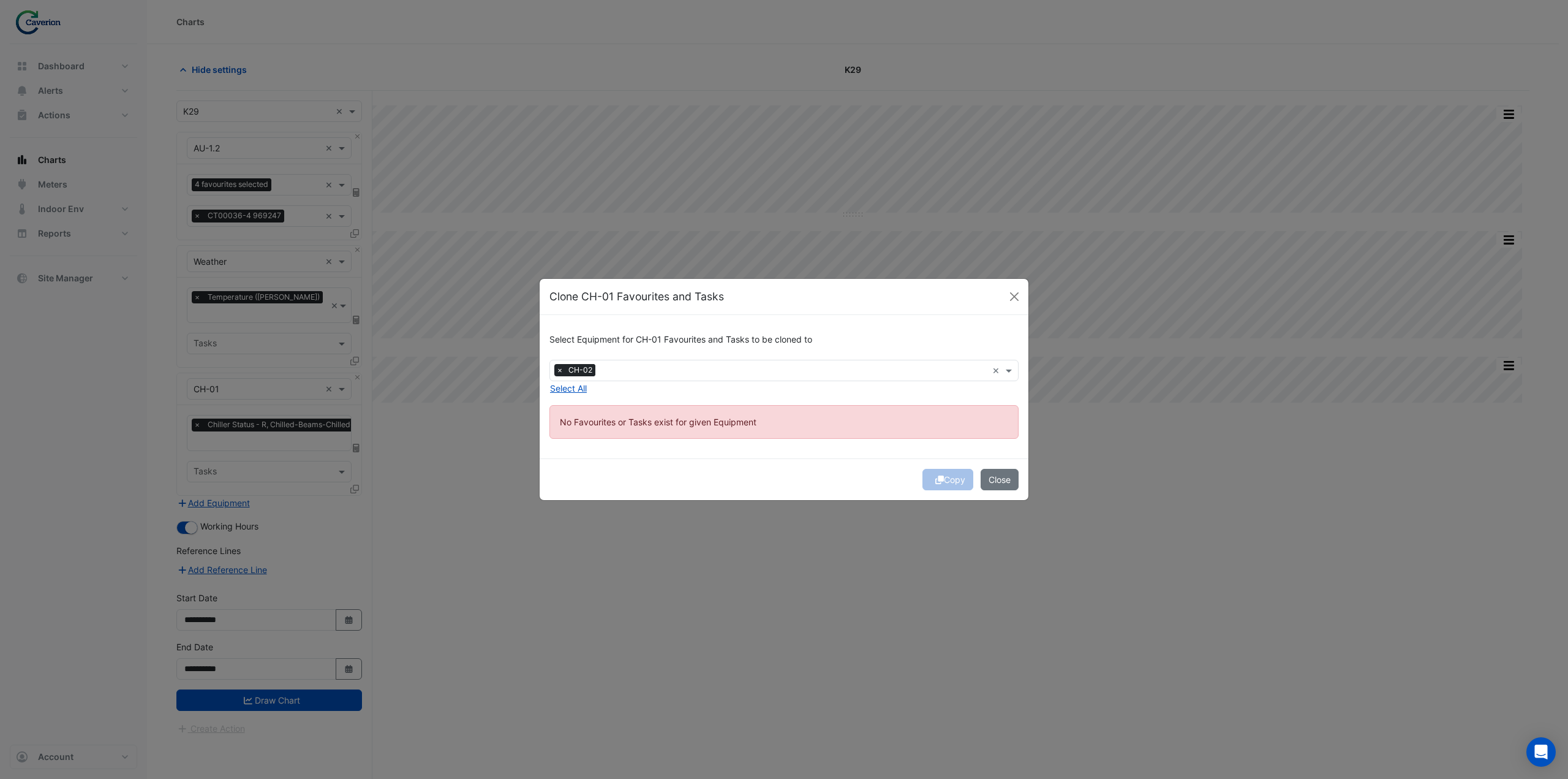
click at [954, 486] on div "Copy Close" at bounding box center [783, 478] width 488 height 41
click at [931, 484] on div "Copy Close" at bounding box center [783, 478] width 488 height 41
click at [988, 479] on button "Close" at bounding box center [999, 479] width 38 height 21
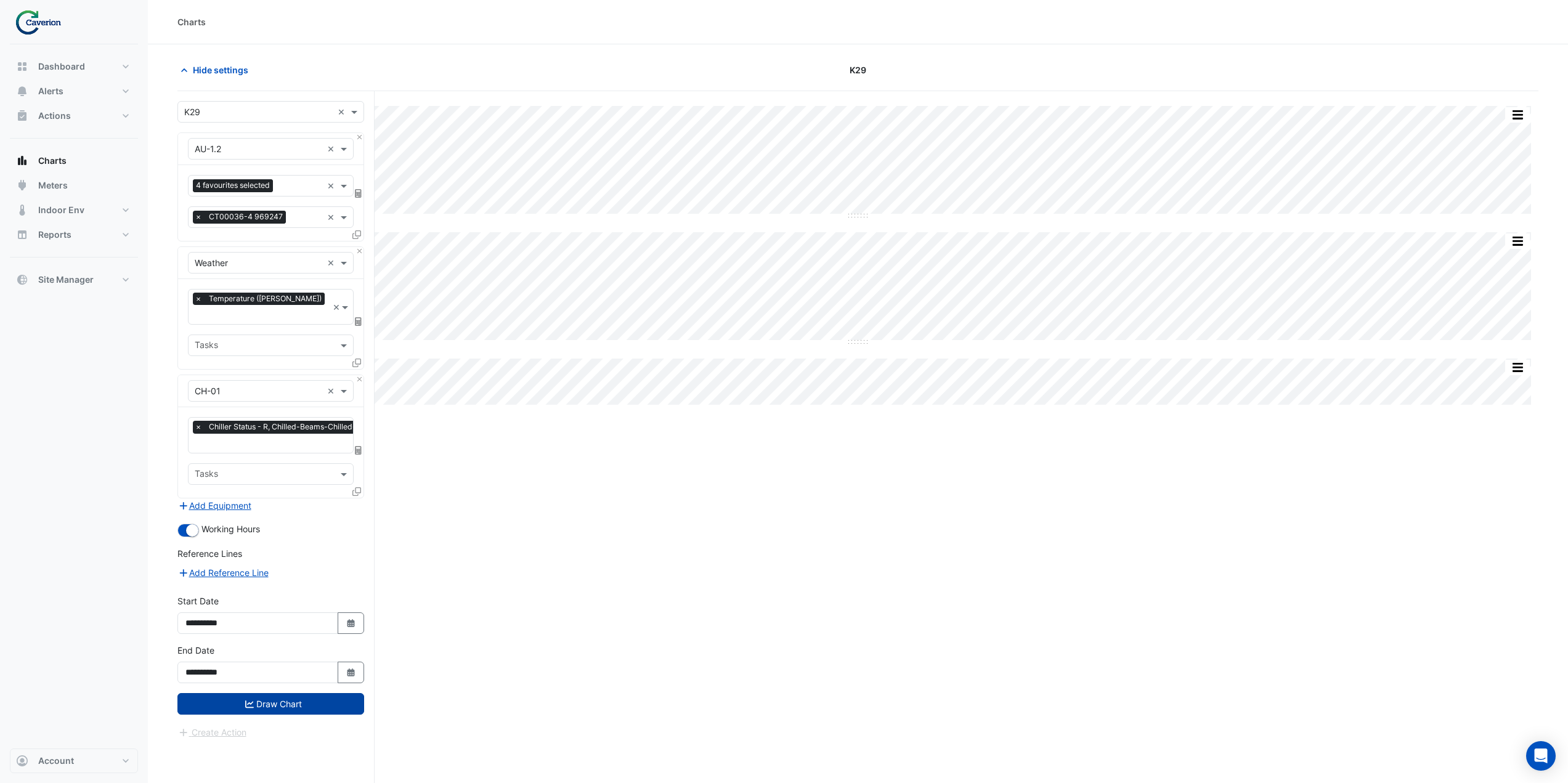
click at [258, 693] on button "Draw Chart" at bounding box center [271, 704] width 187 height 21
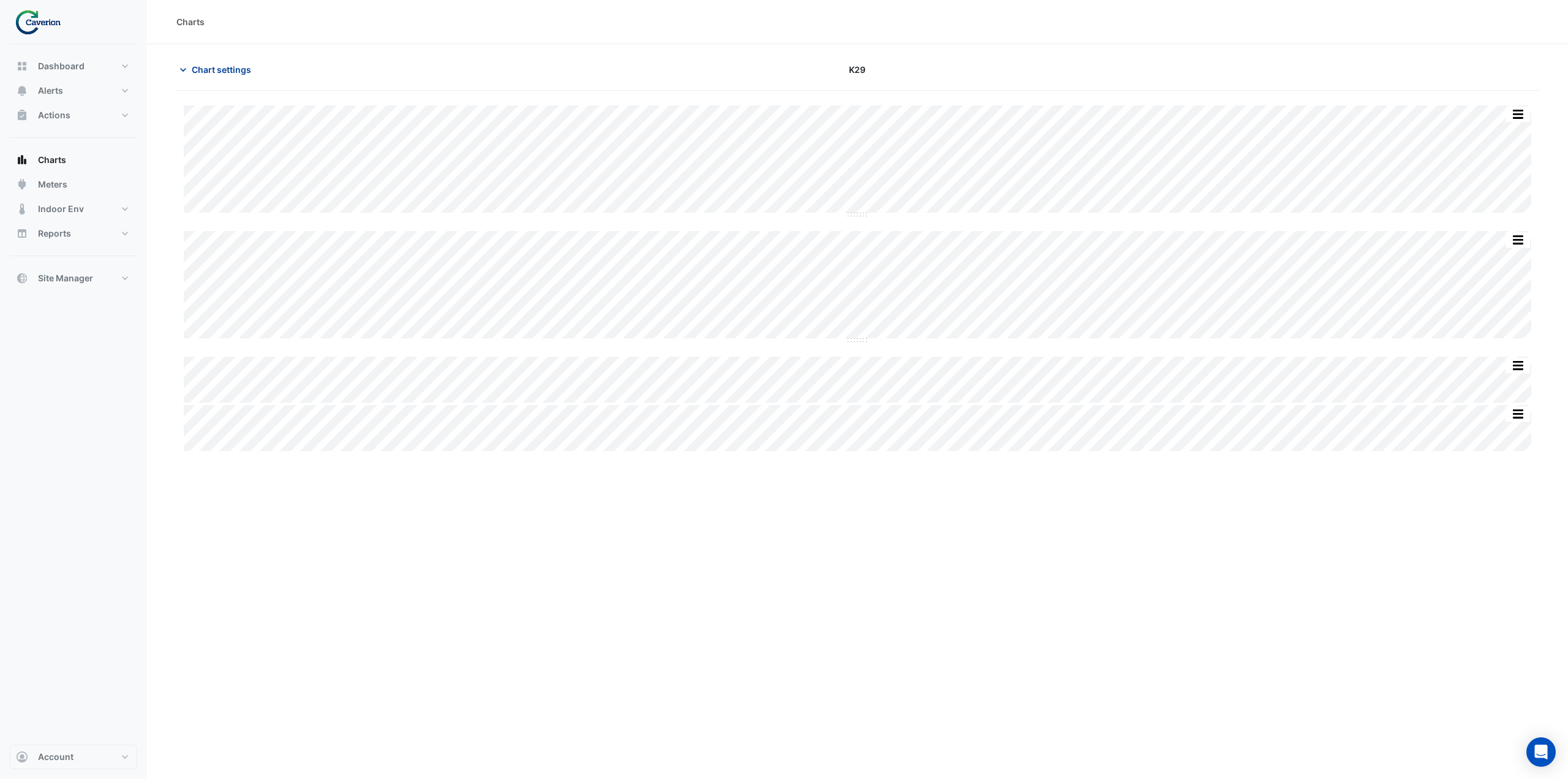
click at [225, 71] on span "Chart settings" at bounding box center [222, 69] width 60 height 13
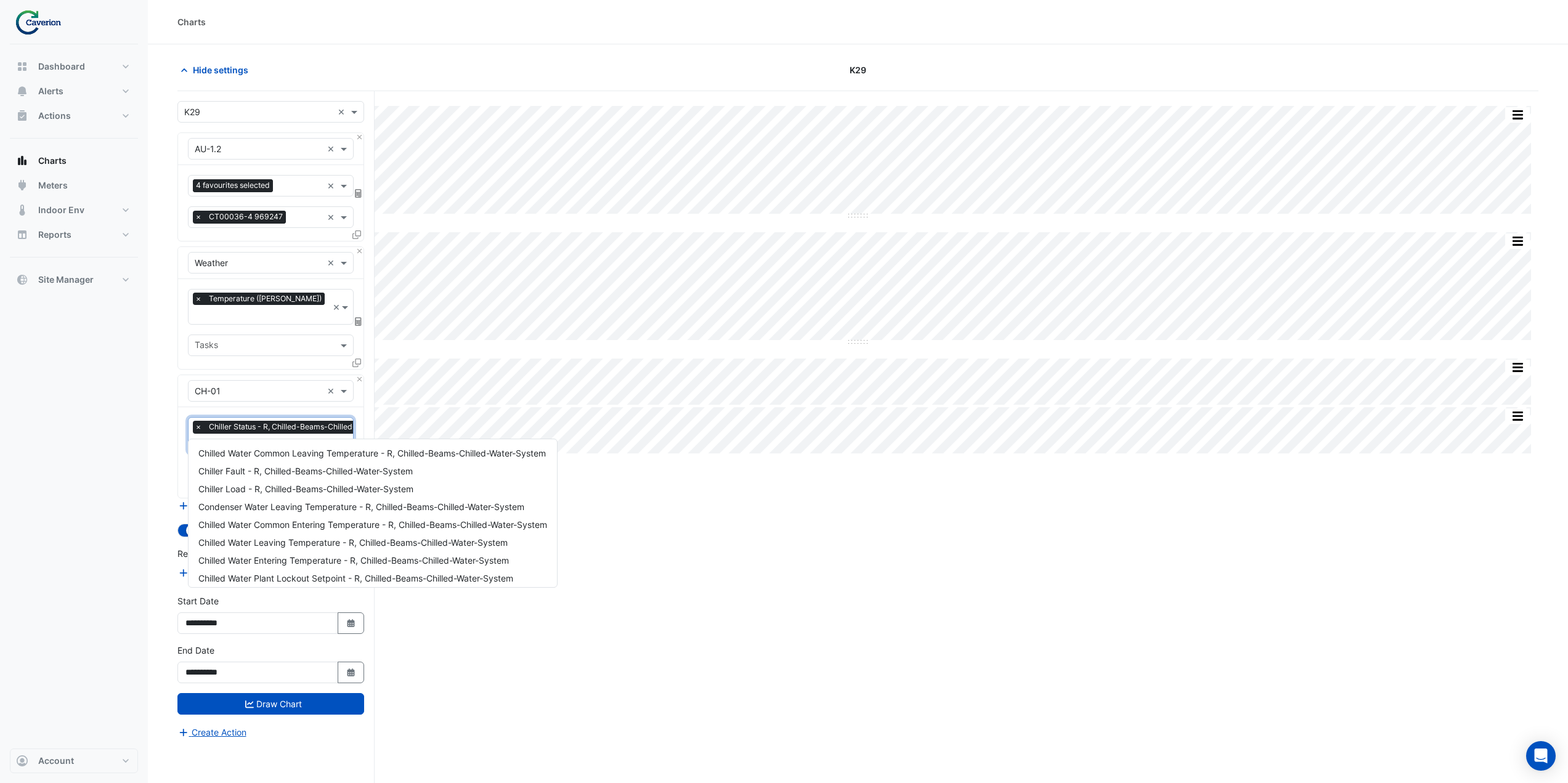
click at [217, 438] on input "text" at bounding box center [303, 444] width 218 height 13
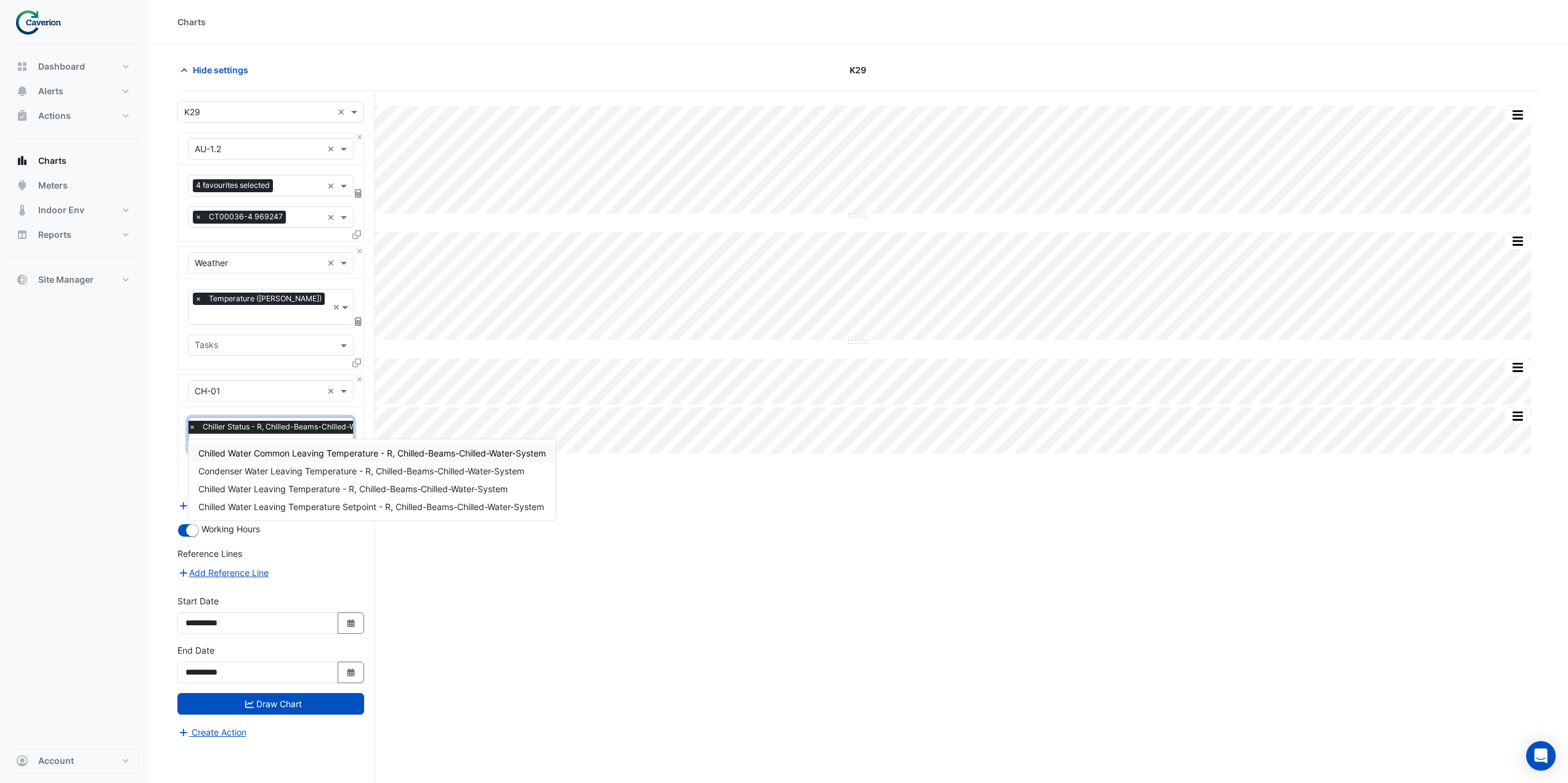
type input "****"
click at [296, 458] on span "Chilled Water Common Leaving Temperature - R, Chilled-Beams-Chilled-Water-System" at bounding box center [372, 453] width 347 height 11
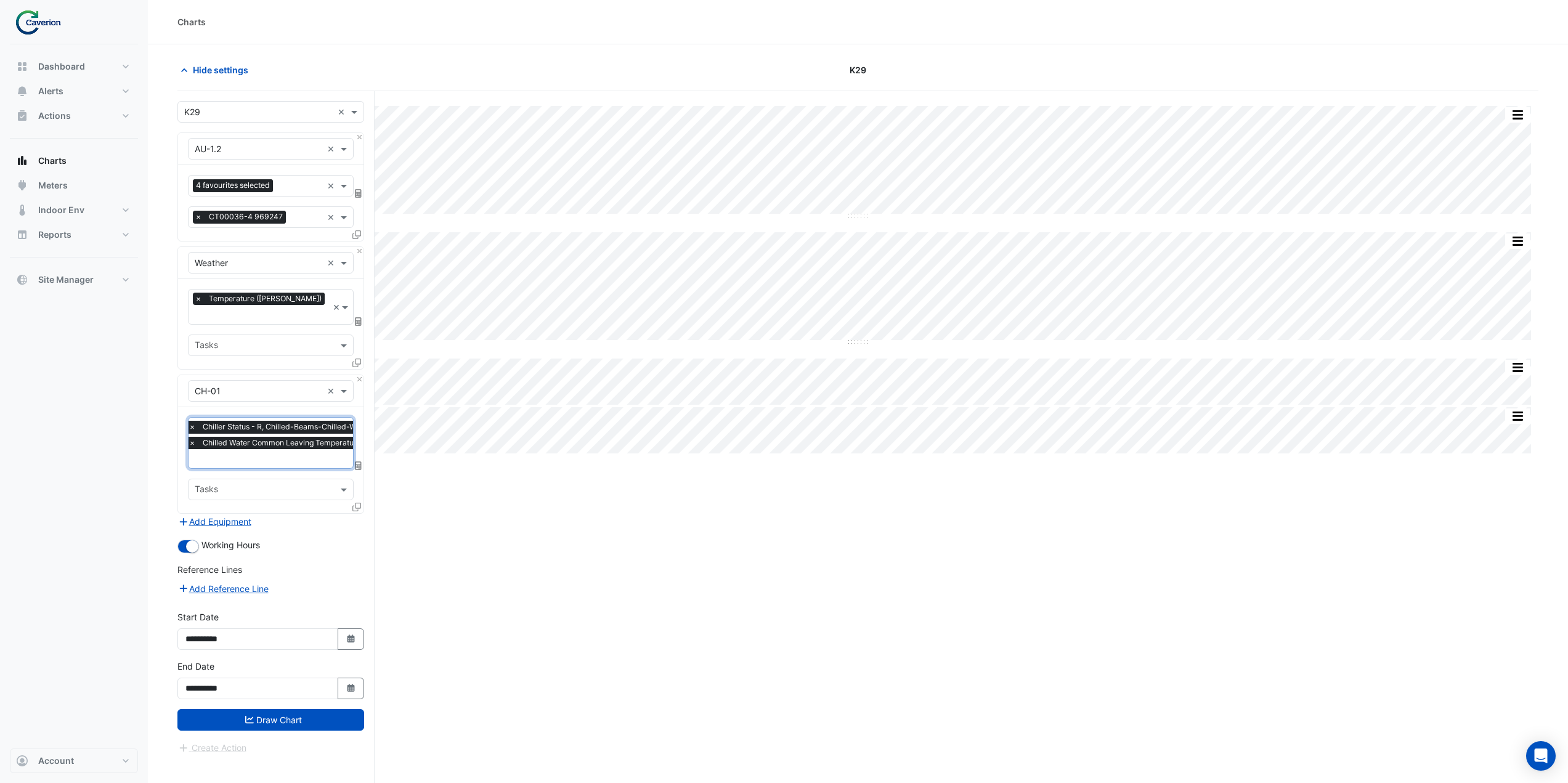
click at [291, 453] on input "text" at bounding box center [354, 459] width 330 height 13
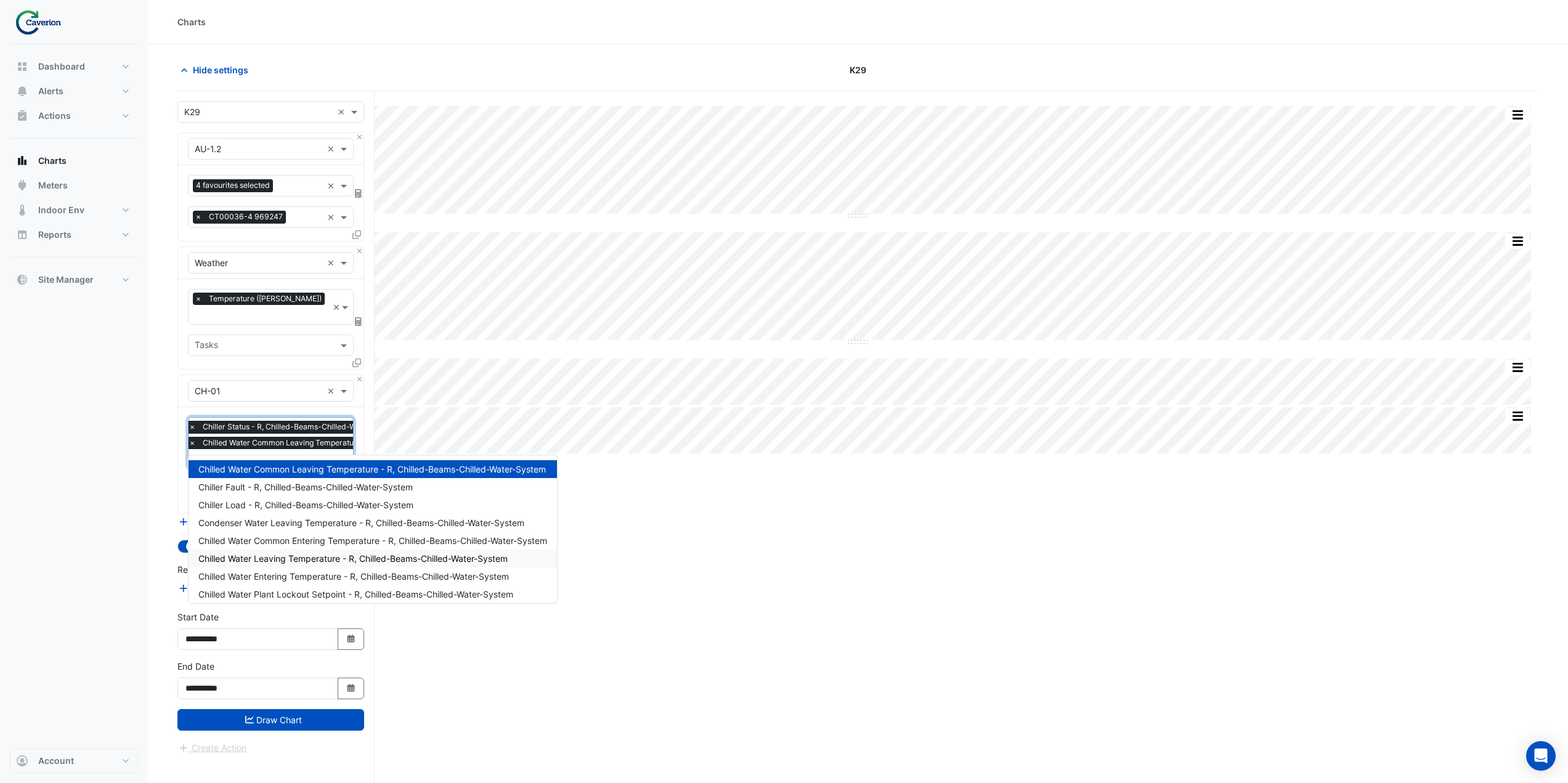
click at [290, 561] on span "Chilled Water Leaving Temperature - R, Chilled-Beams-Chilled-Water-System" at bounding box center [353, 558] width 310 height 11
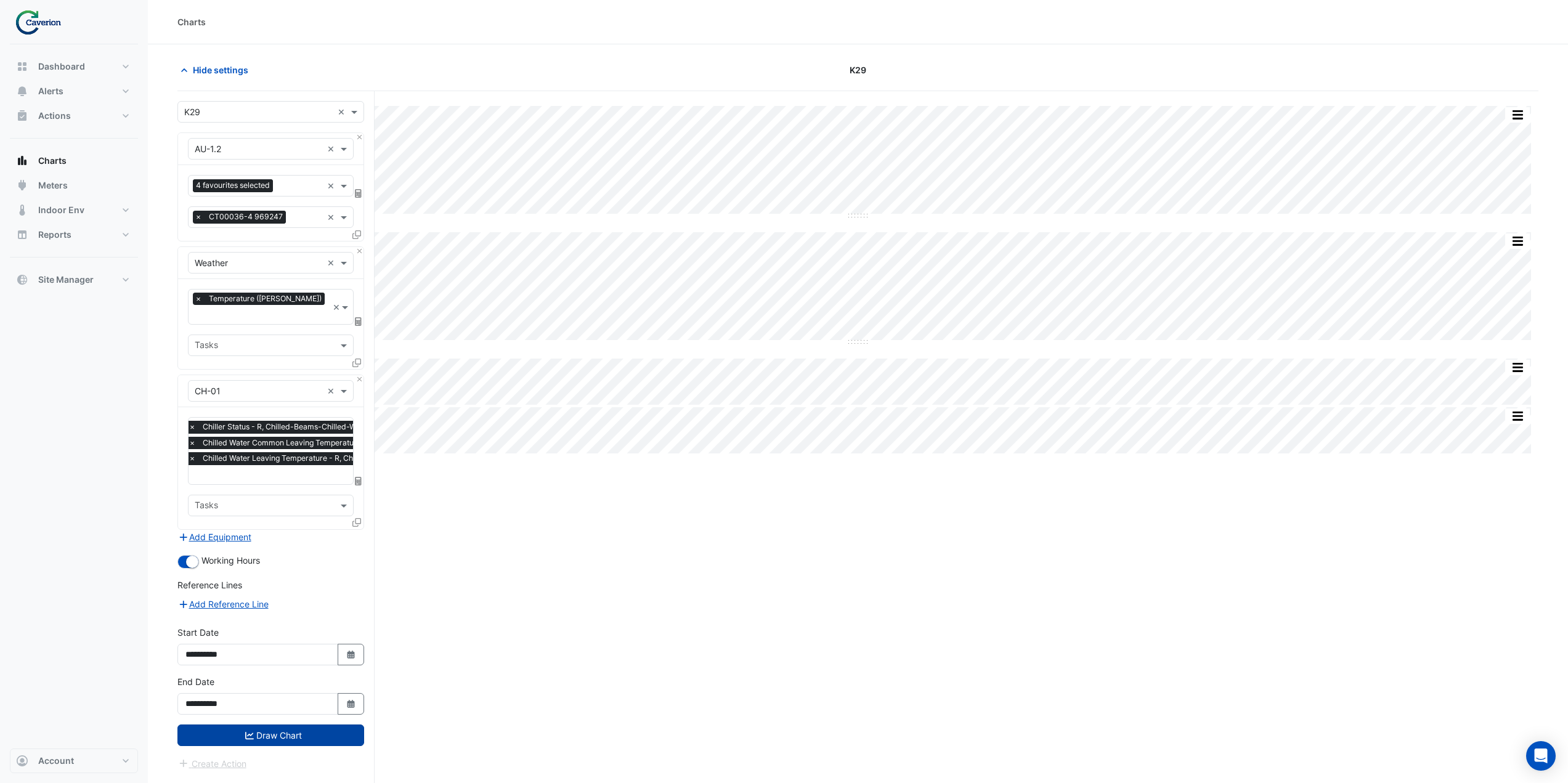
click at [314, 727] on button "Draw Chart" at bounding box center [271, 735] width 187 height 21
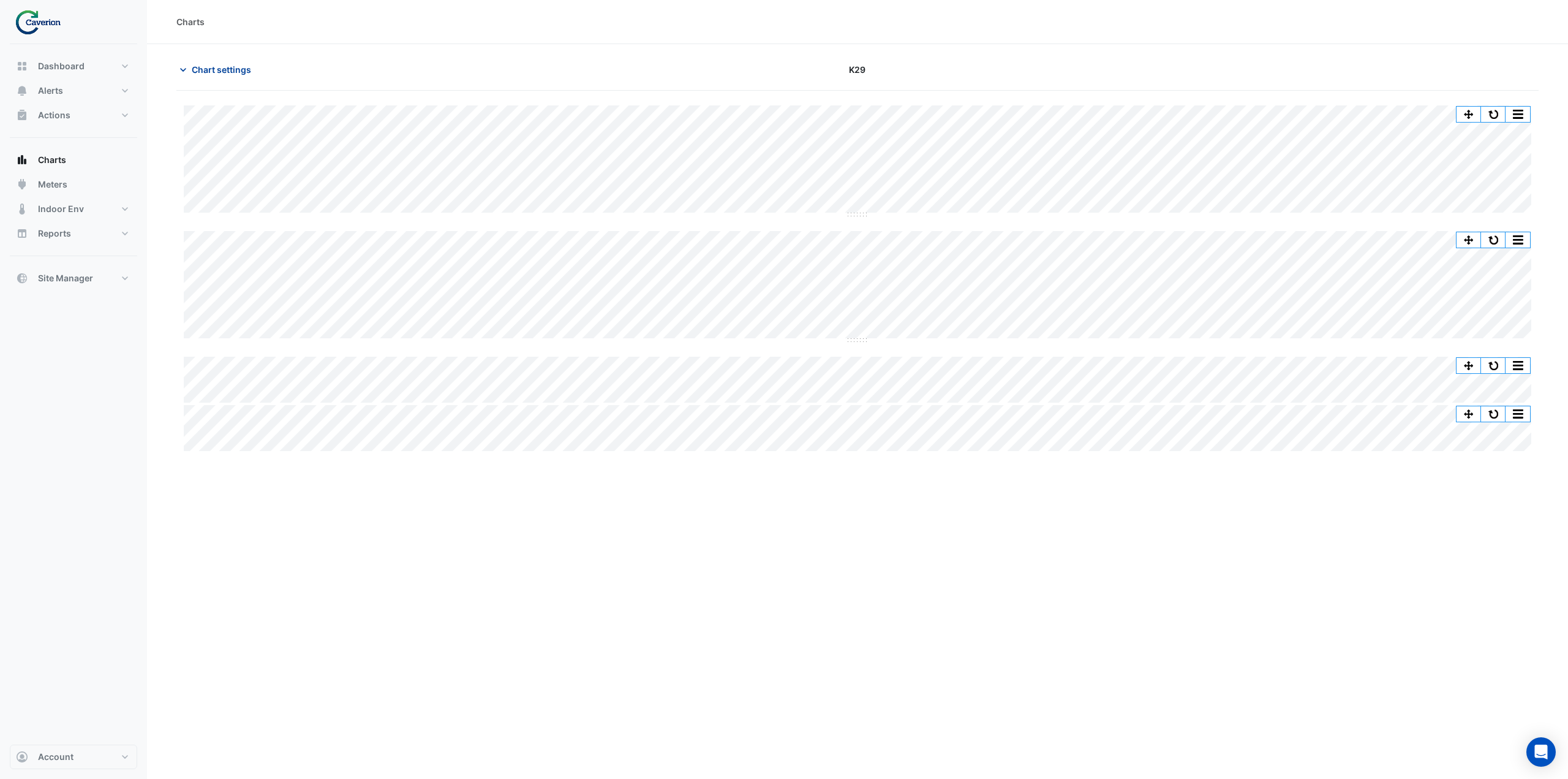
click at [192, 66] on span "Chart settings" at bounding box center [222, 69] width 60 height 13
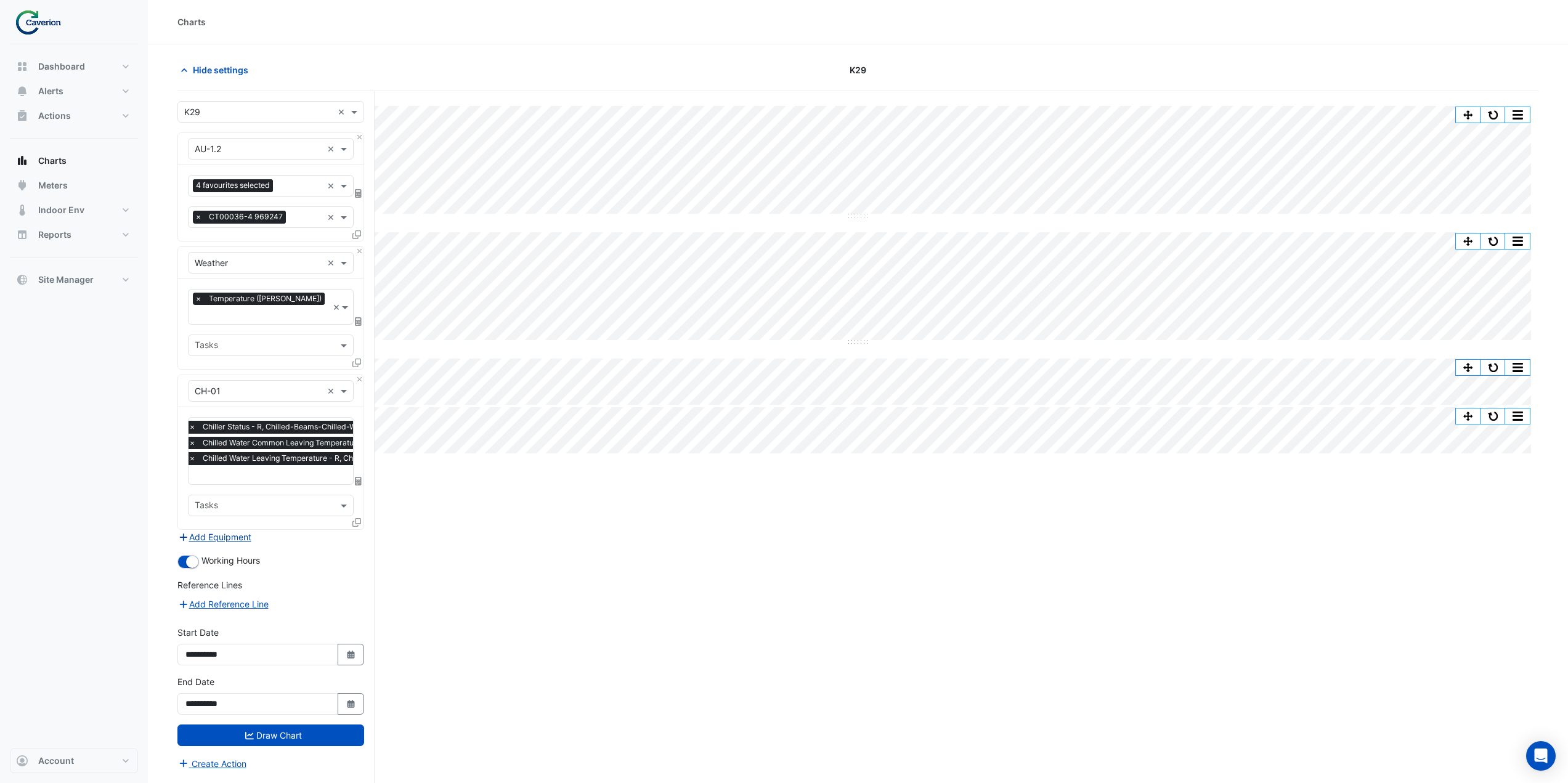
click at [209, 530] on button "Add Equipment" at bounding box center [214, 537] width 75 height 14
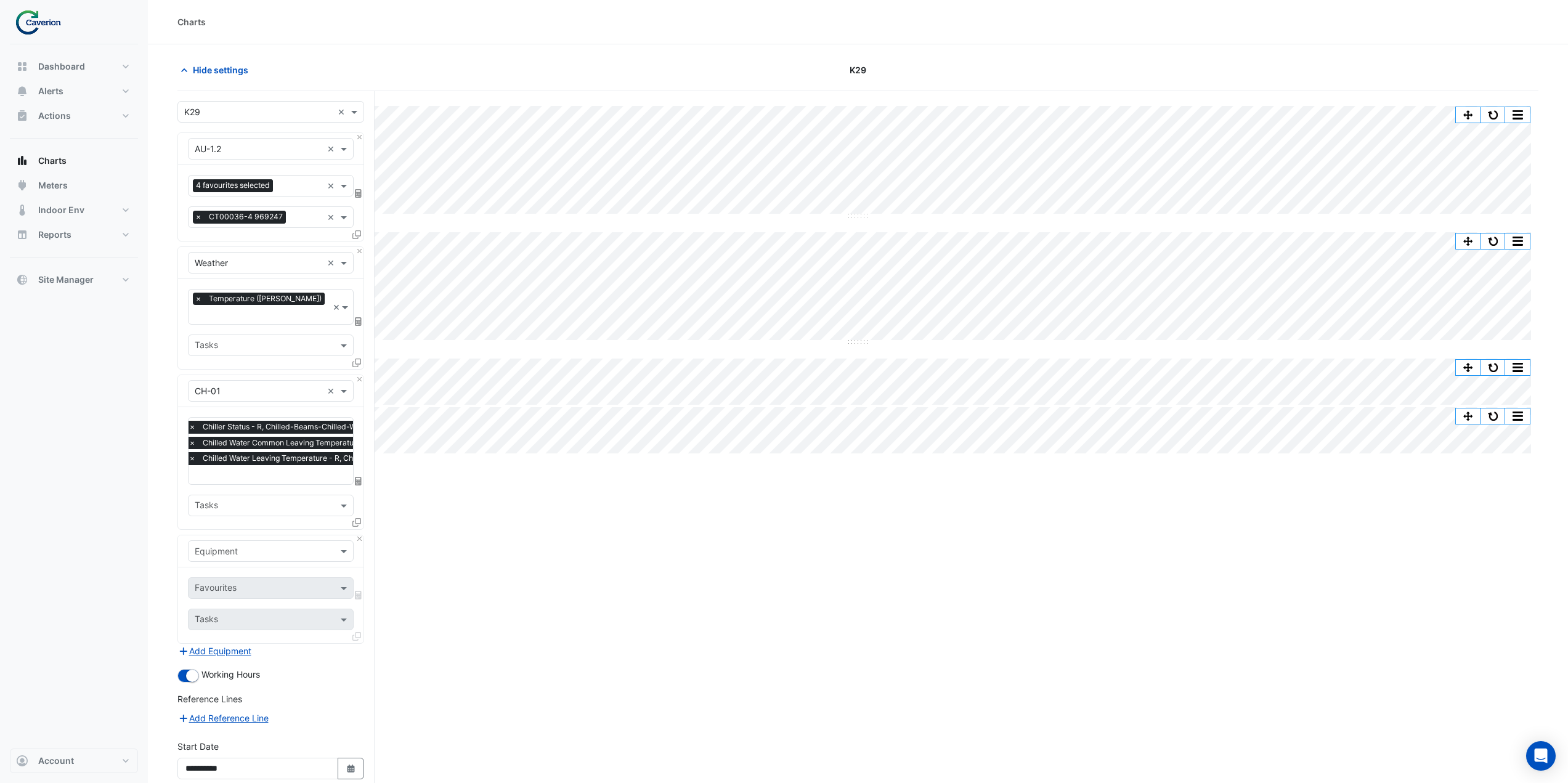
click at [228, 545] on input "text" at bounding box center [258, 551] width 128 height 13
click at [252, 563] on div "AHU-1.1" at bounding box center [400, 561] width 424 height 18
click at [273, 583] on input "text" at bounding box center [264, 589] width 138 height 13
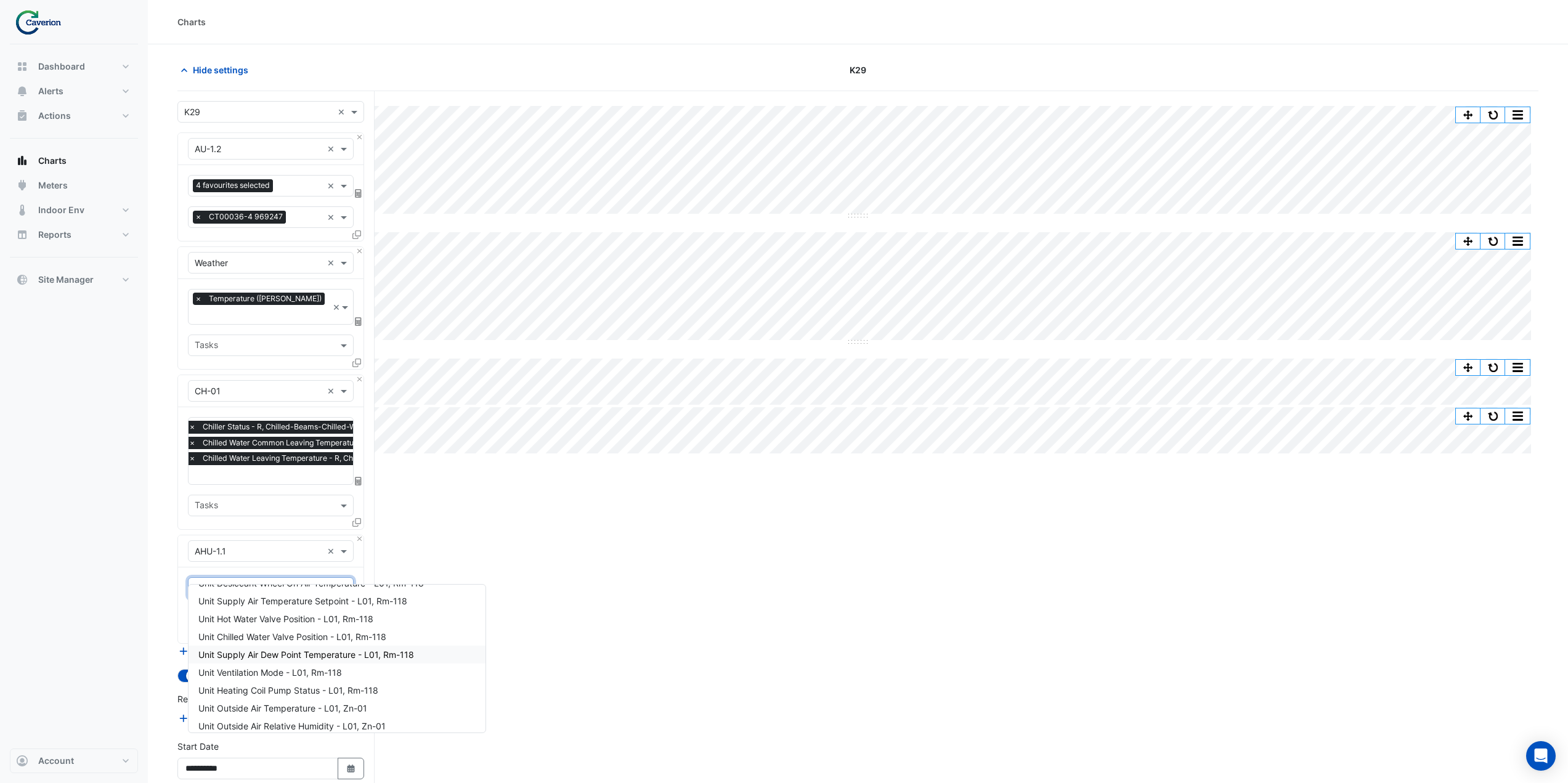
scroll to position [702, 0]
click at [309, 701] on span "Unit Outside Air Temperature - L01, Zn-01" at bounding box center [282, 701] width 168 height 11
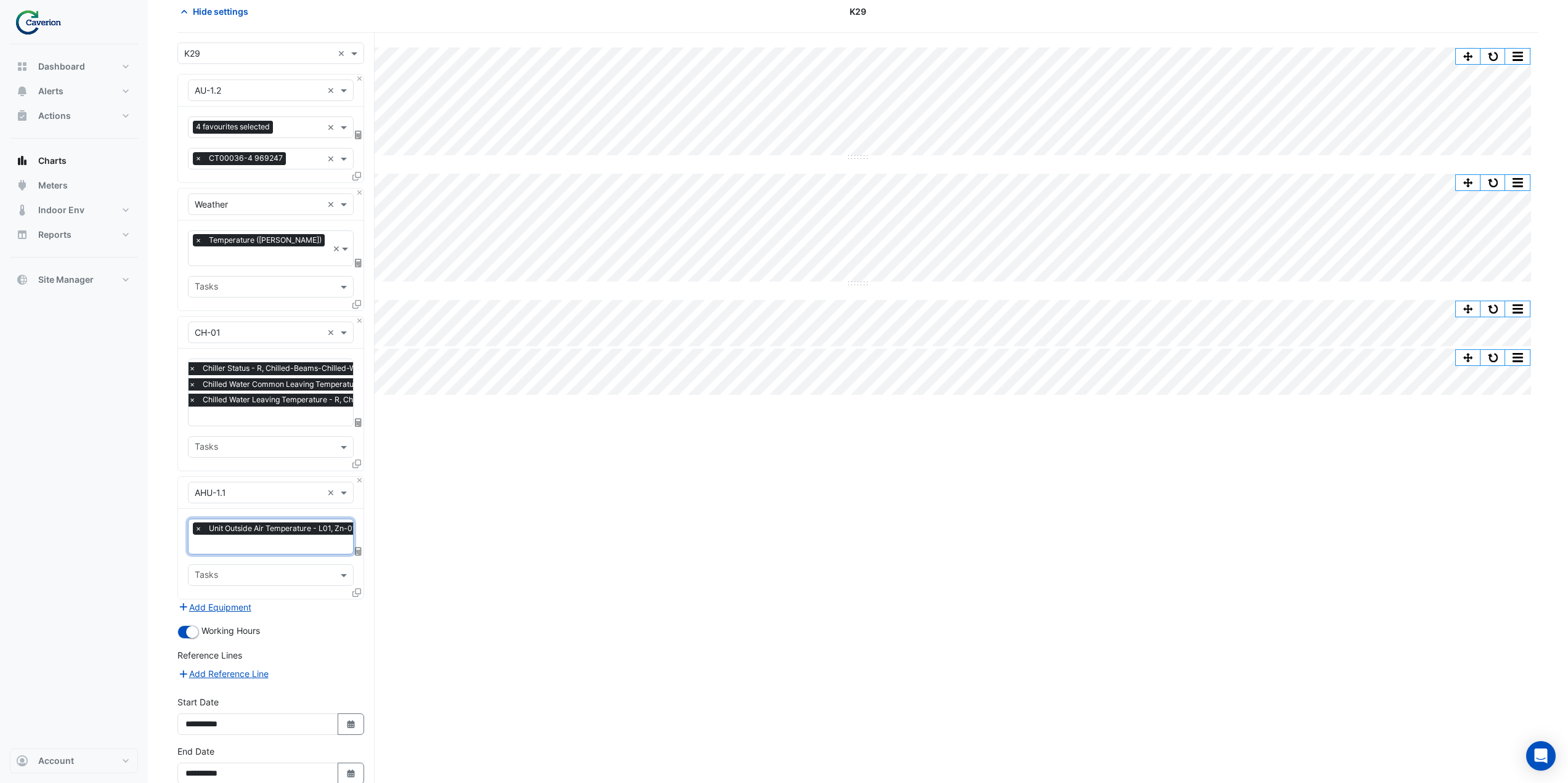
scroll to position [109, 0]
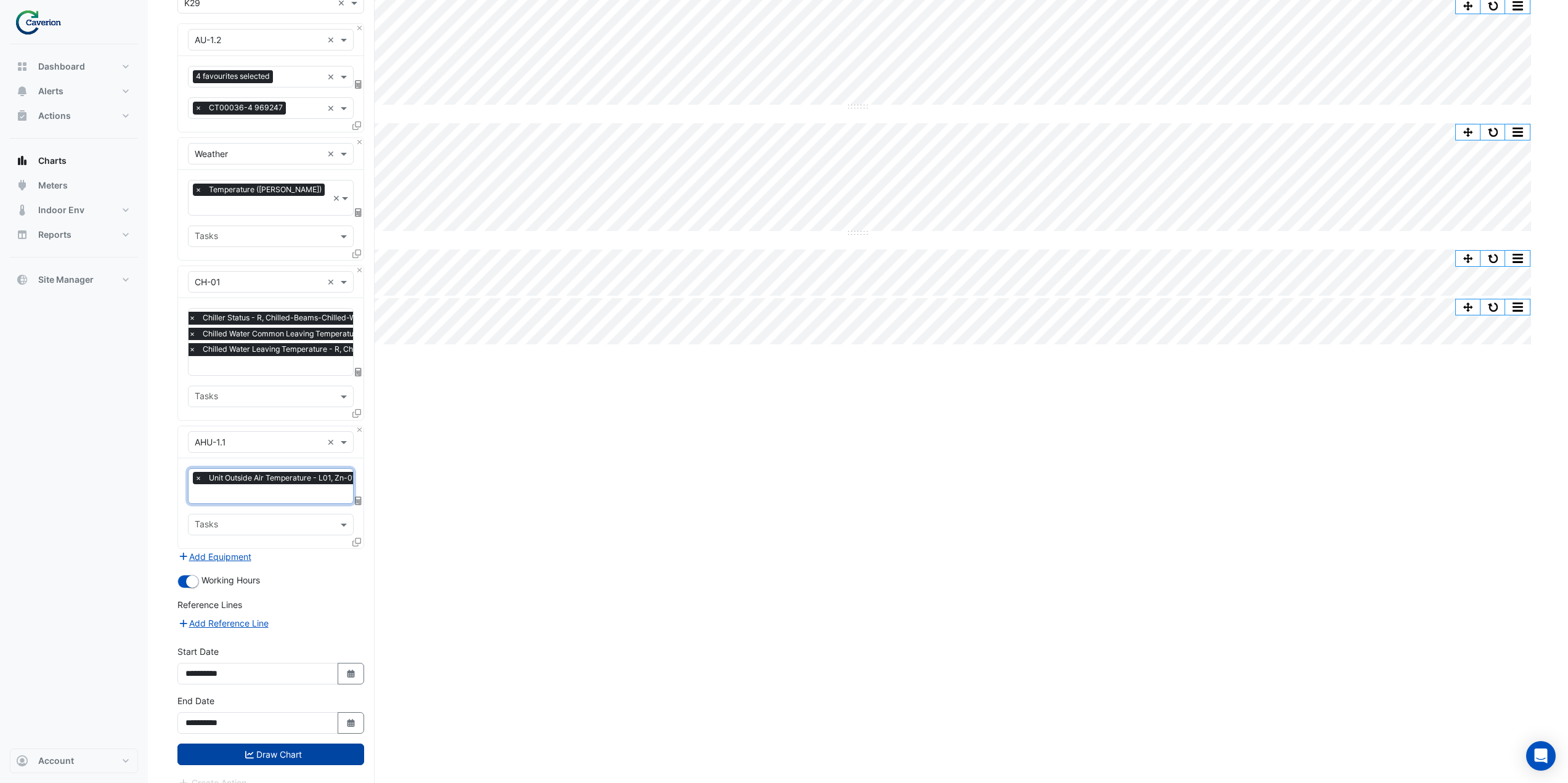
click at [304, 743] on button "Draw Chart" at bounding box center [271, 754] width 187 height 21
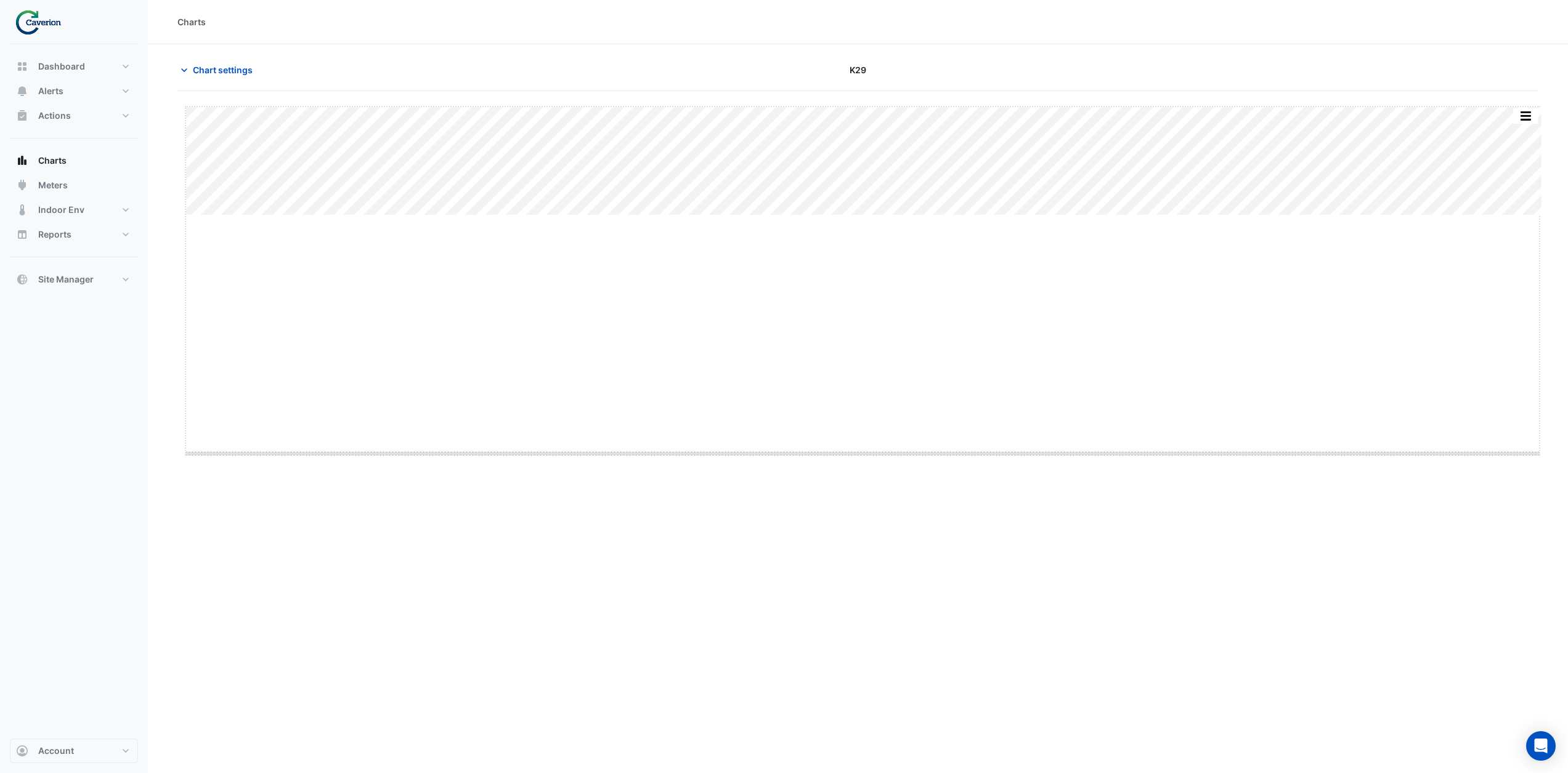
drag, startPoint x: 864, startPoint y: 217, endPoint x: 857, endPoint y: 455, distance: 238.1
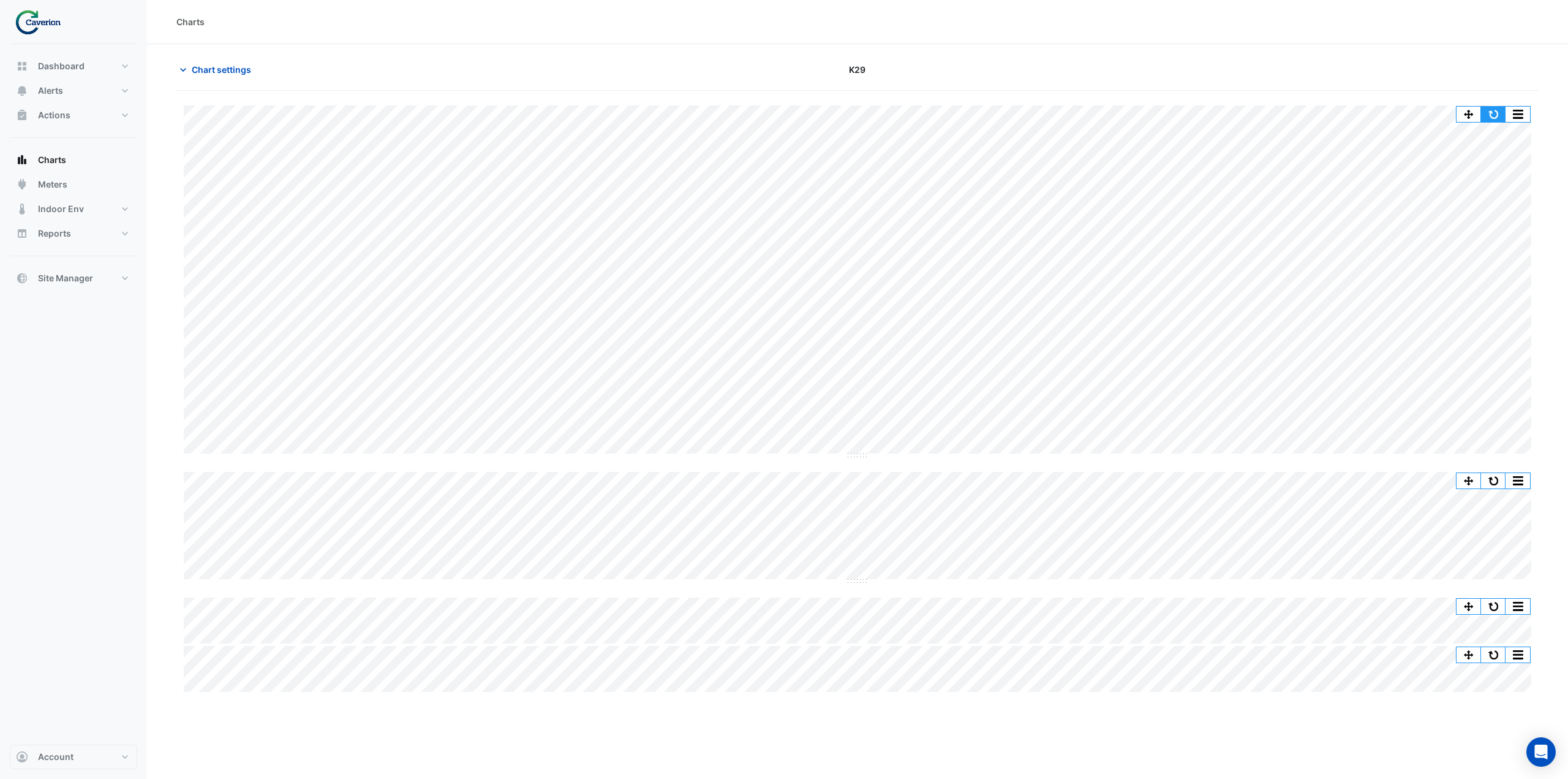
click at [1492, 117] on button "button" at bounding box center [1493, 114] width 25 height 15
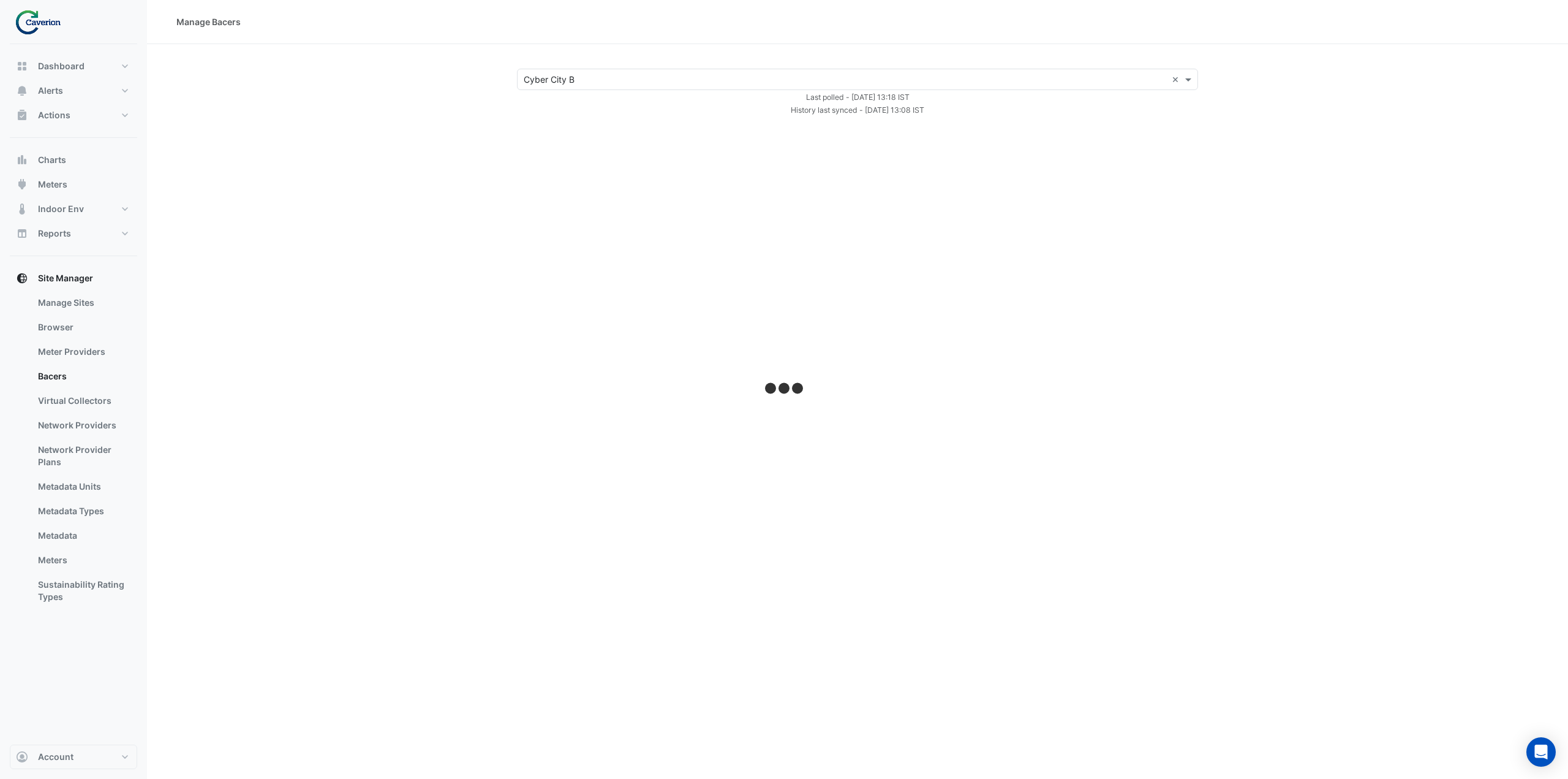
select select "***"
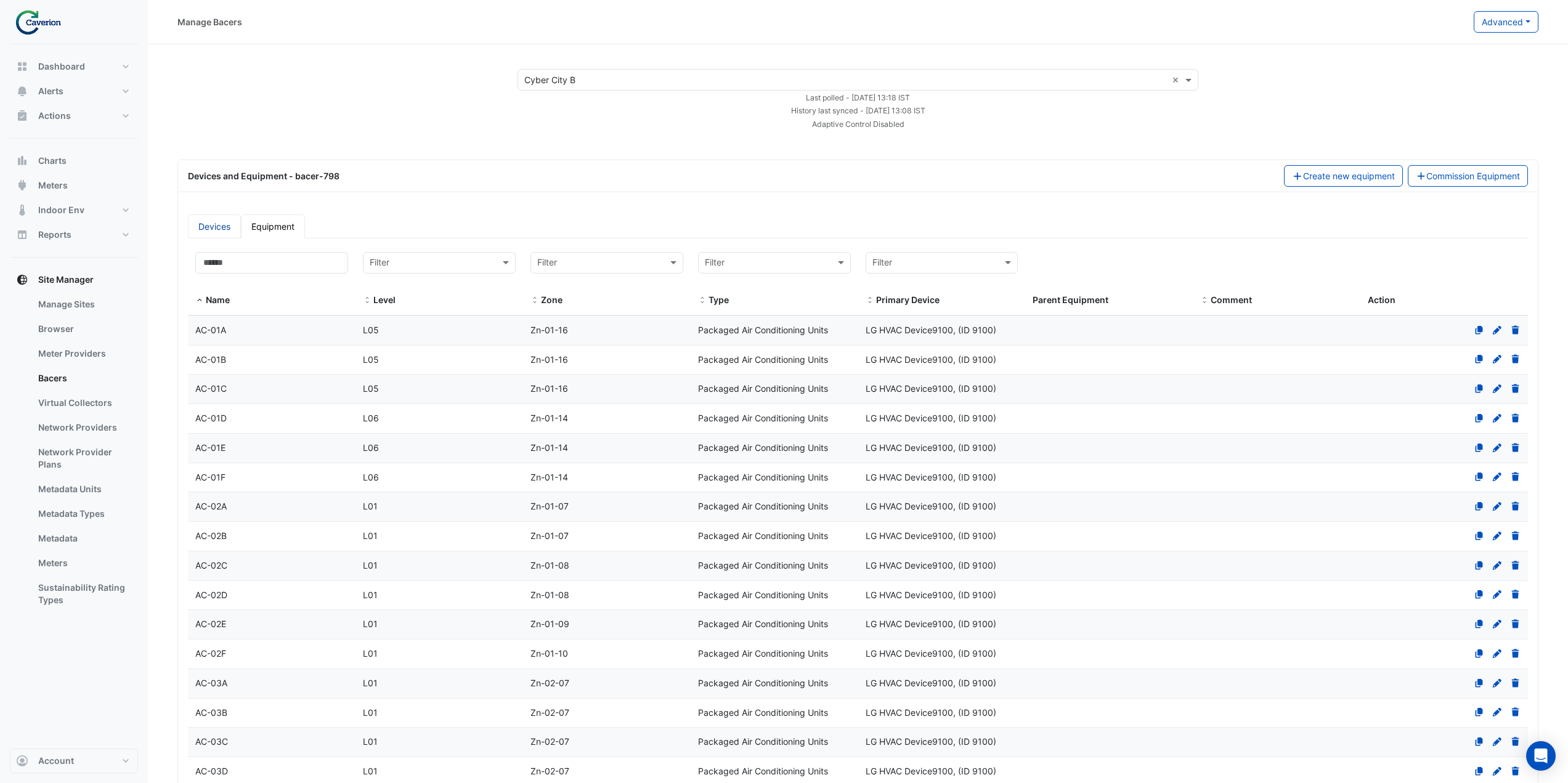
click at [222, 229] on link "Devices" at bounding box center [214, 226] width 53 height 24
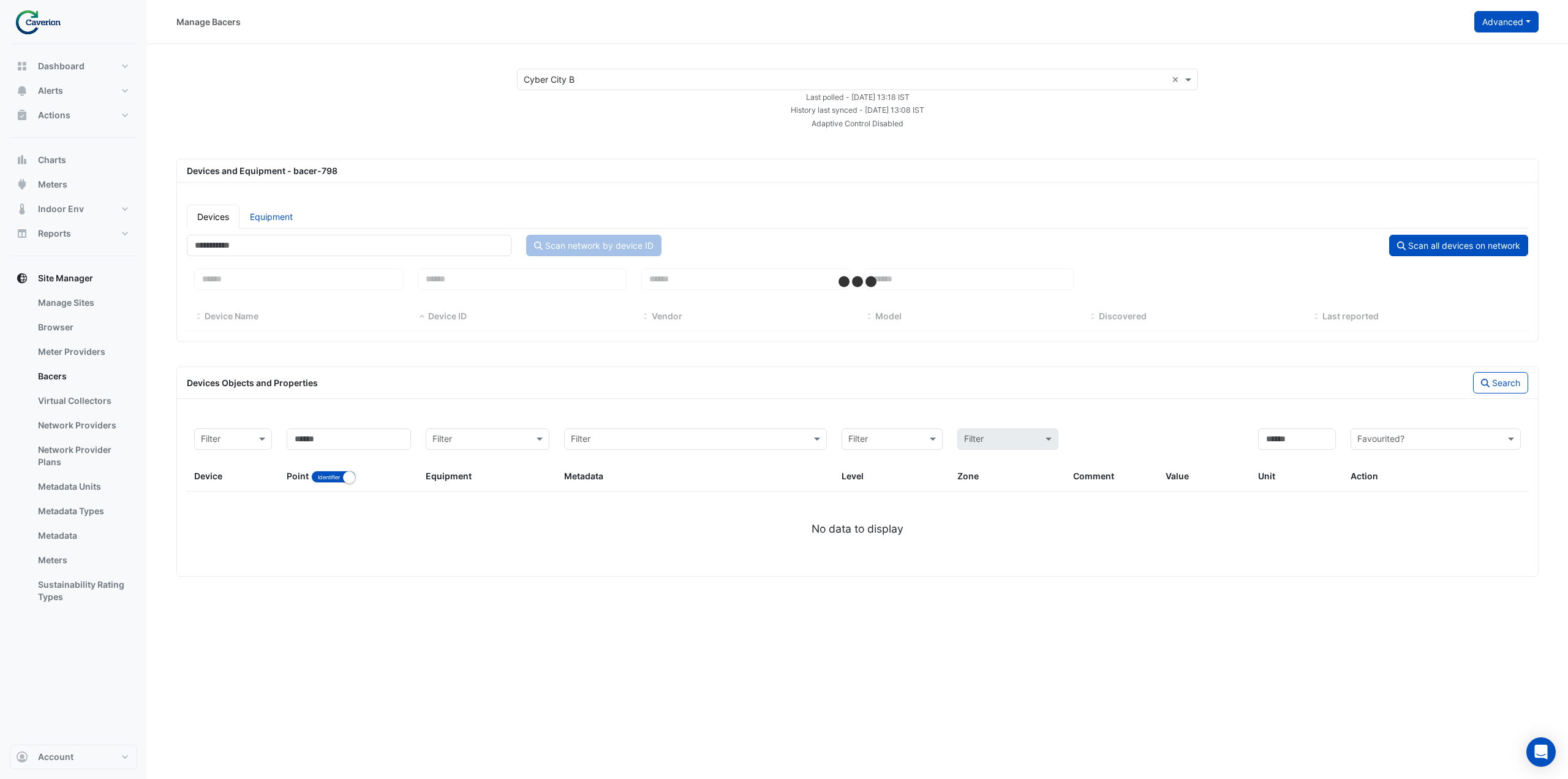
select select "***"
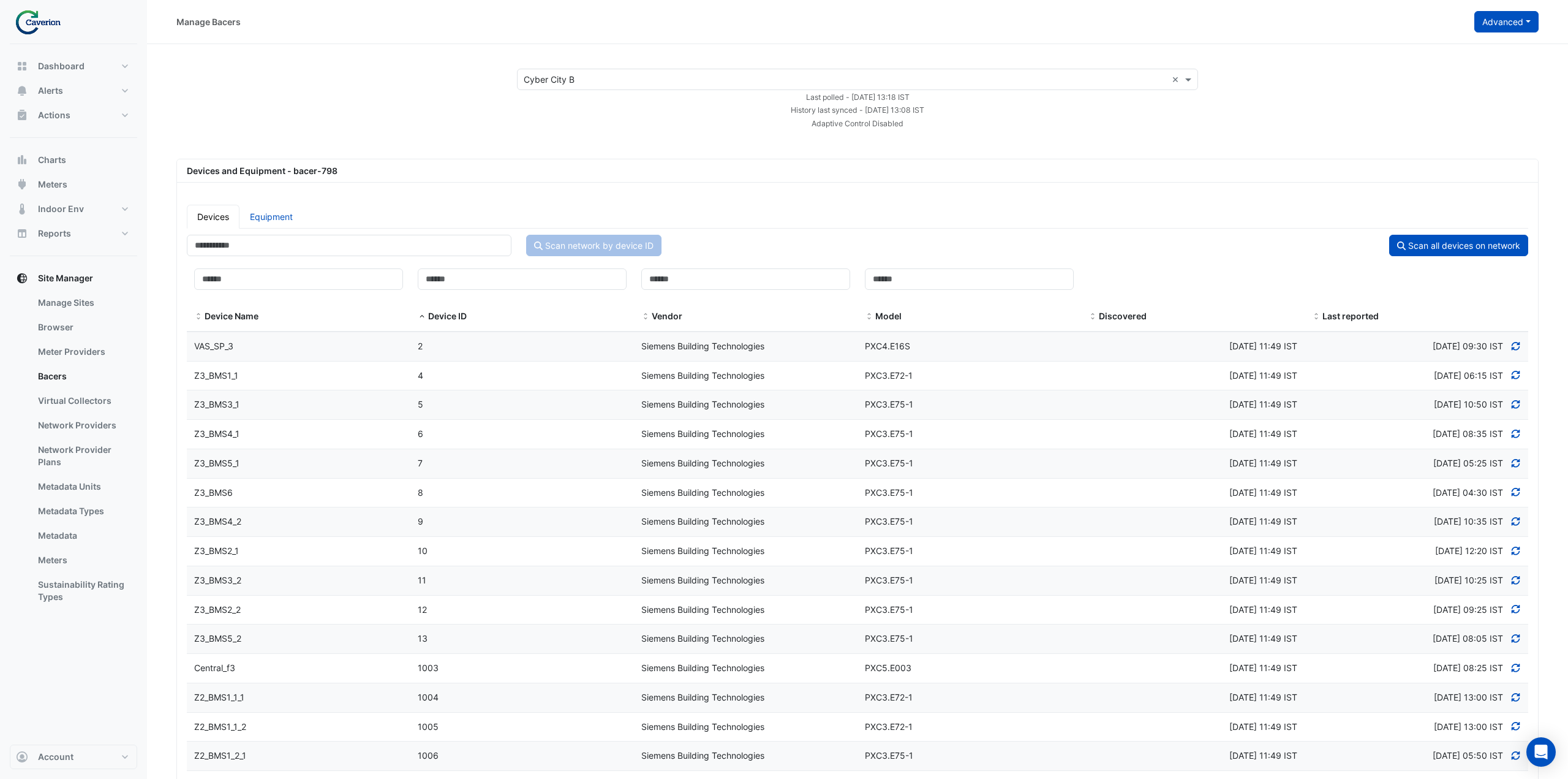
click at [1510, 23] on button "Advanced" at bounding box center [1506, 22] width 64 height 21
click at [1459, 96] on span "Configure bacer-798" at bounding box center [1436, 102] width 84 height 11
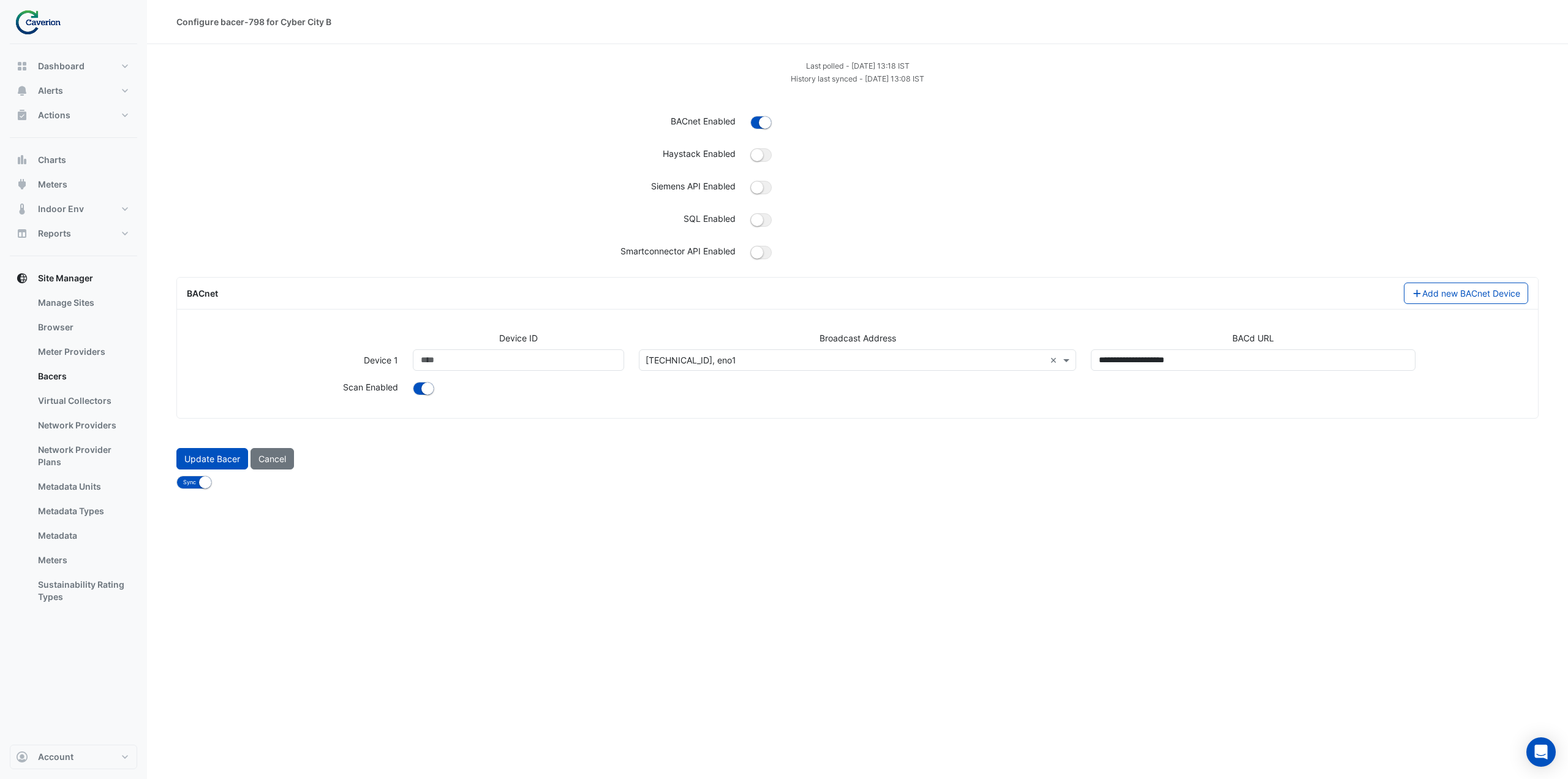
click at [746, 359] on input "text" at bounding box center [845, 361] width 399 height 13
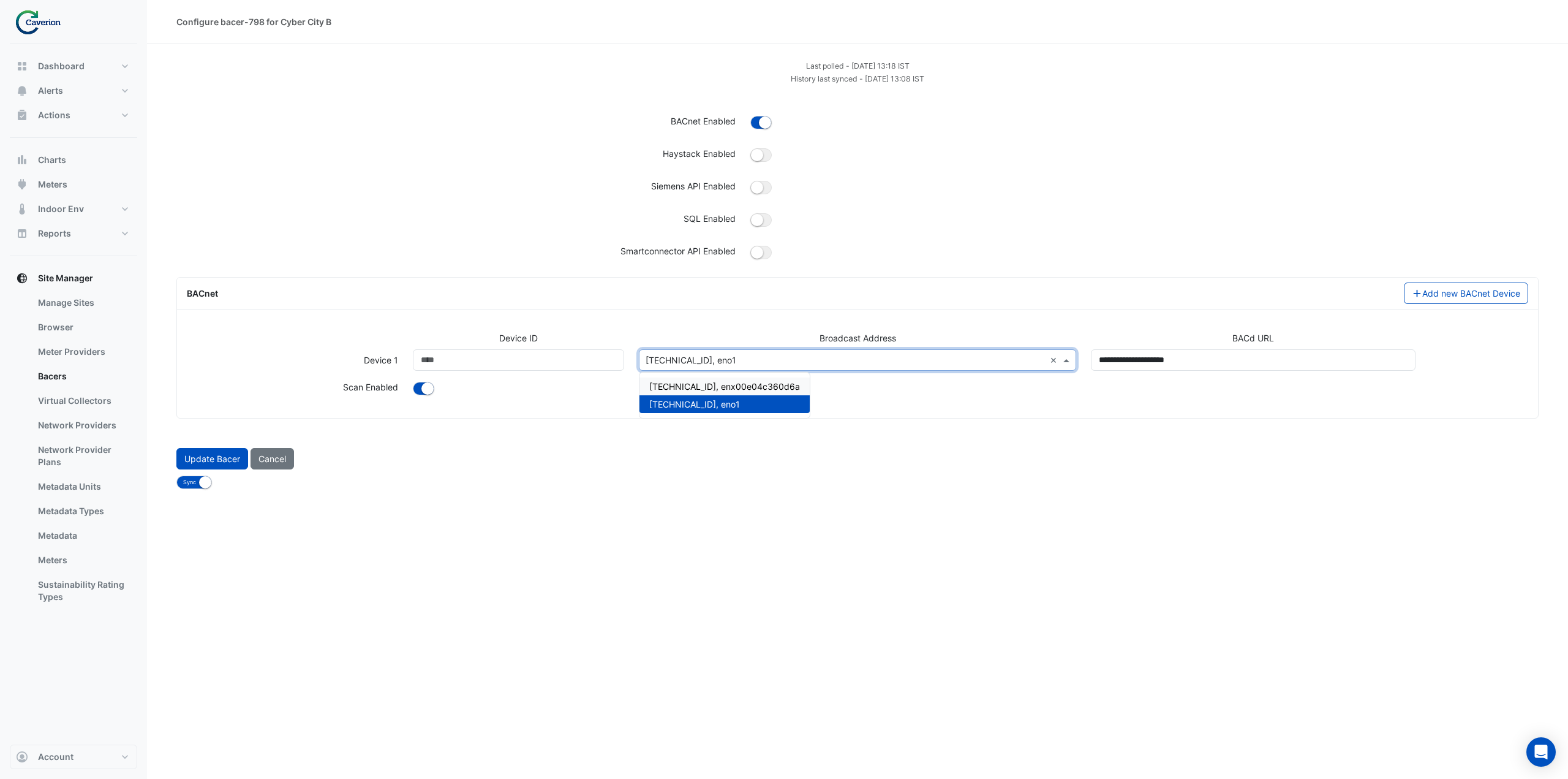
click at [592, 388] on div at bounding box center [970, 390] width 1130 height 18
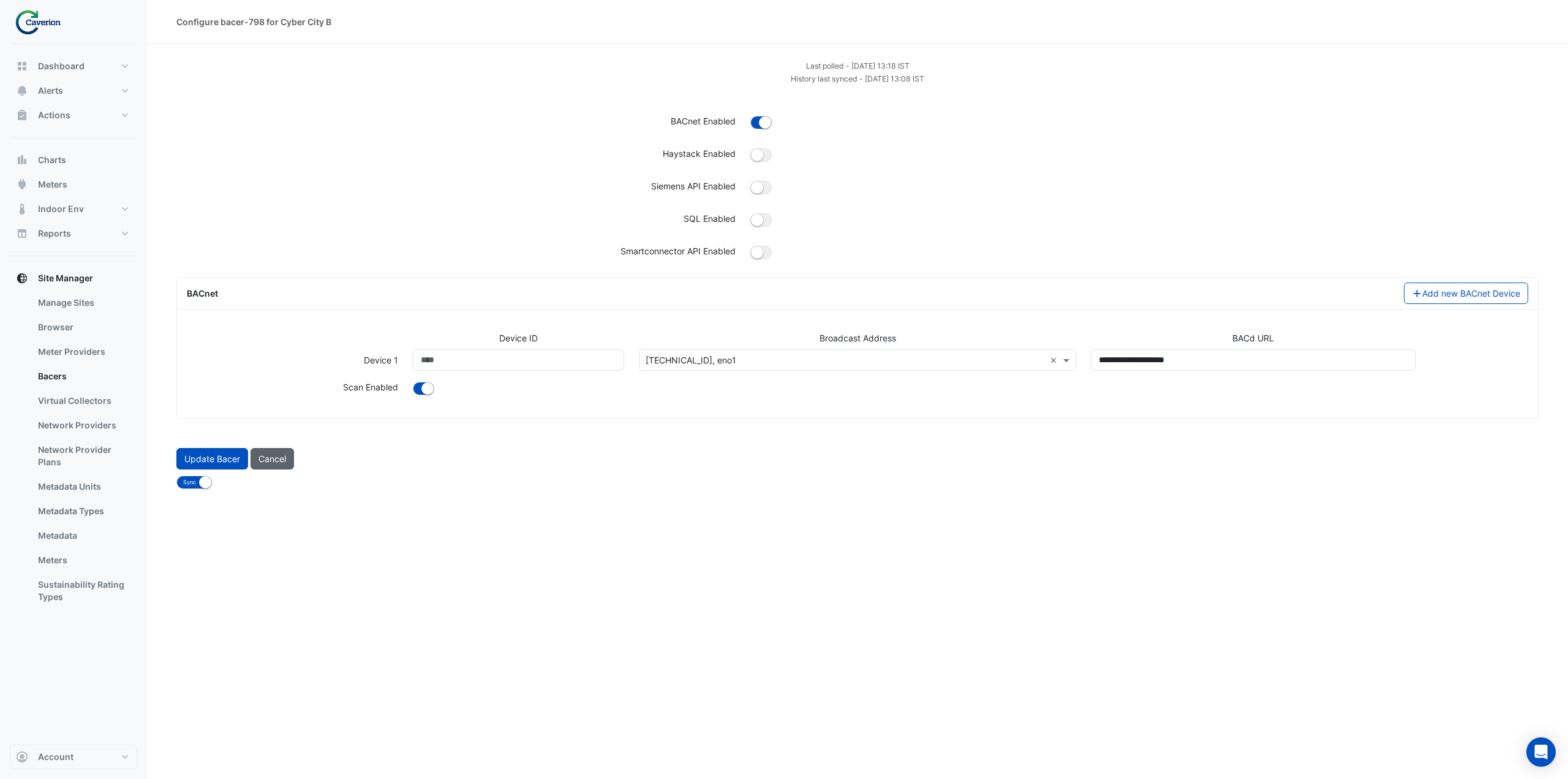
click at [277, 457] on button "Cancel" at bounding box center [273, 459] width 44 height 21
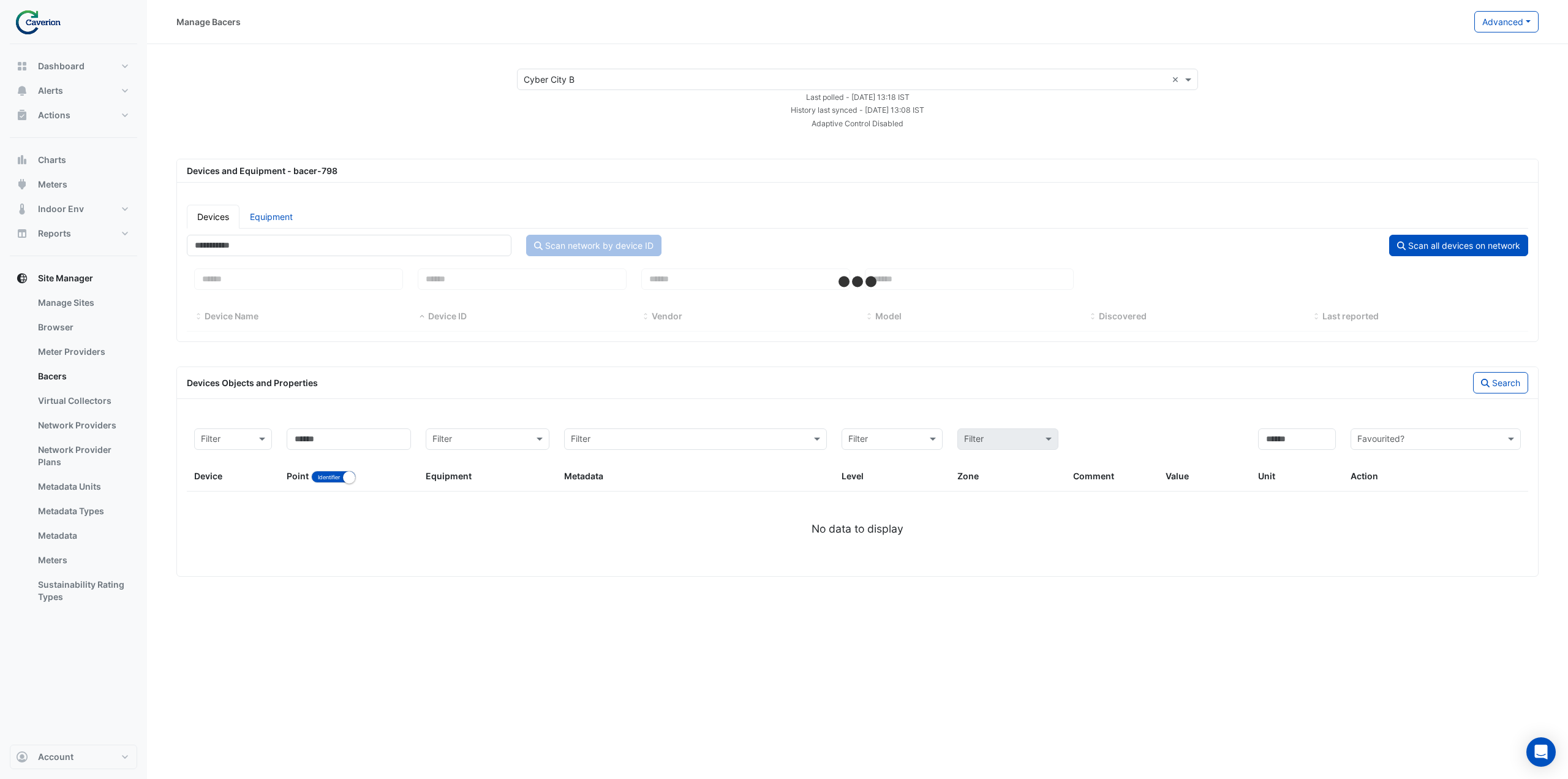
select select "***"
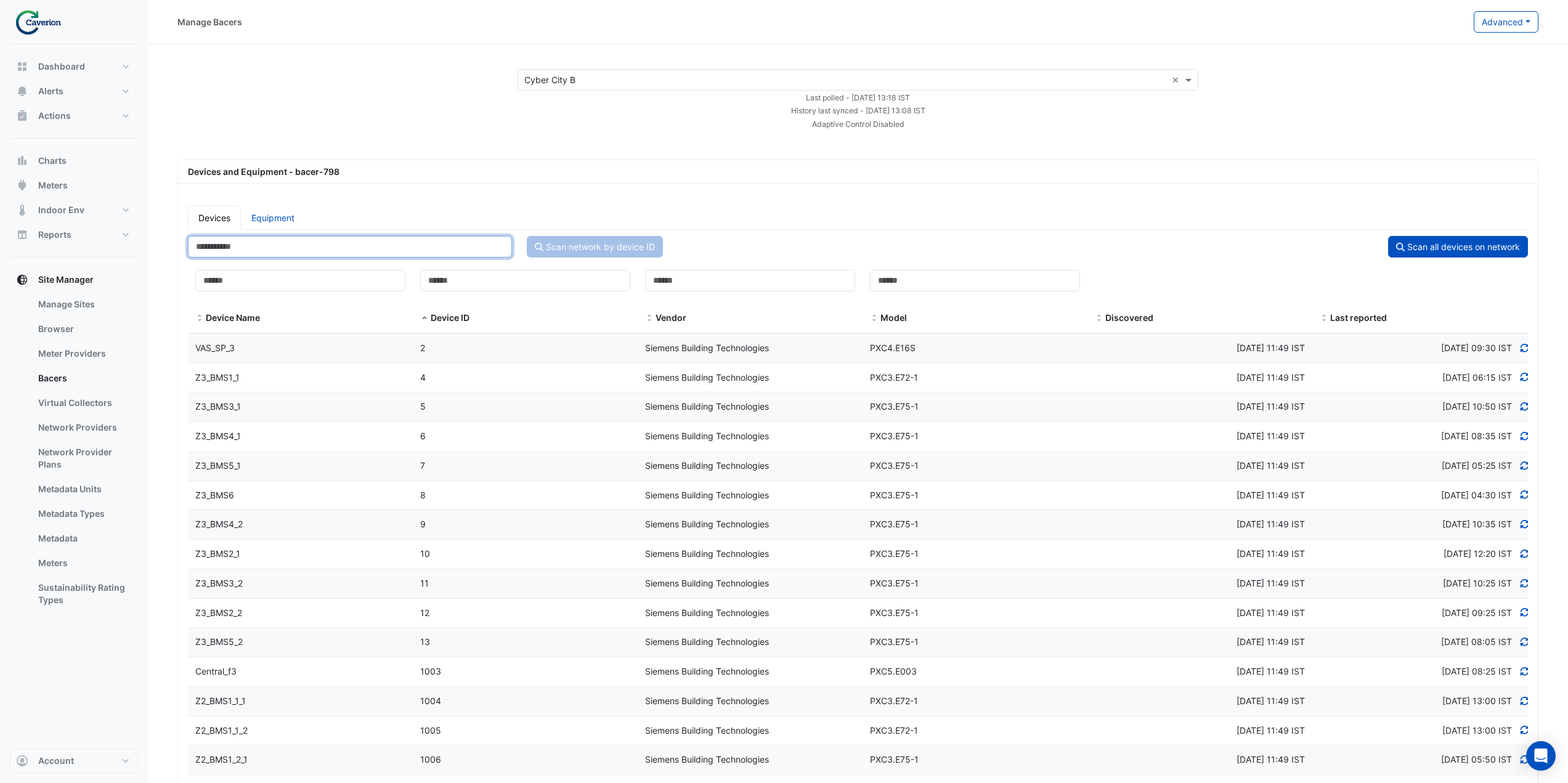
click at [261, 245] on input "number" at bounding box center [349, 246] width 324 height 21
type input "*****"
click at [573, 250] on button "Scan network by device ID" at bounding box center [594, 246] width 136 height 21
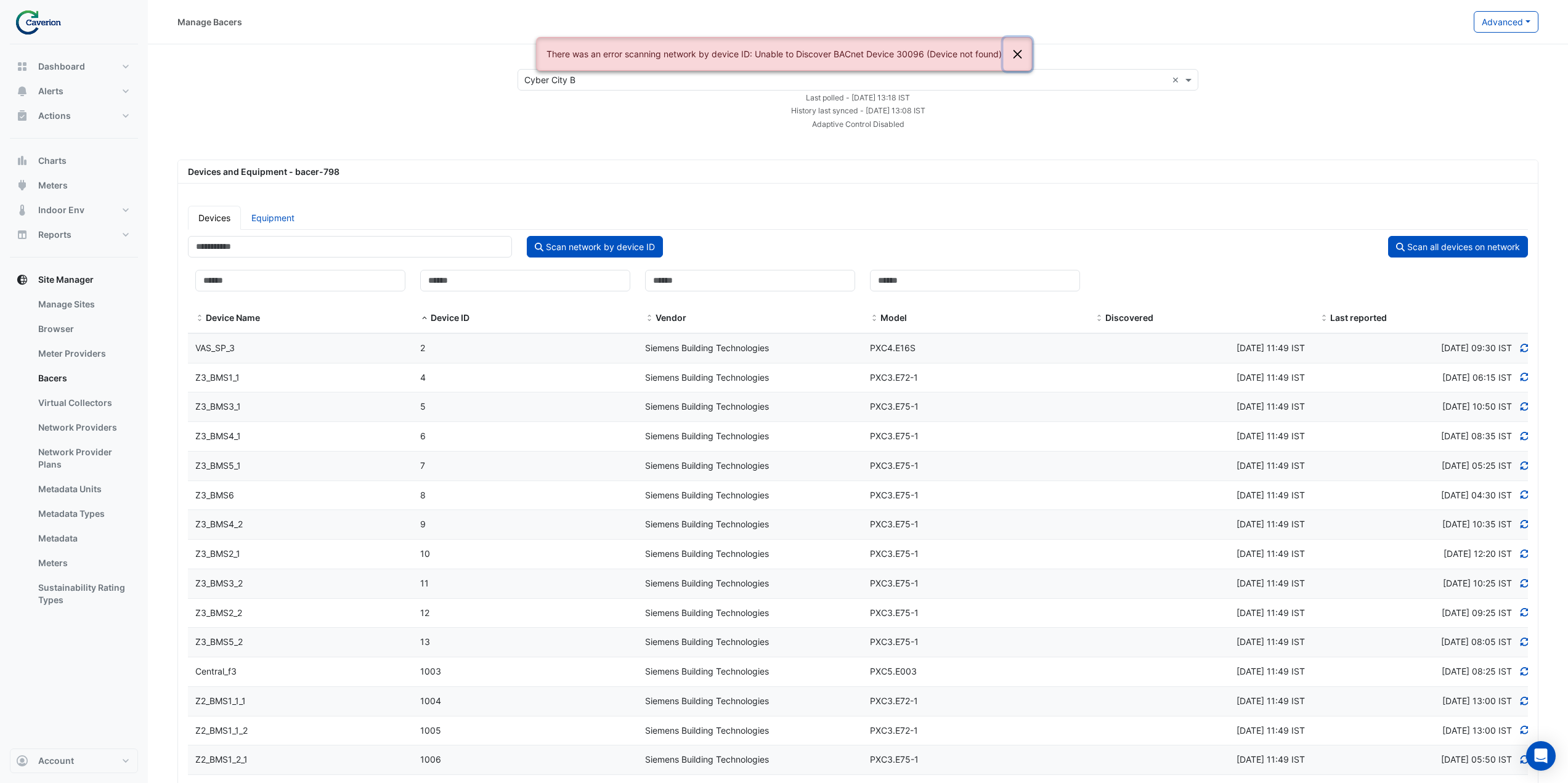
click at [1016, 50] on button "Close" at bounding box center [1017, 55] width 28 height 34
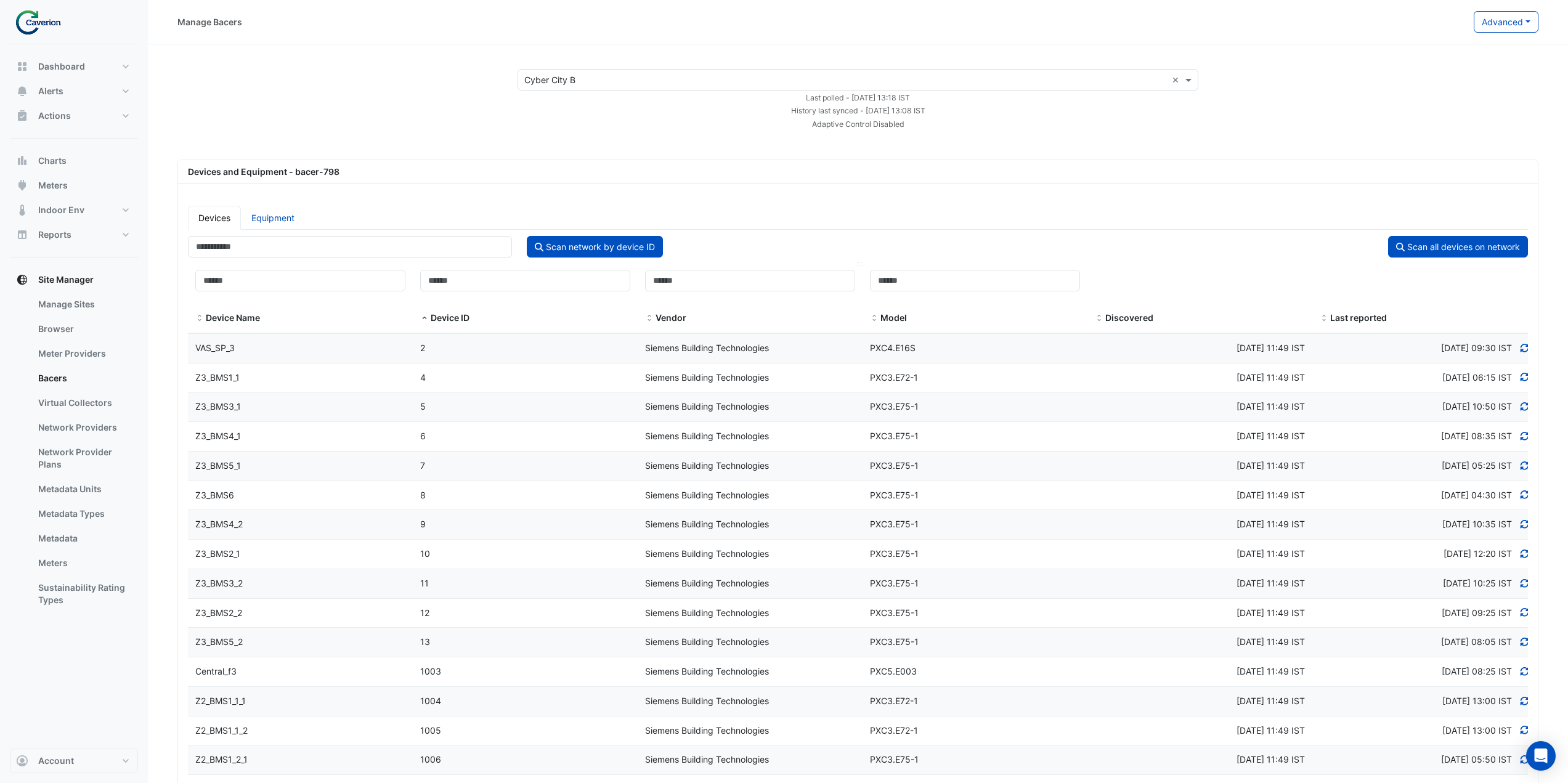
click at [646, 320] on span at bounding box center [649, 318] width 9 height 10
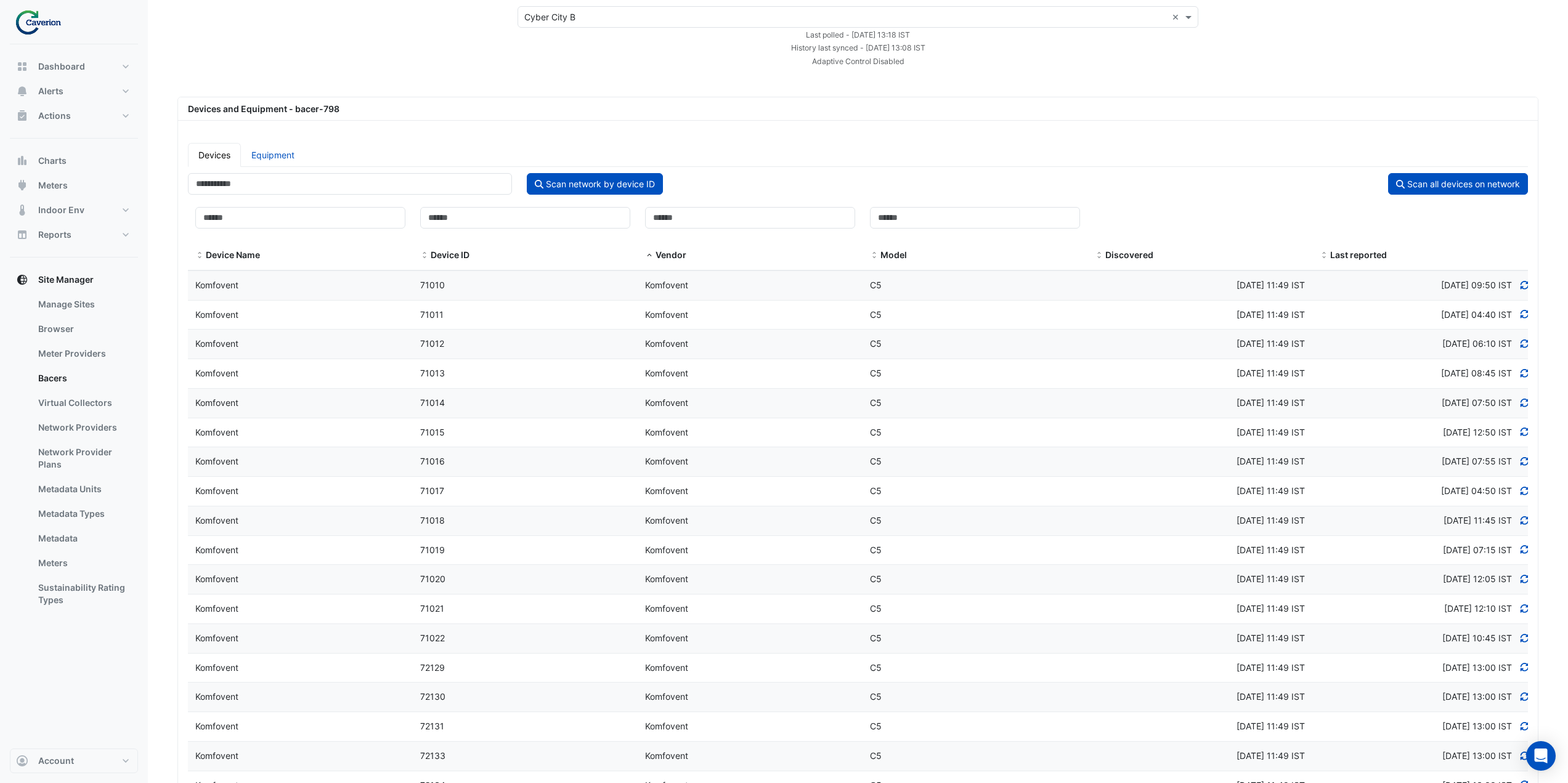
scroll to position [62, 0]
click at [425, 257] on span at bounding box center [424, 257] width 9 height 10
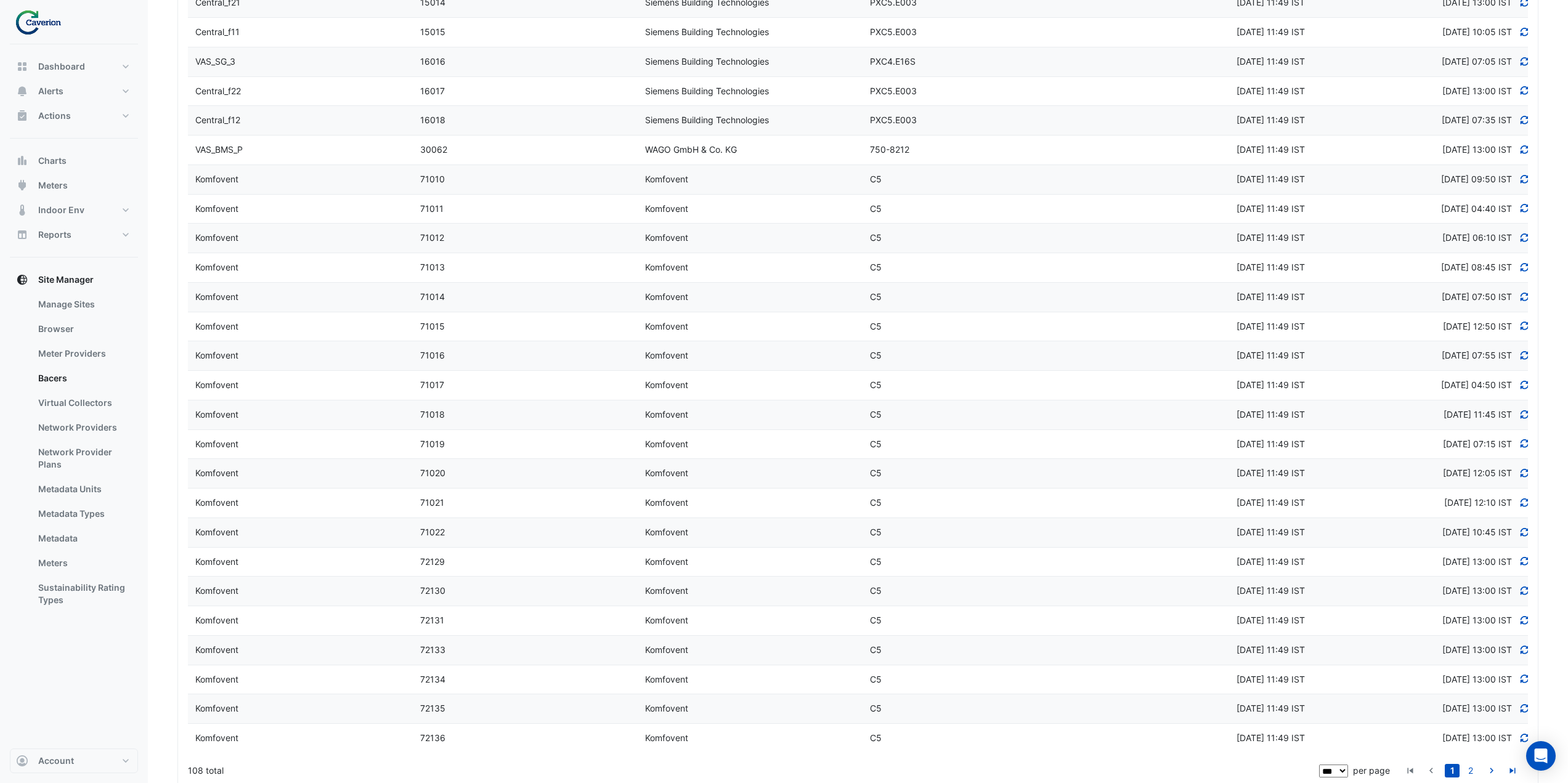
scroll to position [2464, 0]
click at [470, 209] on div "30062" at bounding box center [525, 208] width 225 height 14
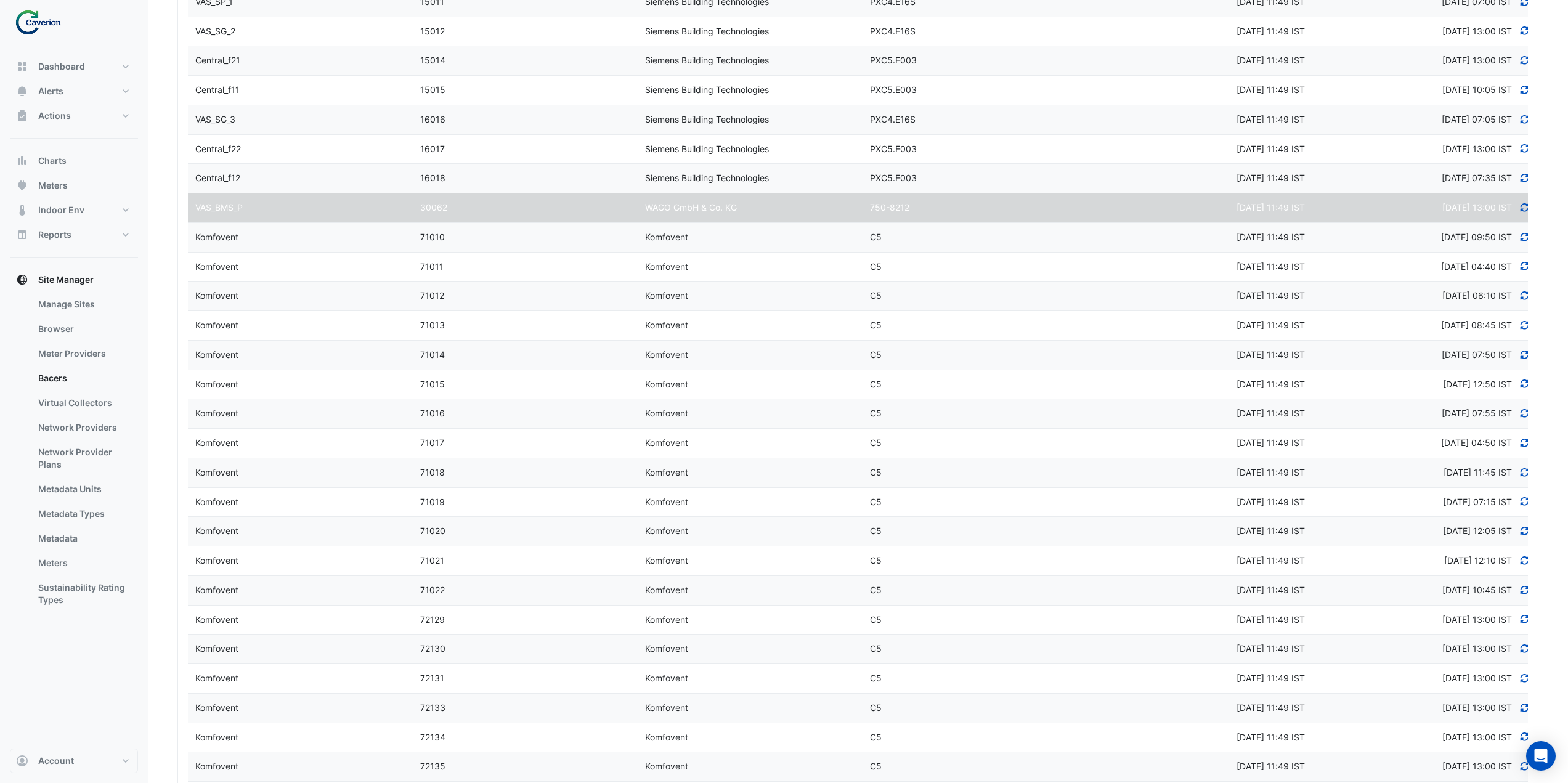
scroll to position [2720, 0]
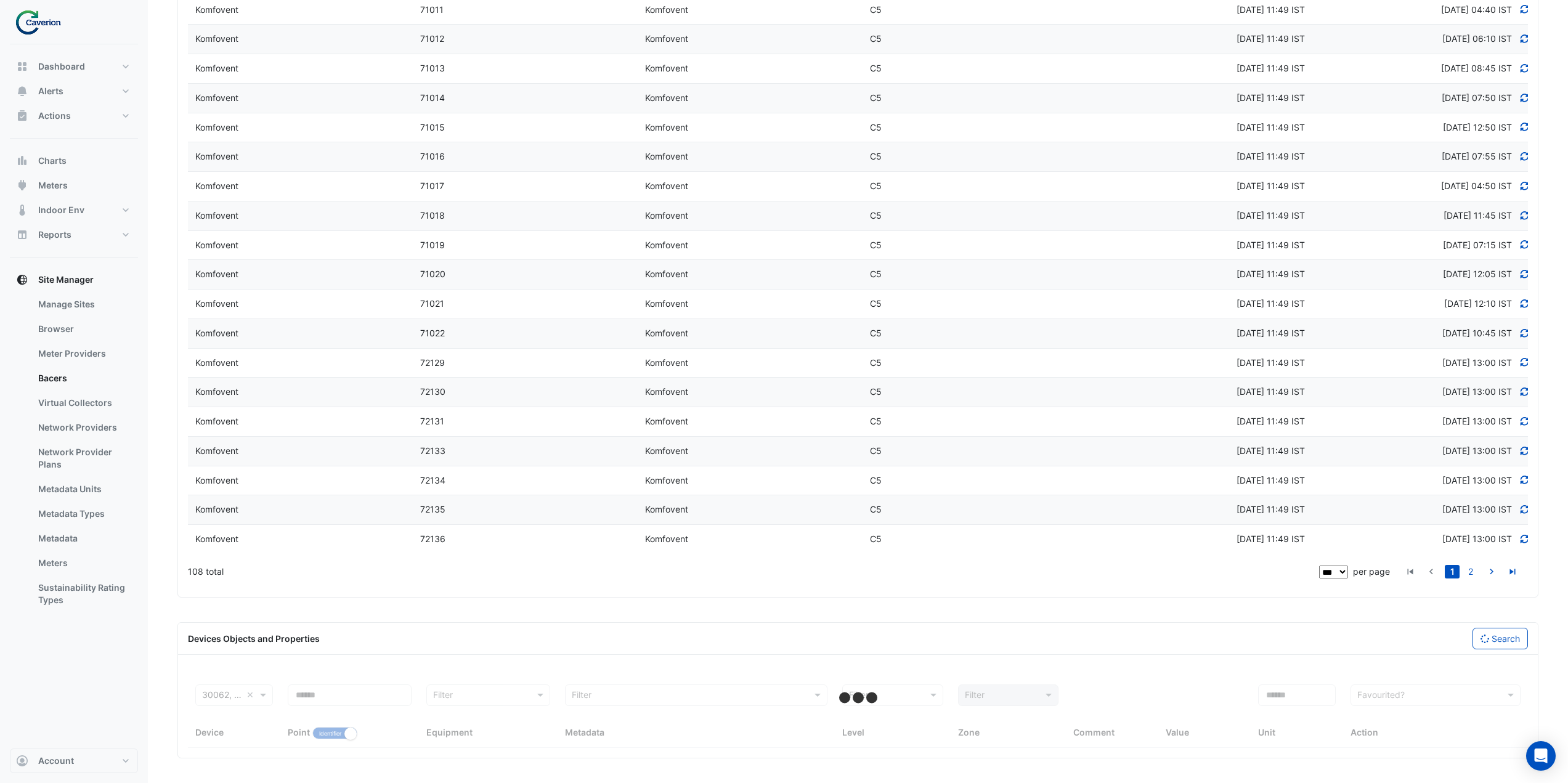
select select "***"
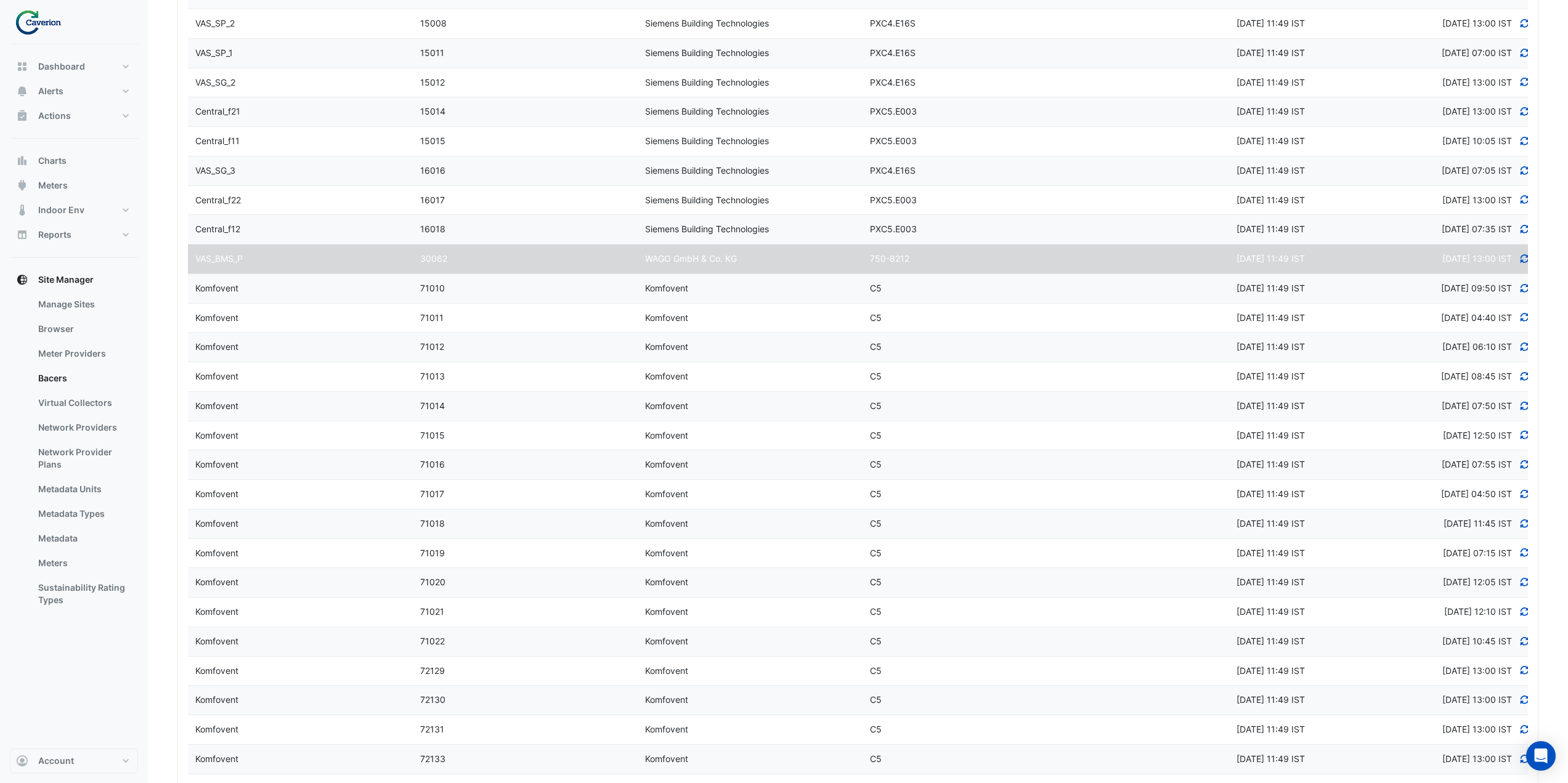
scroll to position [2289, 0]
